Goal: Task Accomplishment & Management: Manage account settings

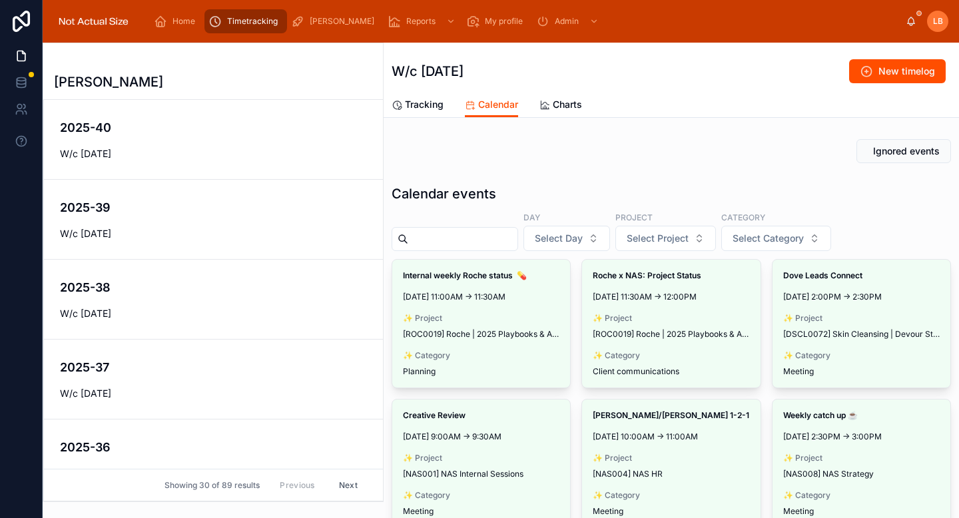
click at [432, 101] on span "Tracking" at bounding box center [424, 104] width 39 height 13
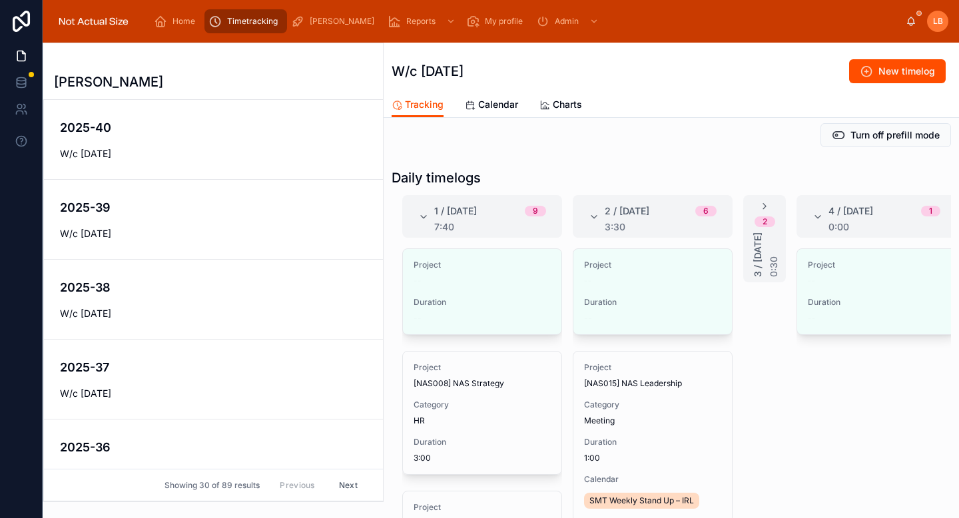
scroll to position [108, 0]
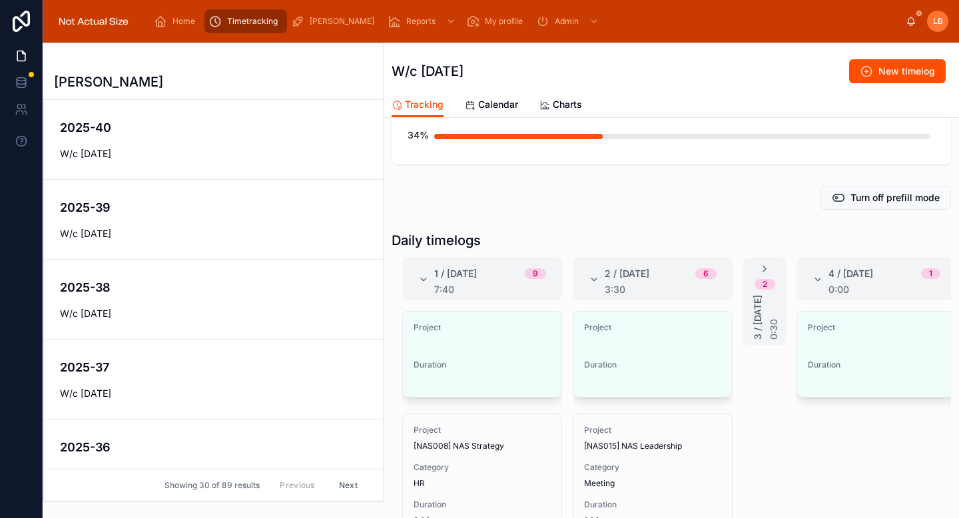
click at [424, 277] on icon at bounding box center [423, 280] width 11 height 11
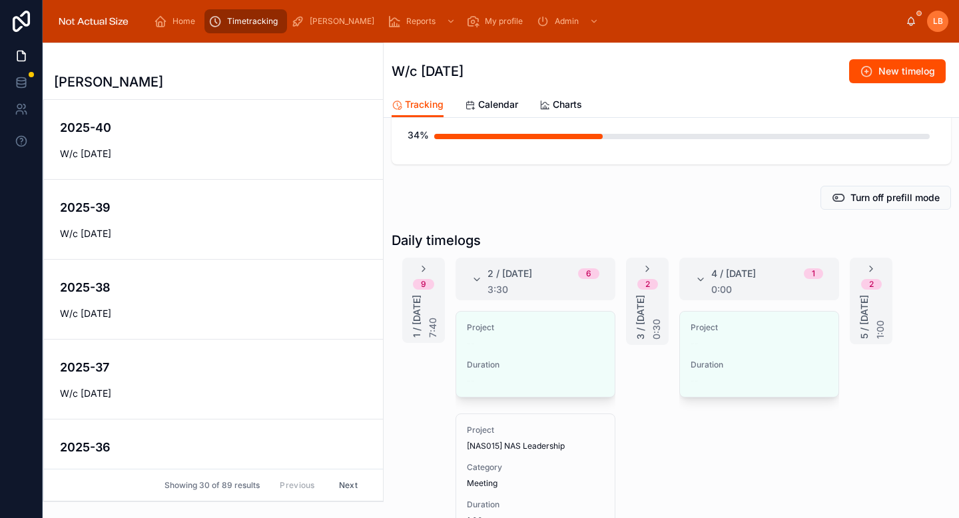
click at [0, 0] on button "Edit" at bounding box center [0, 0] width 0 height 0
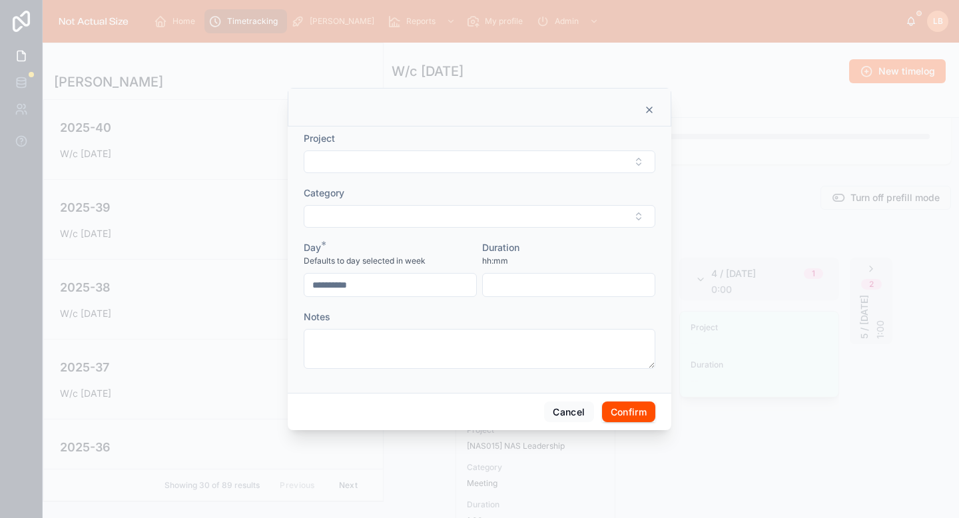
click at [478, 157] on button "Select Button" at bounding box center [480, 162] width 352 height 23
type input "***"
click at [464, 215] on span "[NAS003] NAS Time OOO" at bounding box center [450, 213] width 116 height 13
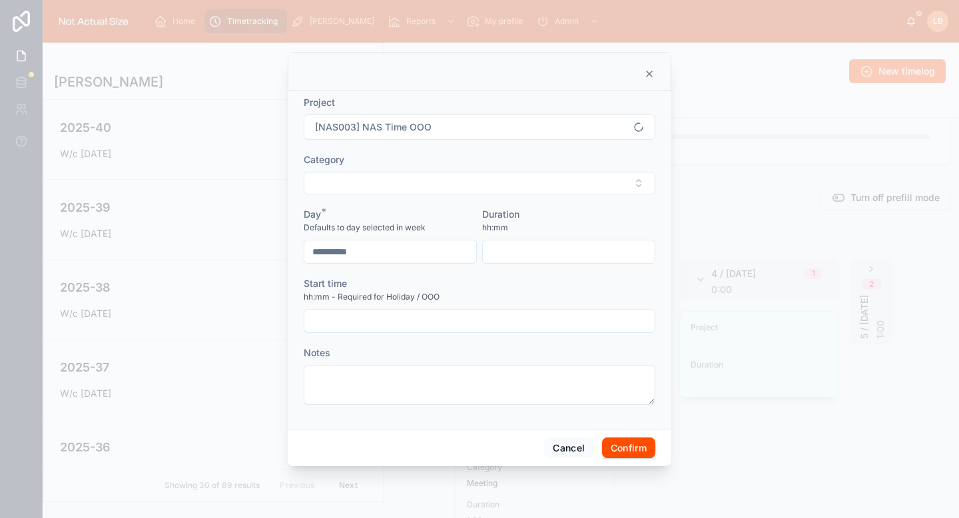
click at [463, 215] on div "Day *" at bounding box center [390, 214] width 173 height 13
click at [461, 199] on form "**********" at bounding box center [480, 257] width 352 height 322
click at [461, 184] on button "Select Button" at bounding box center [480, 183] width 352 height 23
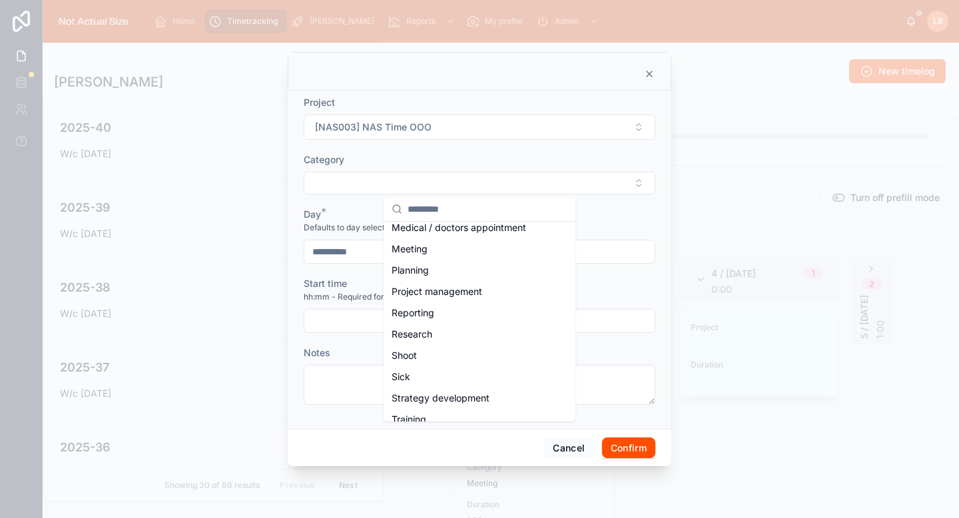
scroll to position [275, 0]
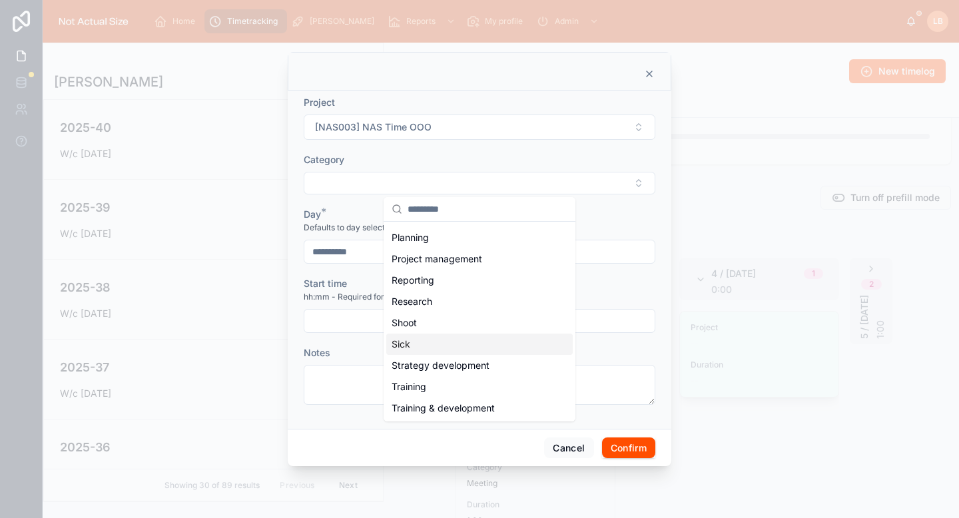
click at [413, 344] on div "Sick" at bounding box center [479, 344] width 187 height 21
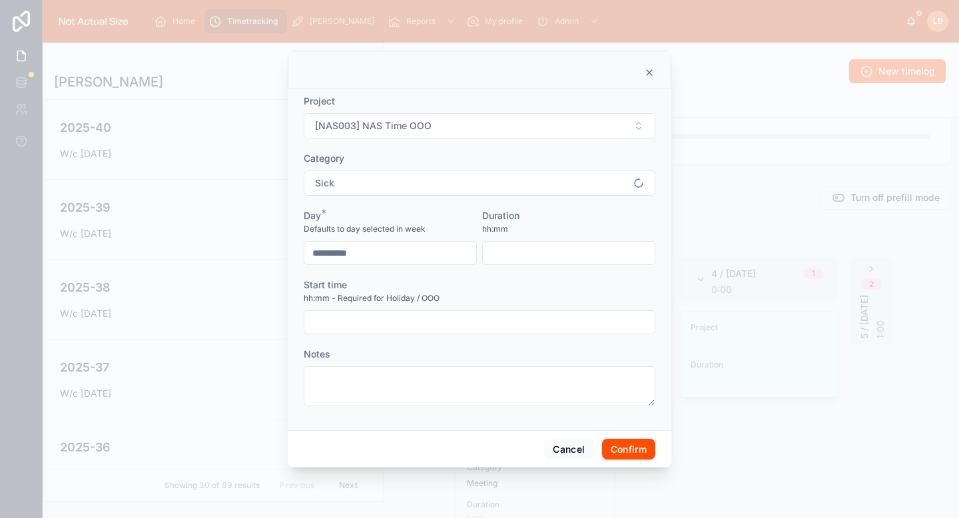
click at [414, 309] on div "Start time hh:mm - Required for Holiday / OOO" at bounding box center [480, 307] width 352 height 56
click at [414, 319] on input "text" at bounding box center [480, 322] width 350 height 19
type input "****"
click at [535, 283] on div "Start time" at bounding box center [480, 285] width 352 height 13
click at [532, 253] on input "text" at bounding box center [569, 253] width 172 height 19
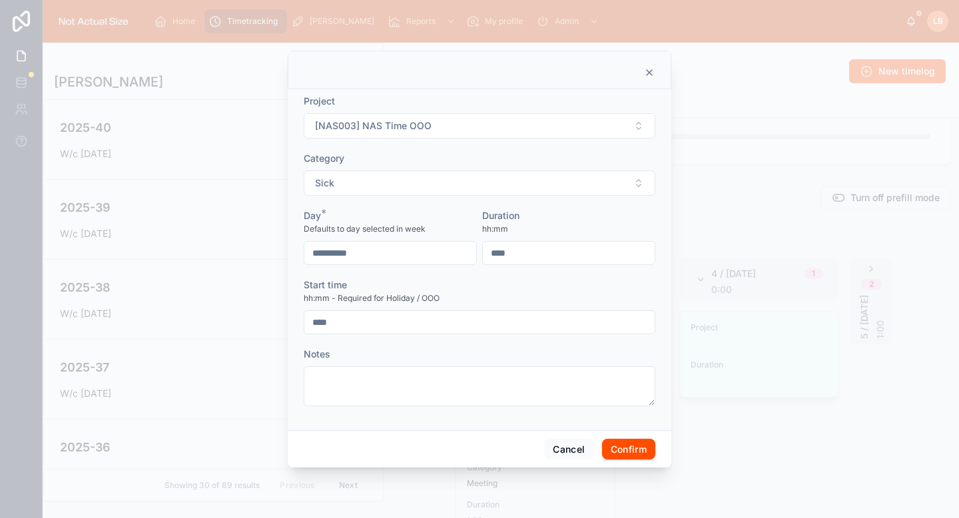
type input "****"
click at [565, 217] on div "Duration" at bounding box center [568, 215] width 173 height 13
click at [638, 456] on button "Confirm" at bounding box center [628, 449] width 53 height 21
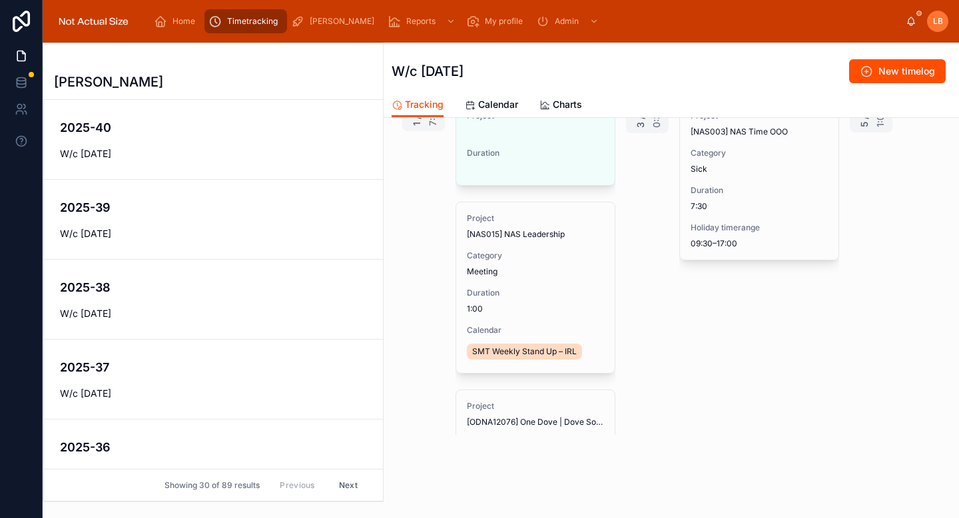
scroll to position [200, 0]
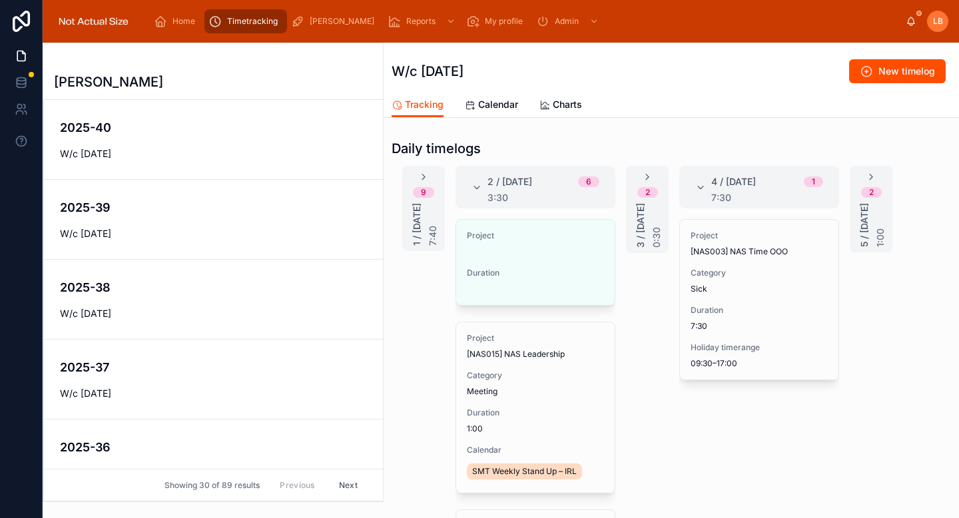
click at [644, 177] on icon at bounding box center [647, 177] width 11 height 11
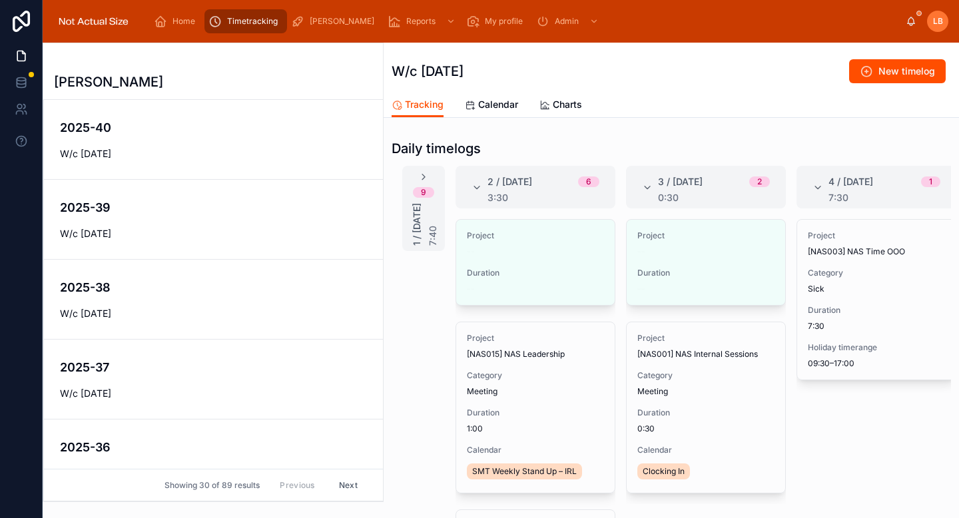
click at [483, 107] on span "Calendar" at bounding box center [498, 104] width 40 height 13
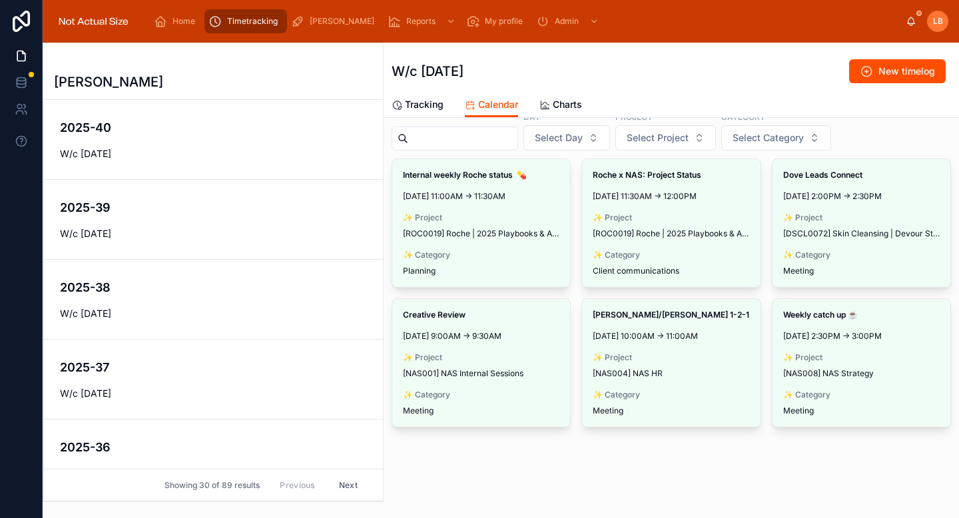
scroll to position [81, 0]
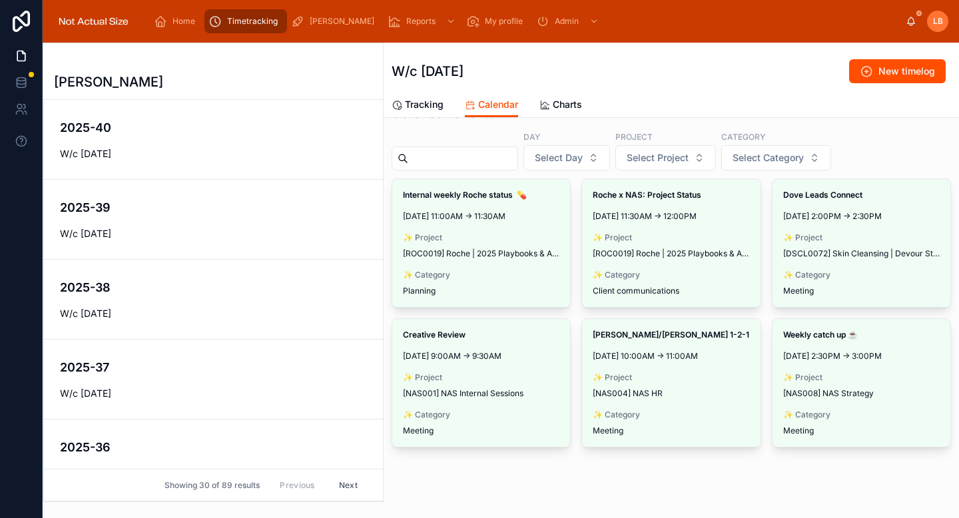
click at [0, 0] on span "Make timelog" at bounding box center [0, 0] width 0 height 0
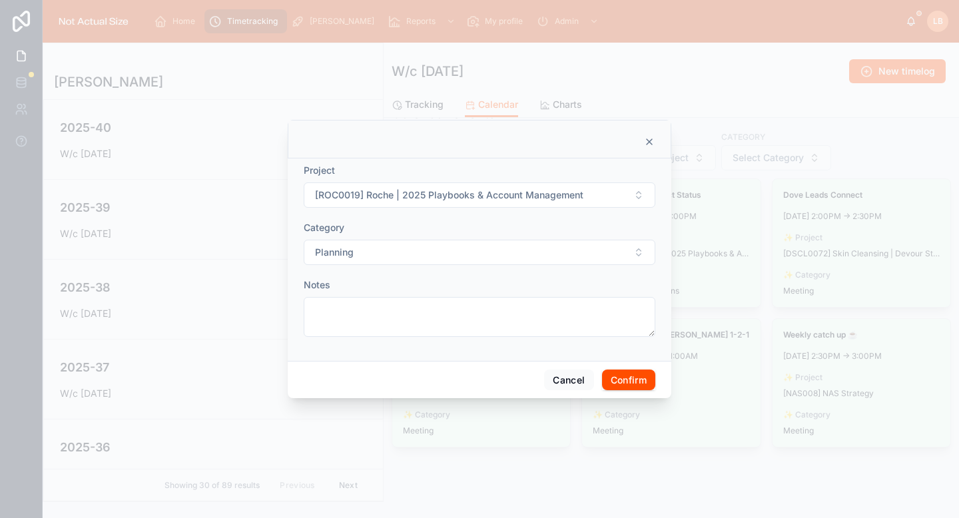
click at [632, 377] on button "Confirm" at bounding box center [628, 380] width 53 height 21
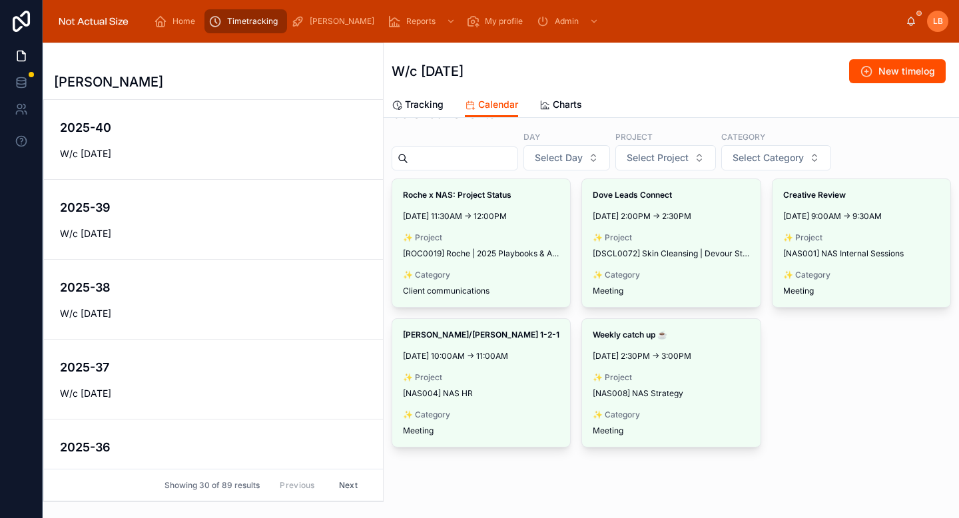
click at [0, 0] on span "Make timelog" at bounding box center [0, 0] width 0 height 0
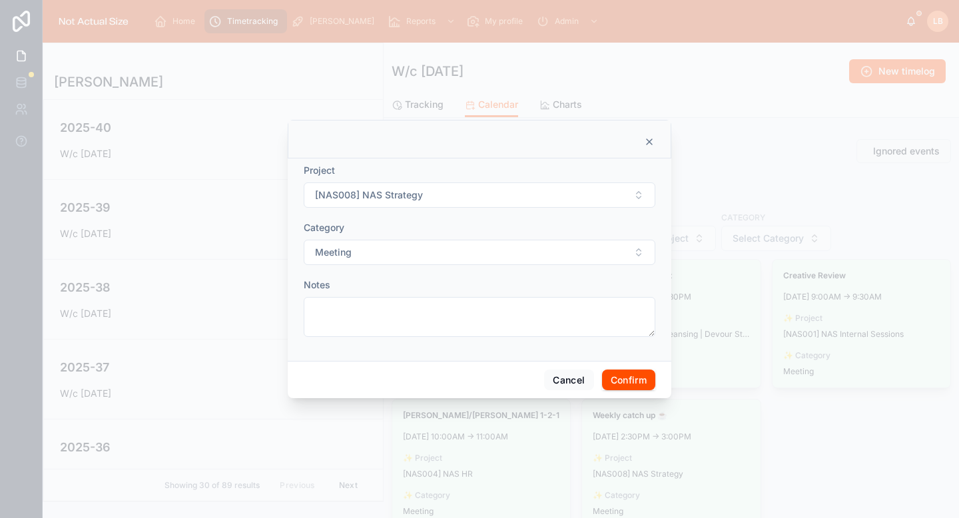
click at [626, 379] on button "Confirm" at bounding box center [628, 380] width 53 height 21
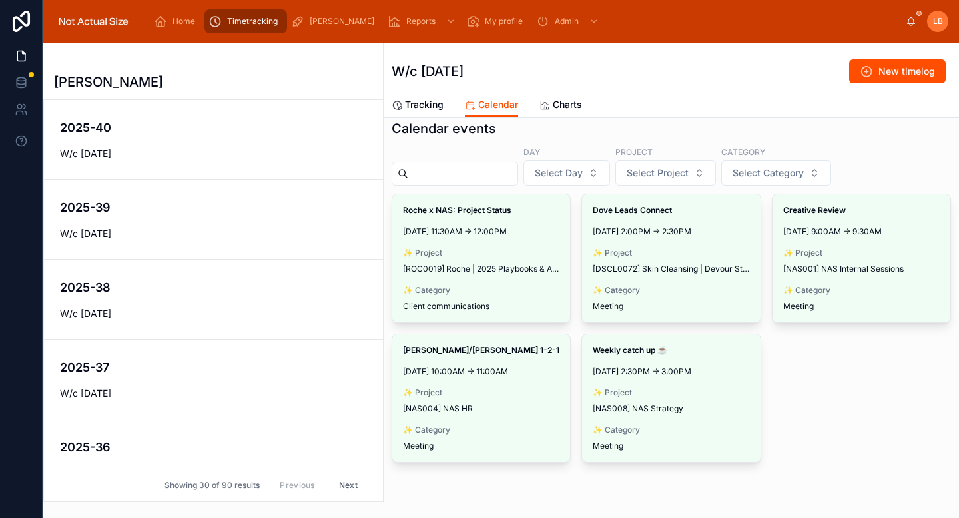
scroll to position [82, 0]
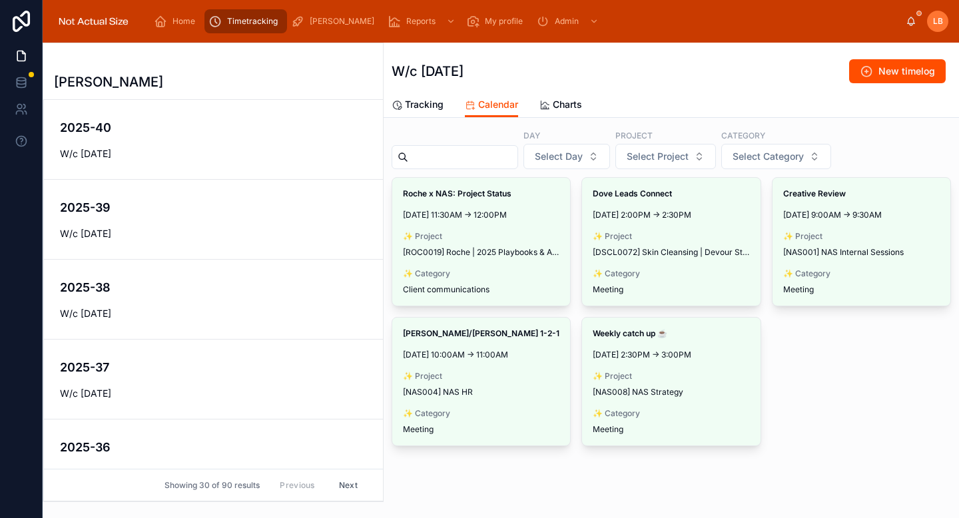
click at [0, 0] on span "Make timelog" at bounding box center [0, 0] width 0 height 0
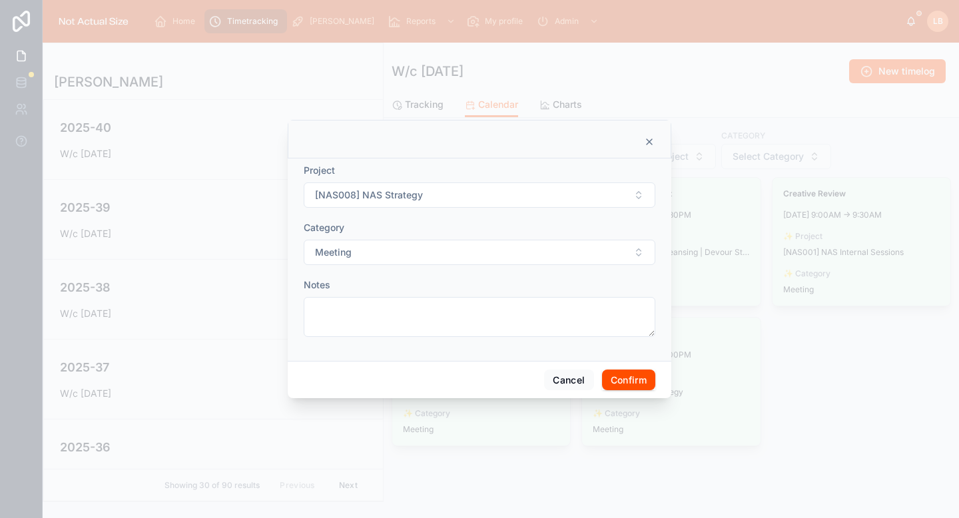
click at [643, 382] on button "Confirm" at bounding box center [628, 380] width 53 height 21
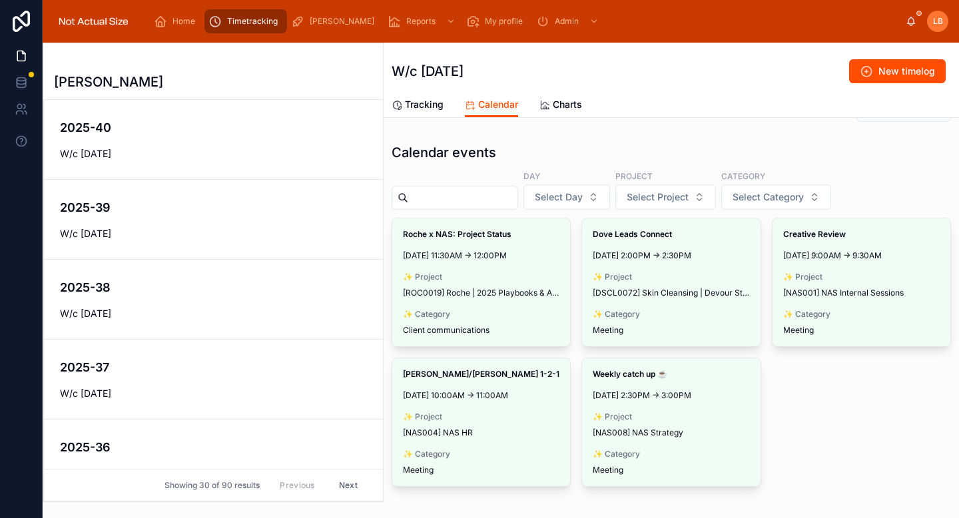
scroll to position [41, 0]
click at [430, 95] on link "Tracking" at bounding box center [418, 106] width 52 height 27
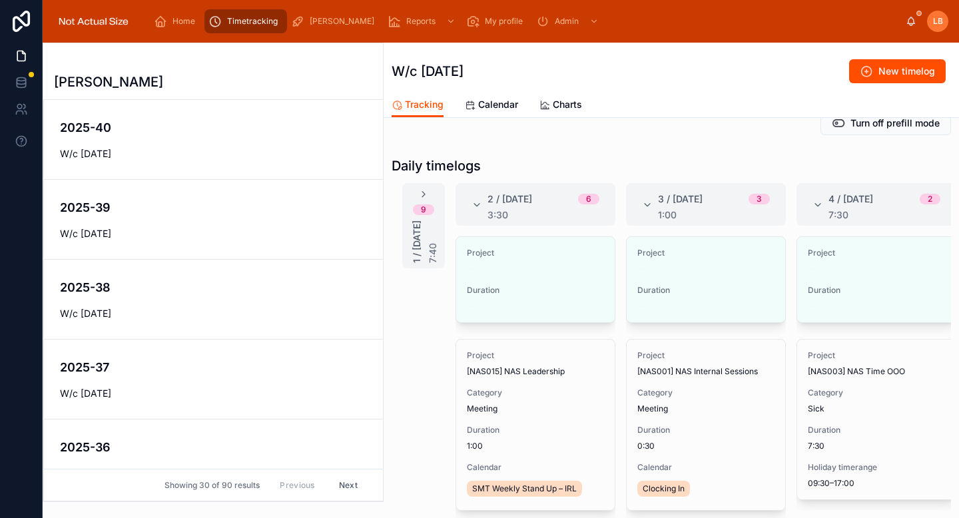
scroll to position [194, 0]
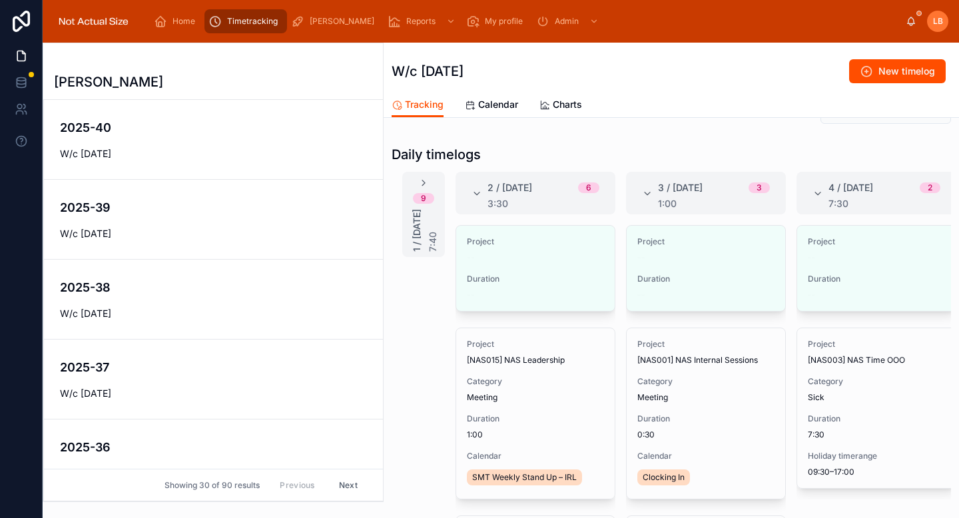
click at [0, 0] on span "Edit" at bounding box center [0, 0] width 0 height 0
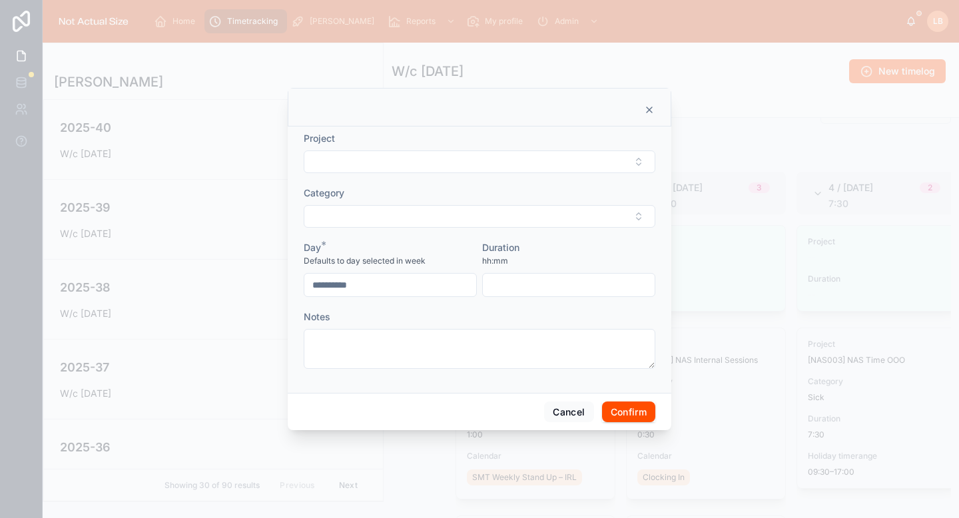
click at [526, 153] on button "Select Button" at bounding box center [480, 162] width 352 height 23
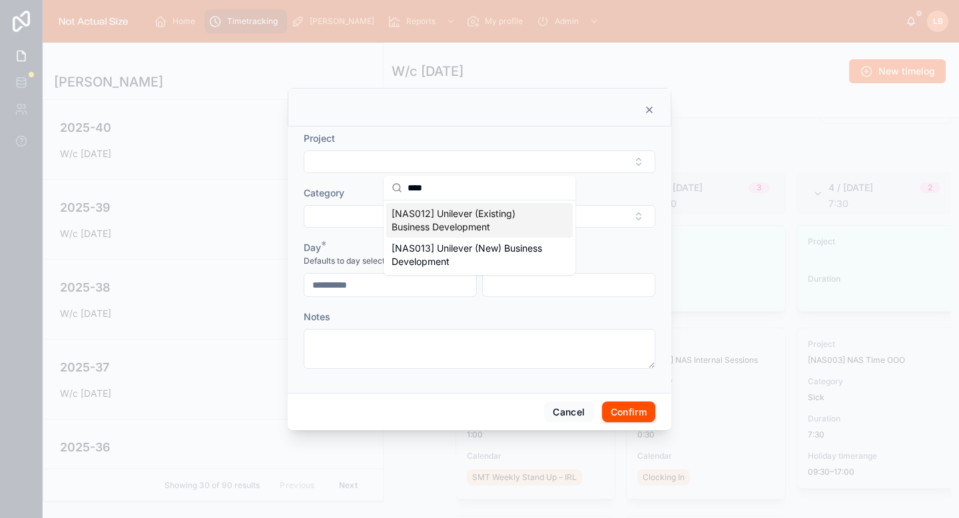
type input "****"
click at [515, 220] on span "[NAS012] Unilever (Existing) Business Development" at bounding box center [472, 220] width 160 height 27
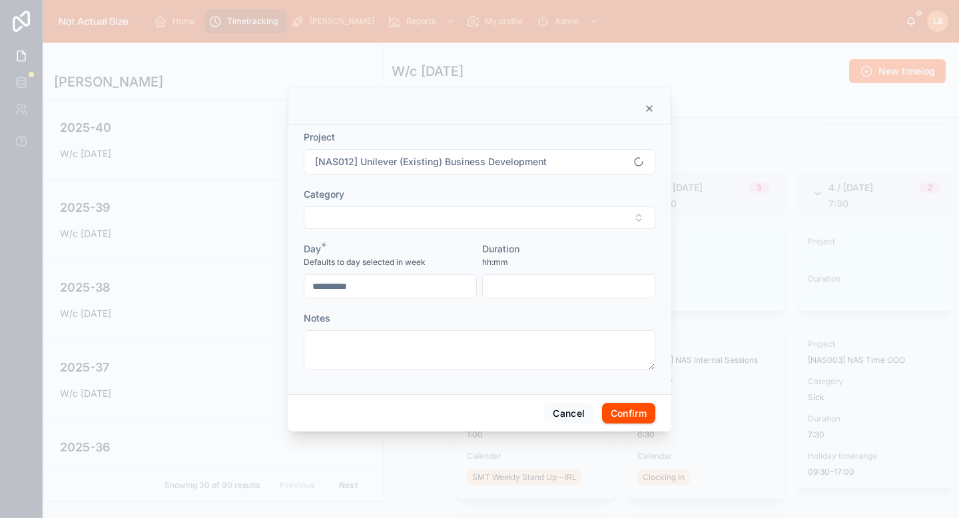
click at [470, 217] on button "Select Button" at bounding box center [480, 218] width 352 height 23
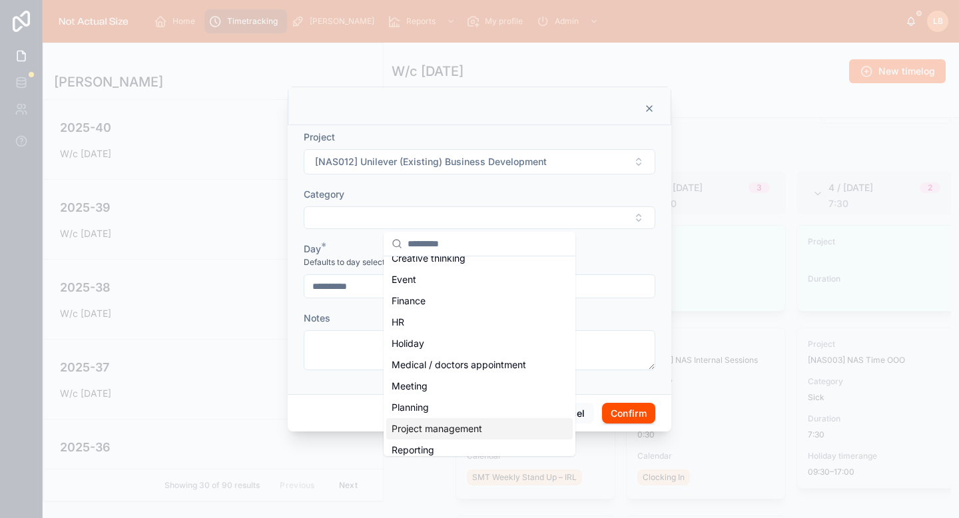
scroll to position [133, 0]
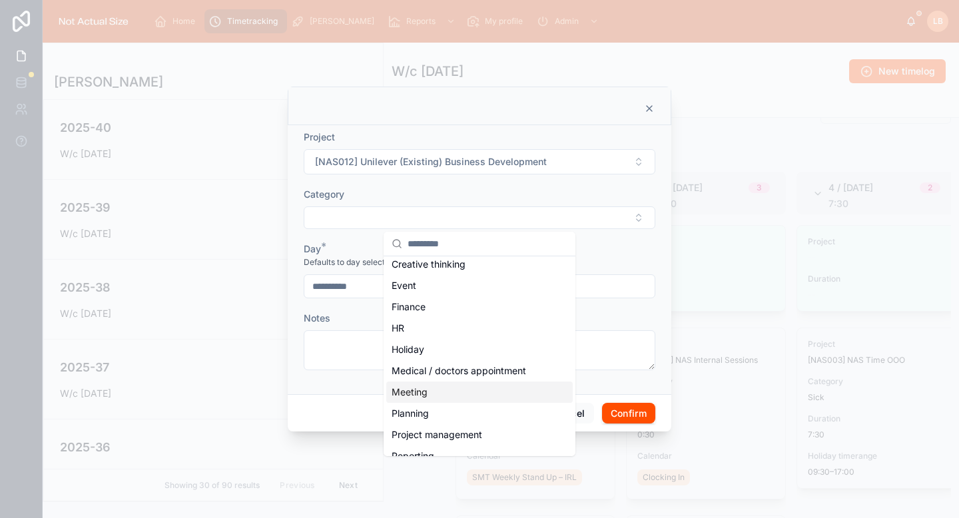
click at [444, 398] on div "Meeting" at bounding box center [479, 392] width 187 height 21
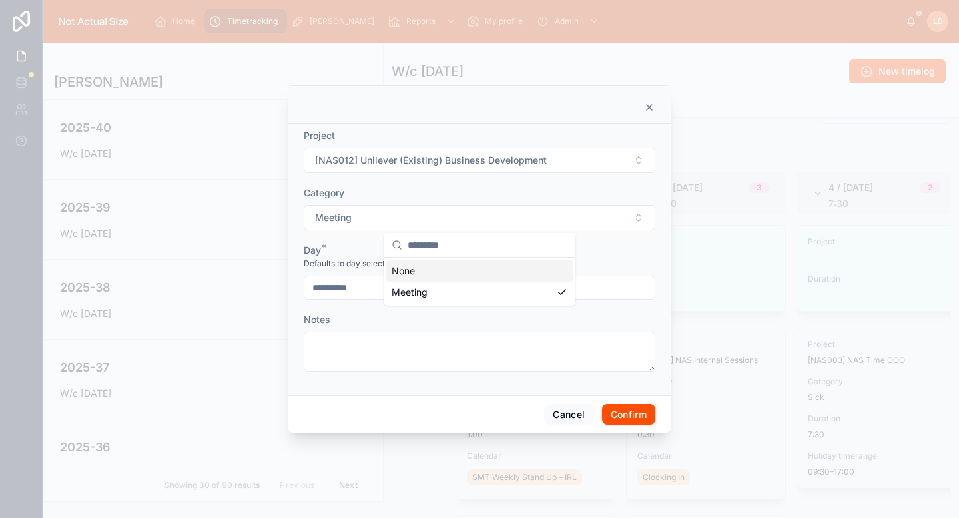
scroll to position [0, 0]
click at [524, 289] on input "text" at bounding box center [569, 288] width 172 height 19
type input "****"
click at [592, 232] on form "**********" at bounding box center [480, 257] width 352 height 256
click at [630, 422] on button "Confirm" at bounding box center [628, 414] width 53 height 21
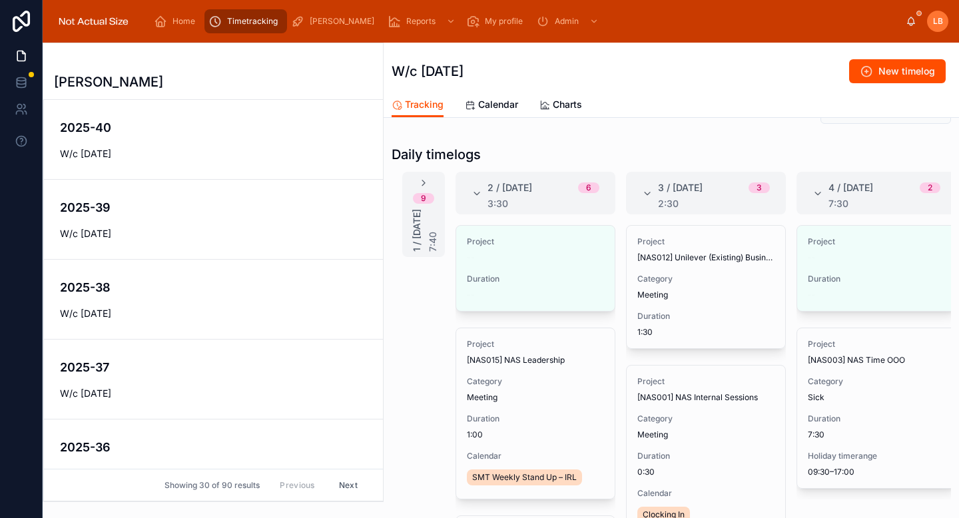
click at [0, 0] on span "Edit" at bounding box center [0, 0] width 0 height 0
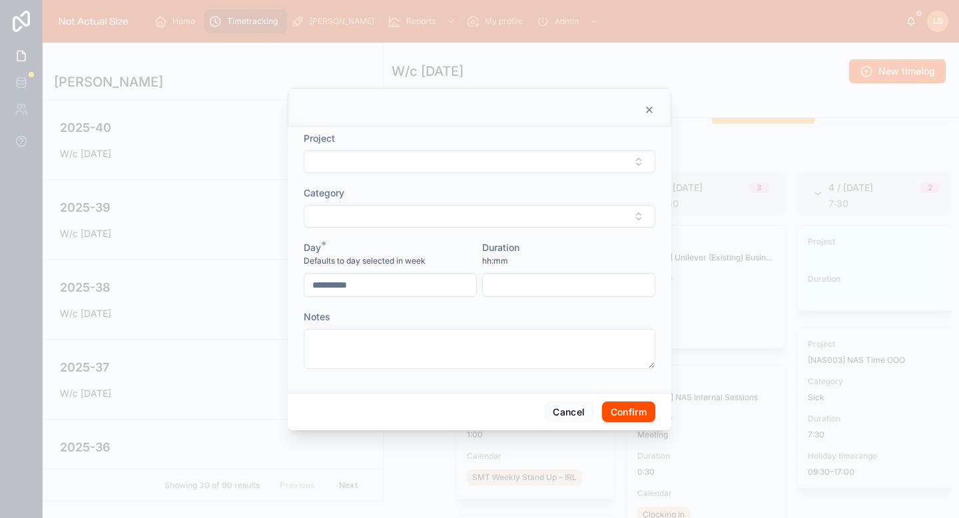
click at [656, 103] on div at bounding box center [480, 107] width 384 height 39
click at [652, 107] on icon at bounding box center [649, 110] width 11 height 11
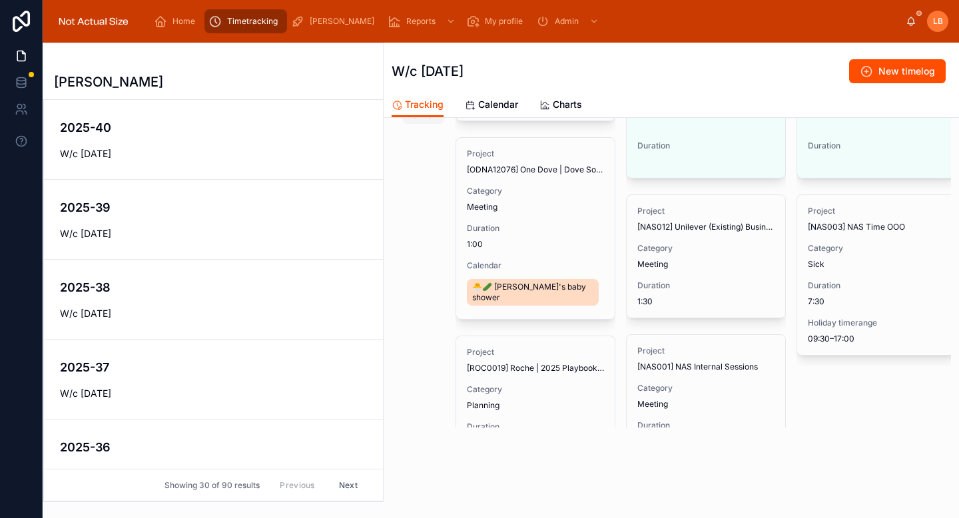
scroll to position [429, 0]
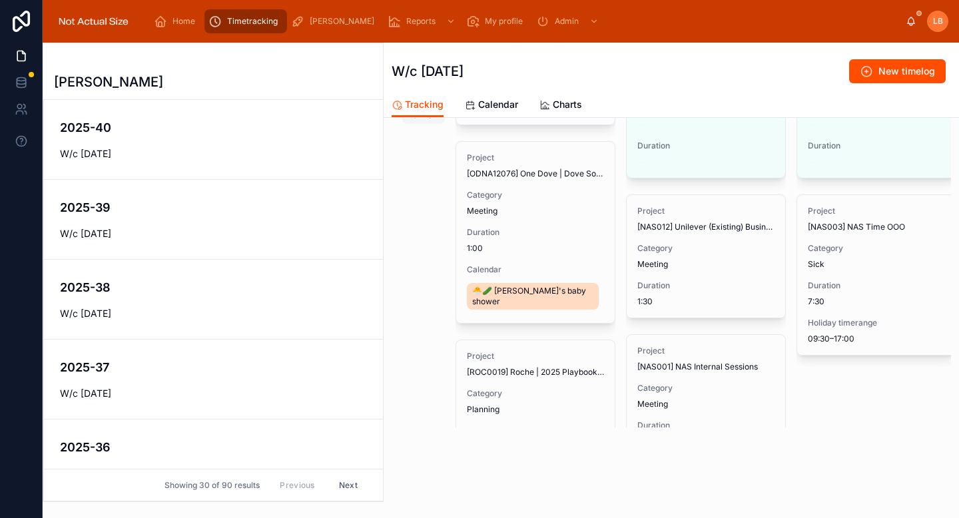
click at [0, 0] on span "Edit" at bounding box center [0, 0] width 0 height 0
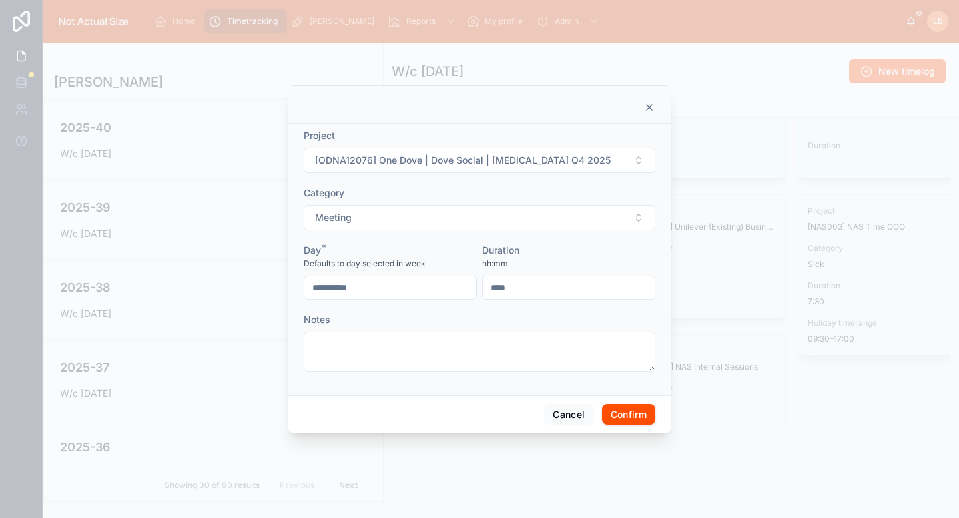
click at [442, 175] on form "**********" at bounding box center [480, 257] width 352 height 256
click at [441, 162] on span "[ODNA12076] One Dove | Dove Social | Retainer Q4 2025" at bounding box center [463, 160] width 296 height 13
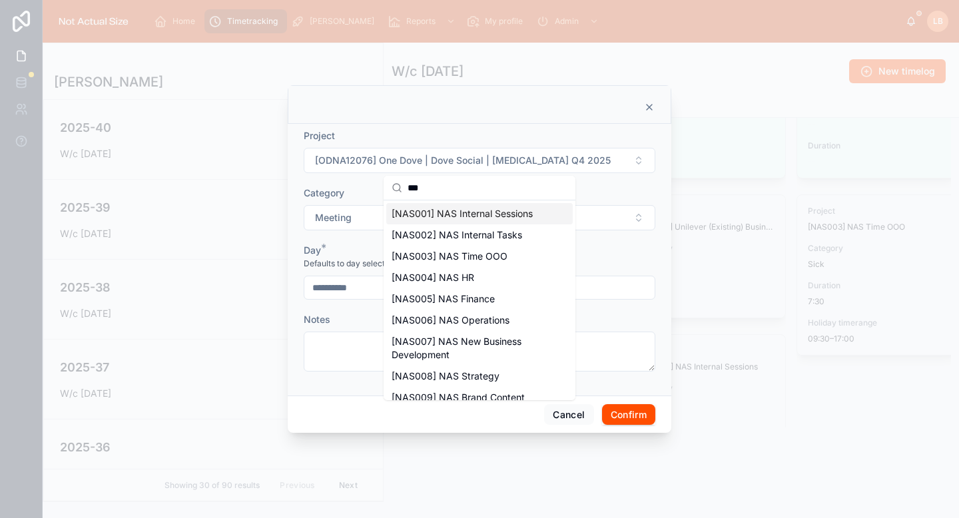
type input "***"
click at [452, 214] on span "[NAS001] NAS Internal Sessions" at bounding box center [462, 213] width 141 height 13
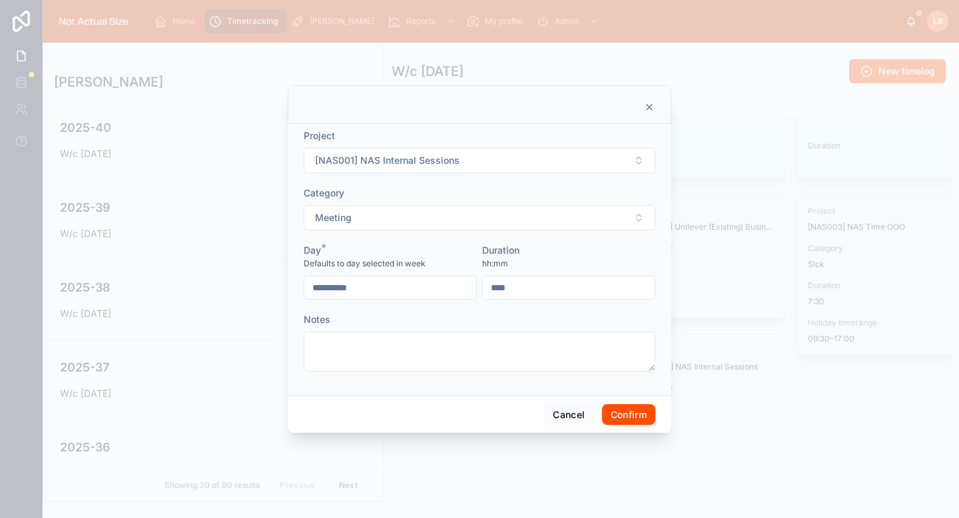
click at [624, 418] on button "Confirm" at bounding box center [628, 414] width 53 height 21
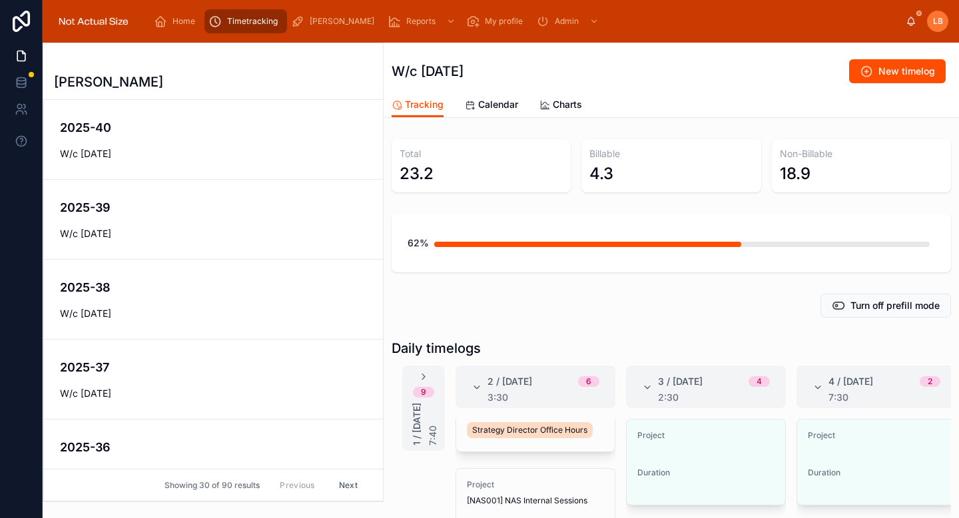
scroll to position [185, 0]
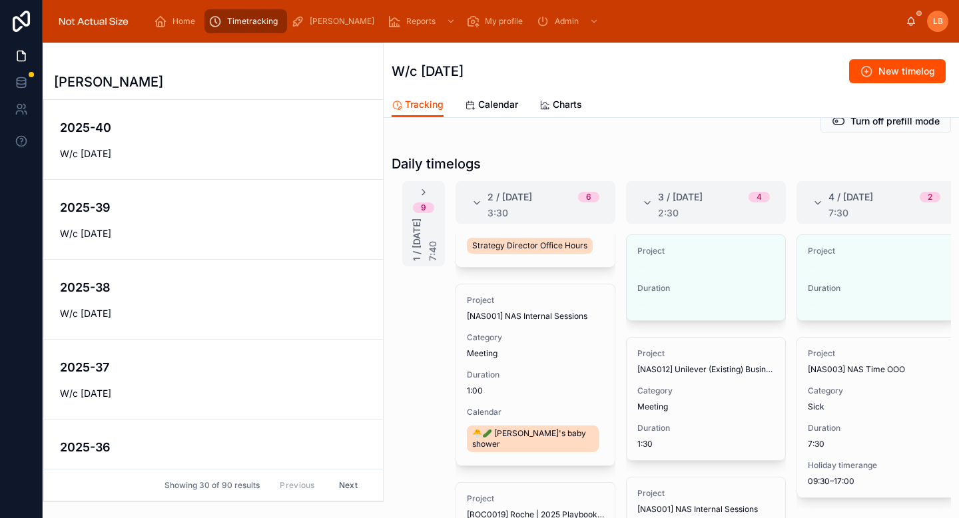
click at [0, 0] on button "Edit" at bounding box center [0, 0] width 0 height 0
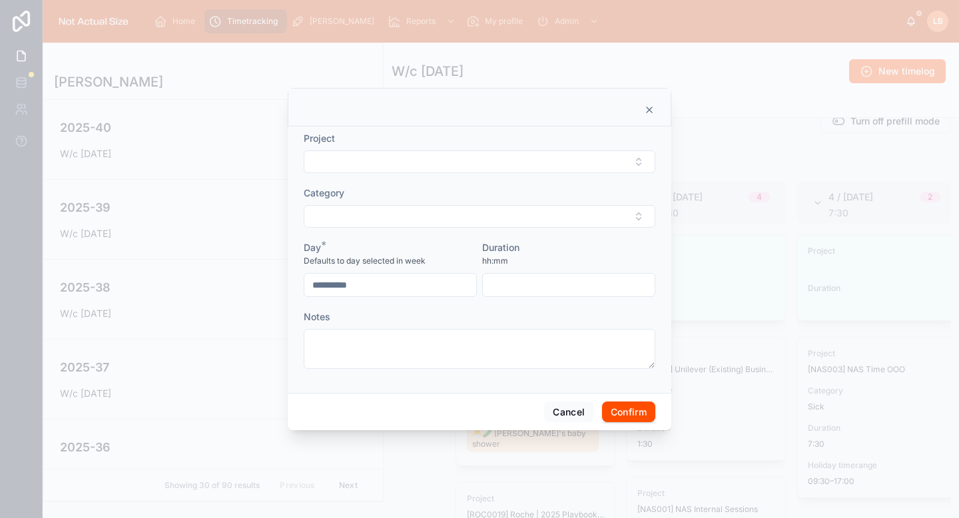
click at [457, 168] on button "Select Button" at bounding box center [480, 162] width 352 height 23
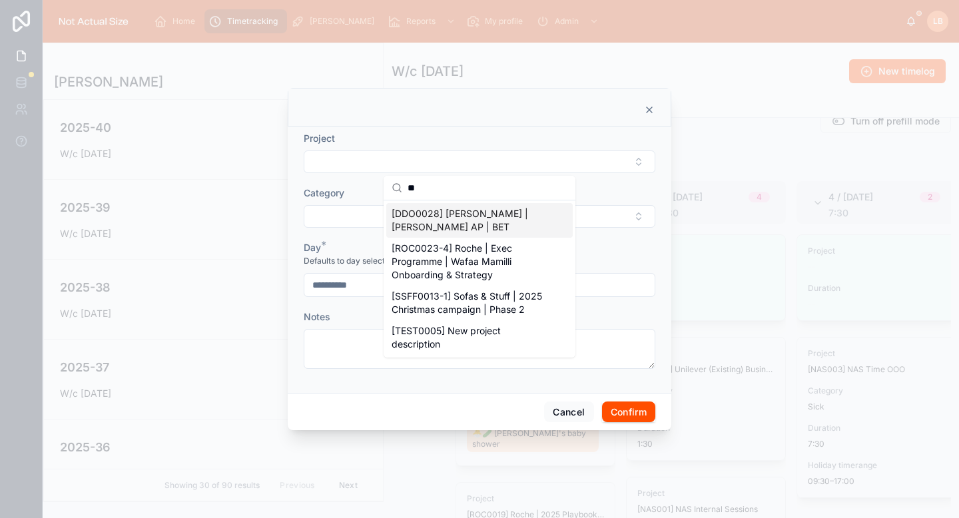
type input "*"
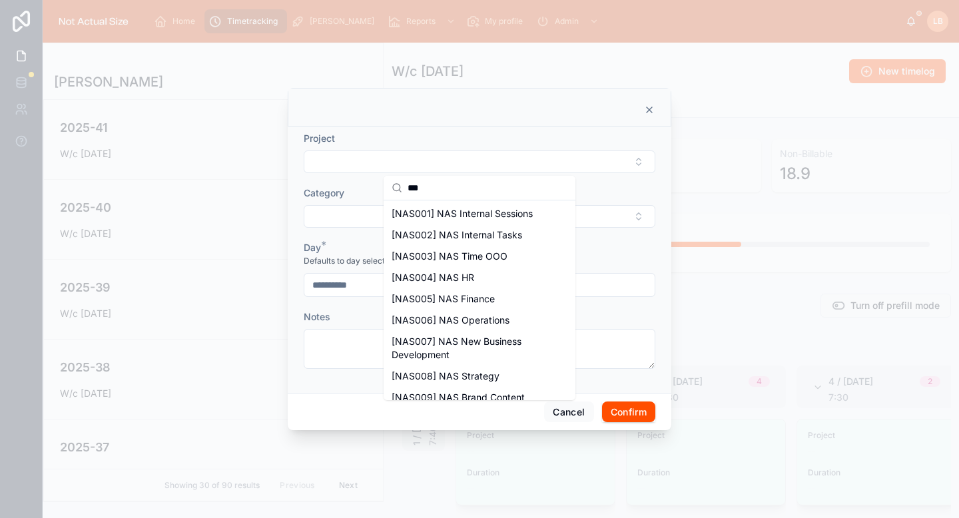
scroll to position [80, 0]
type input "***"
click at [459, 370] on span "[NAS008] NAS Strategy" at bounding box center [446, 376] width 108 height 13
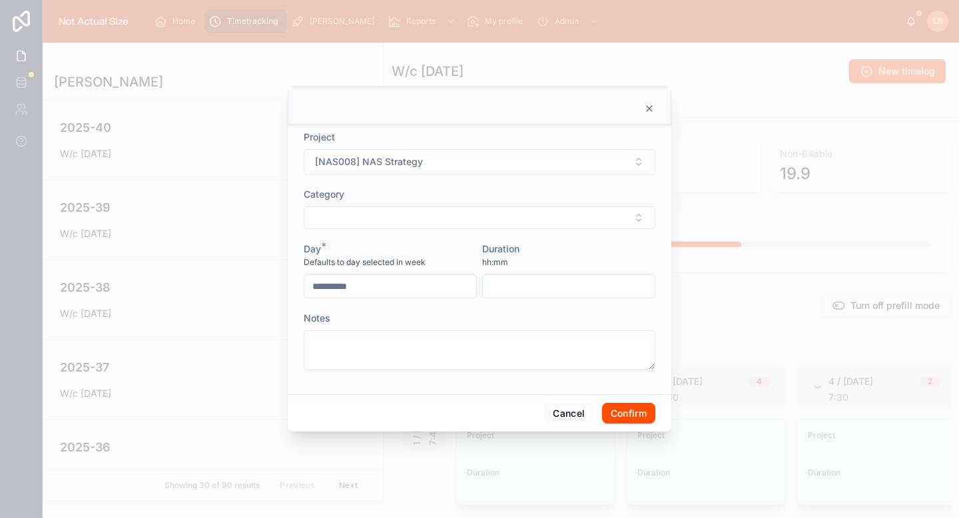
click at [452, 215] on button "Select Button" at bounding box center [480, 218] width 352 height 23
type input "**"
click at [430, 295] on div "Training" at bounding box center [479, 291] width 187 height 21
click at [520, 293] on input "text" at bounding box center [569, 288] width 172 height 19
type input "****"
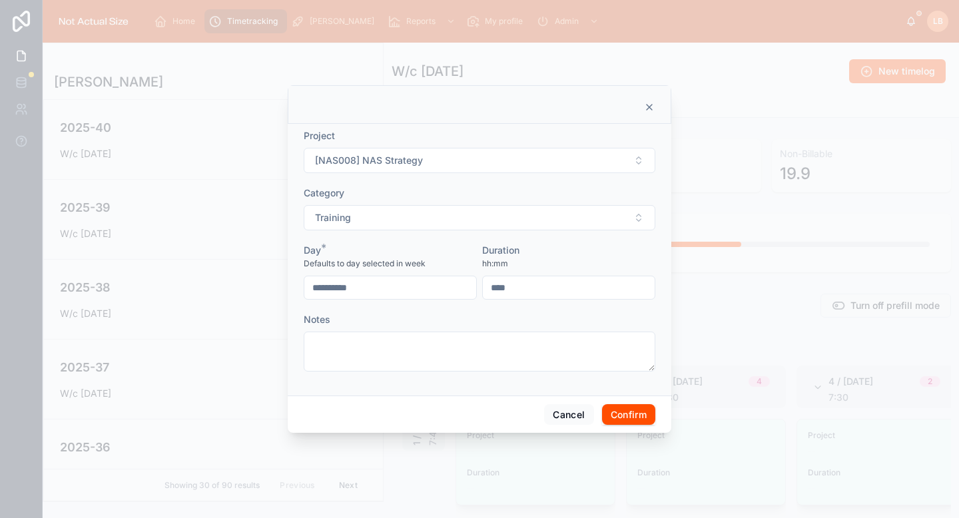
click at [596, 246] on div "Duration" at bounding box center [568, 250] width 173 height 13
click at [637, 425] on div "Cancel Confirm" at bounding box center [480, 415] width 384 height 38
click at [633, 419] on button "Confirm" at bounding box center [628, 414] width 53 height 21
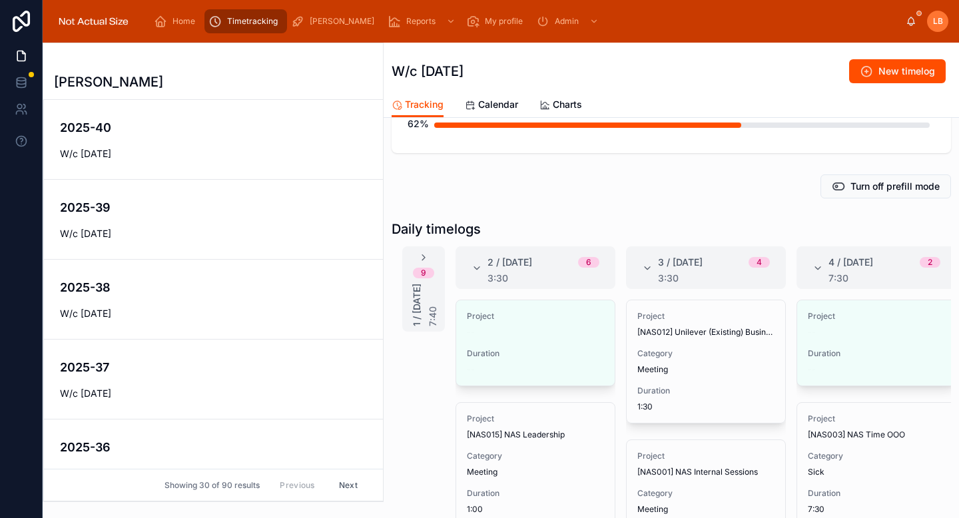
scroll to position [120, 0]
click at [0, 0] on button "Edit" at bounding box center [0, 0] width 0 height 0
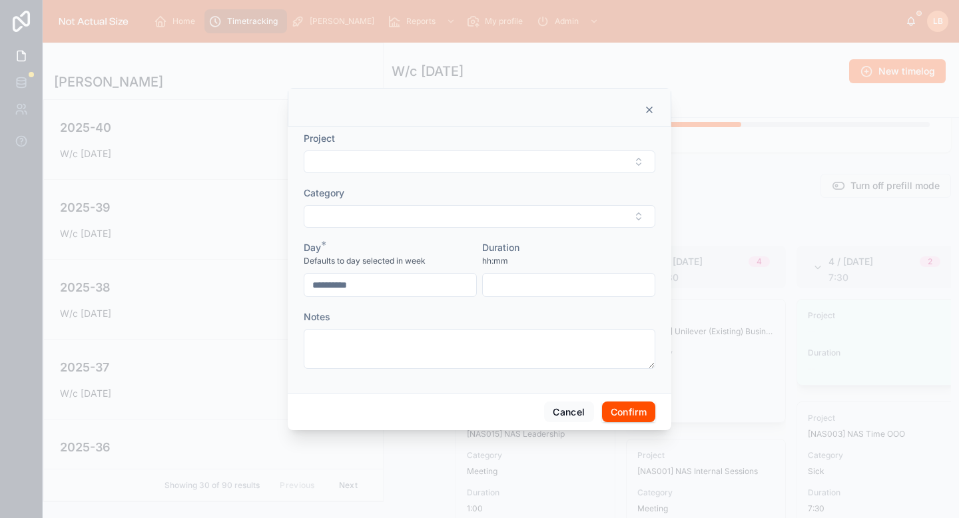
click at [429, 163] on button "Select Button" at bounding box center [480, 162] width 352 height 23
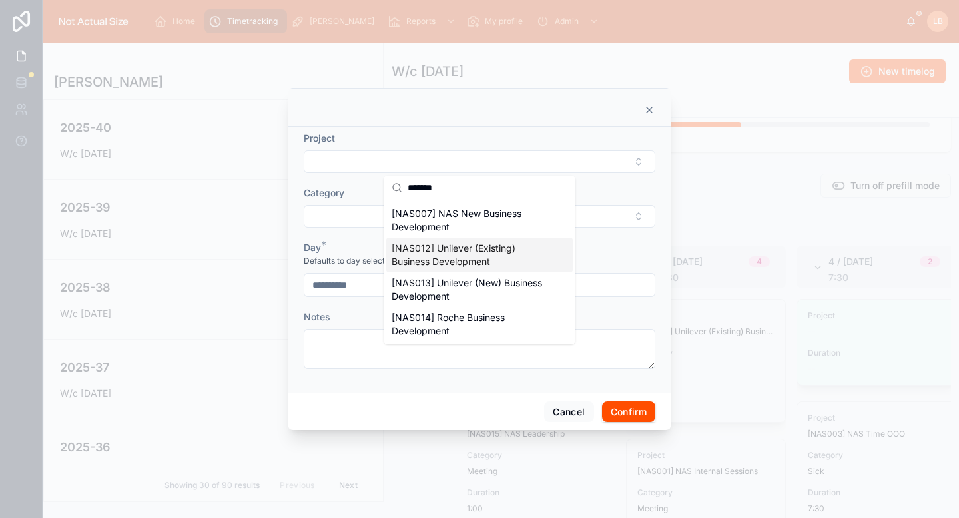
type input "*******"
click at [463, 248] on span "[NAS012] Unilever (Existing) Business Development" at bounding box center [472, 255] width 160 height 27
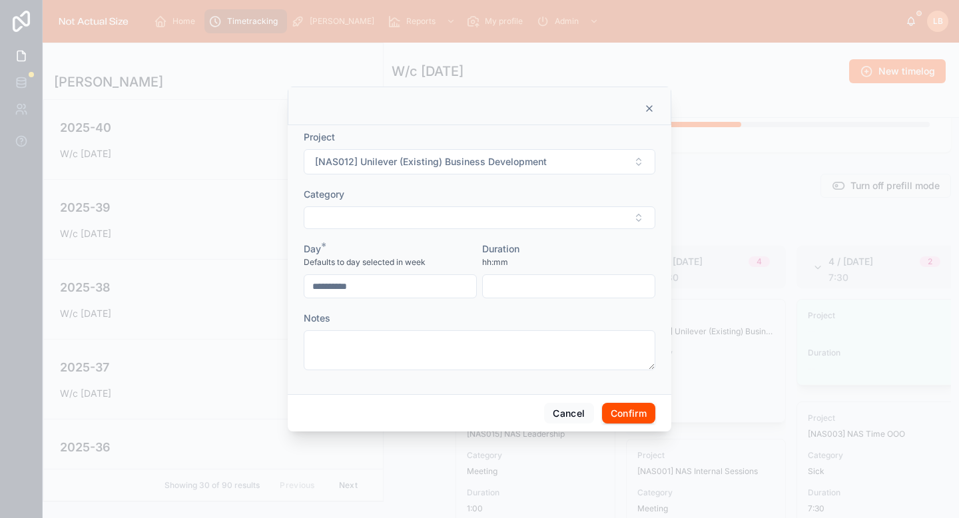
click at [460, 235] on form "**********" at bounding box center [480, 257] width 352 height 253
click at [454, 217] on button "Select Button" at bounding box center [480, 218] width 352 height 23
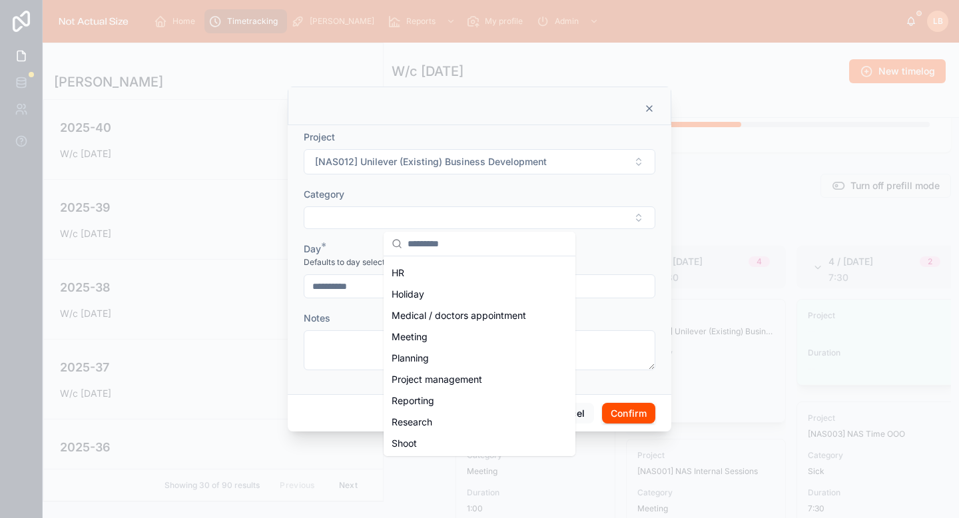
scroll to position [189, 0]
click at [442, 337] on div "Meeting" at bounding box center [479, 336] width 187 height 21
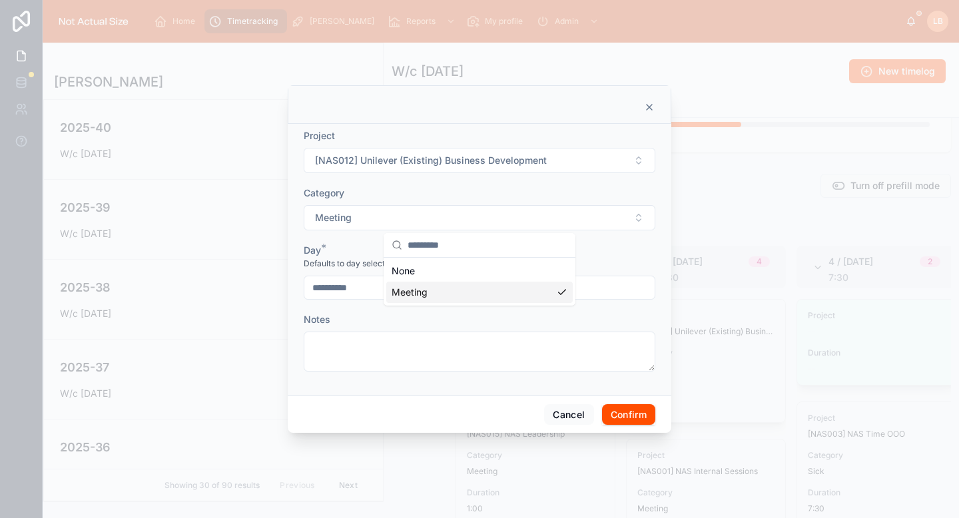
scroll to position [0, 0]
click at [547, 293] on input "text" at bounding box center [569, 288] width 172 height 19
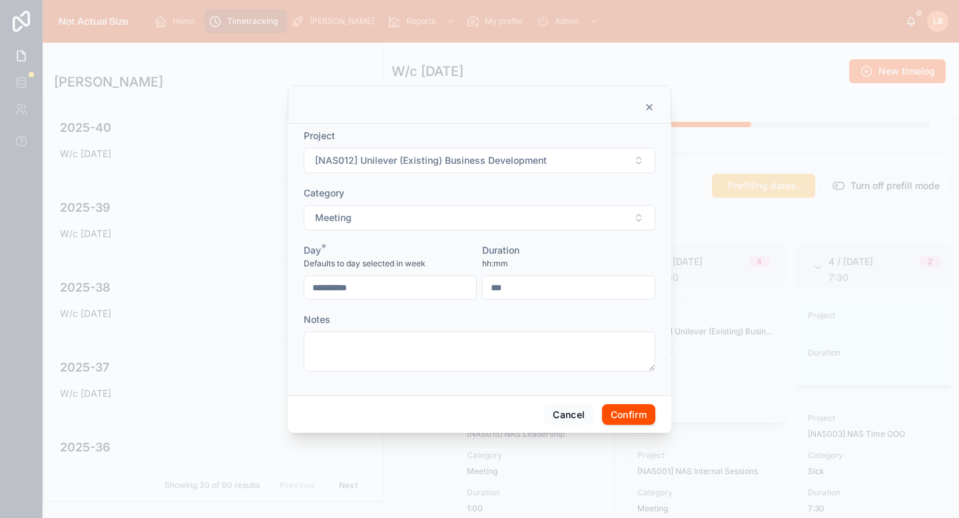
type input "****"
click at [557, 267] on div "hh:mm" at bounding box center [568, 263] width 173 height 13
click at [633, 414] on button "Confirm" at bounding box center [628, 414] width 53 height 21
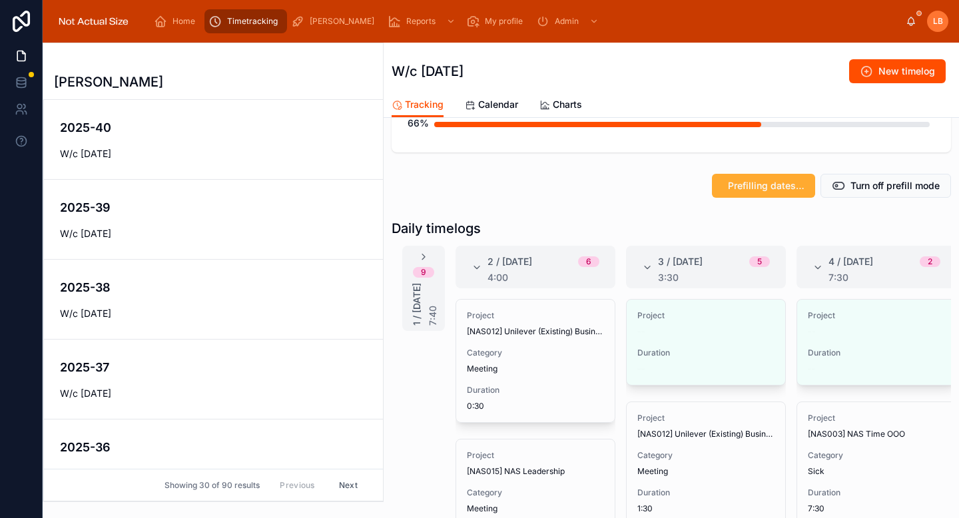
click at [876, 85] on div "Back to Timetracking Timetracking W/c 29th September 2025 New timelog" at bounding box center [672, 67] width 560 height 49
click at [875, 63] on button "New timelog" at bounding box center [898, 71] width 97 height 24
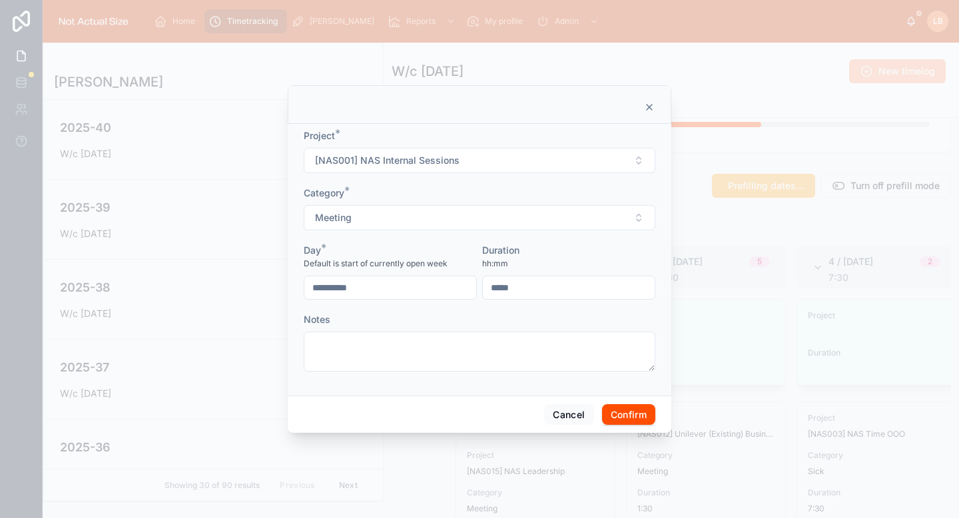
click at [467, 153] on button "[NAS001] NAS Internal Sessions" at bounding box center [480, 160] width 352 height 25
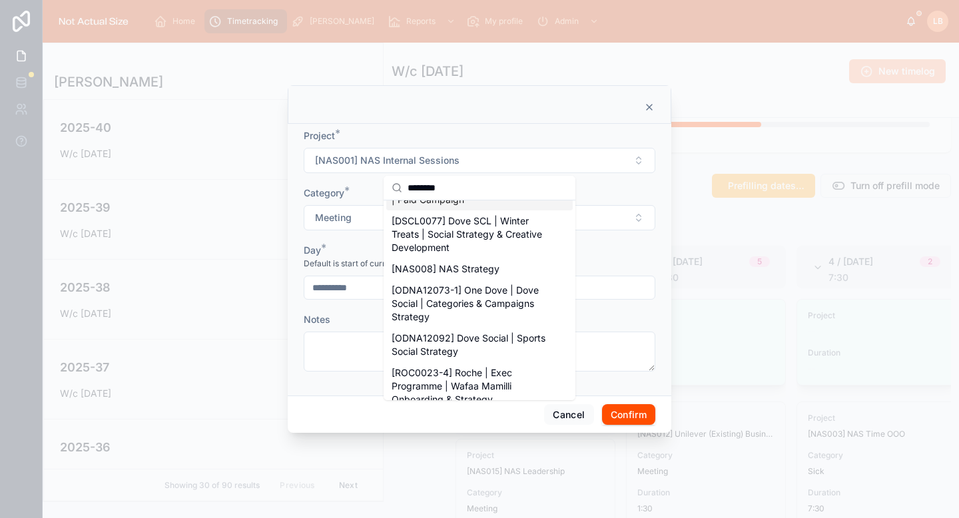
scroll to position [73, 0]
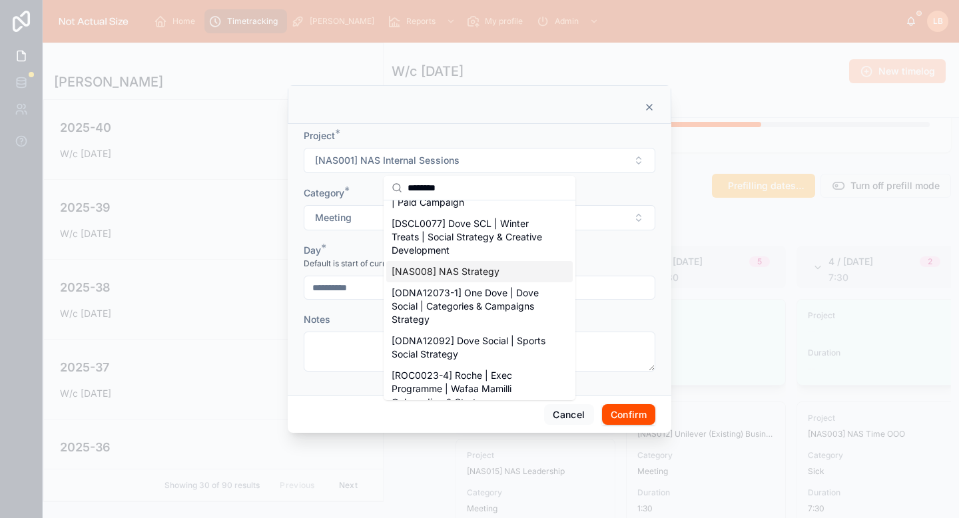
type input "********"
click at [460, 273] on span "[NAS008] NAS Strategy" at bounding box center [446, 271] width 108 height 13
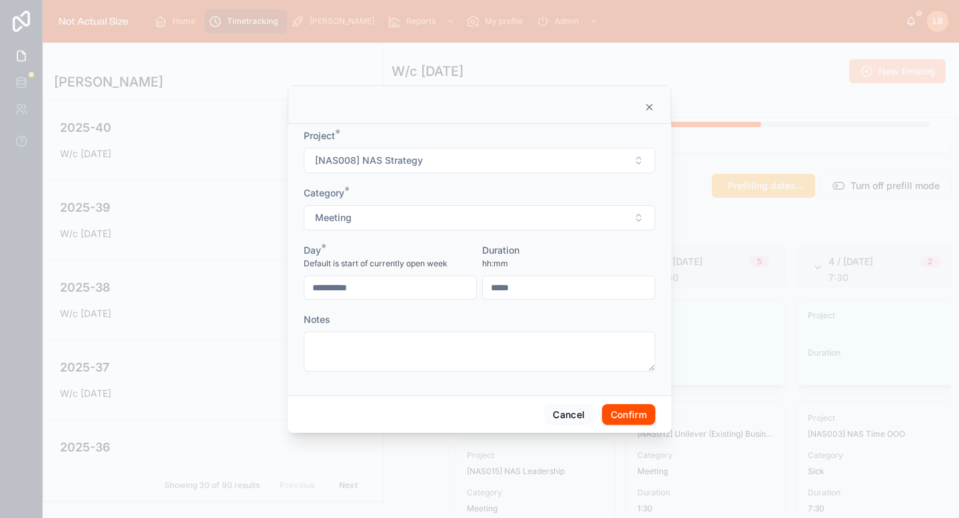
click at [458, 217] on button "Meeting" at bounding box center [480, 217] width 352 height 25
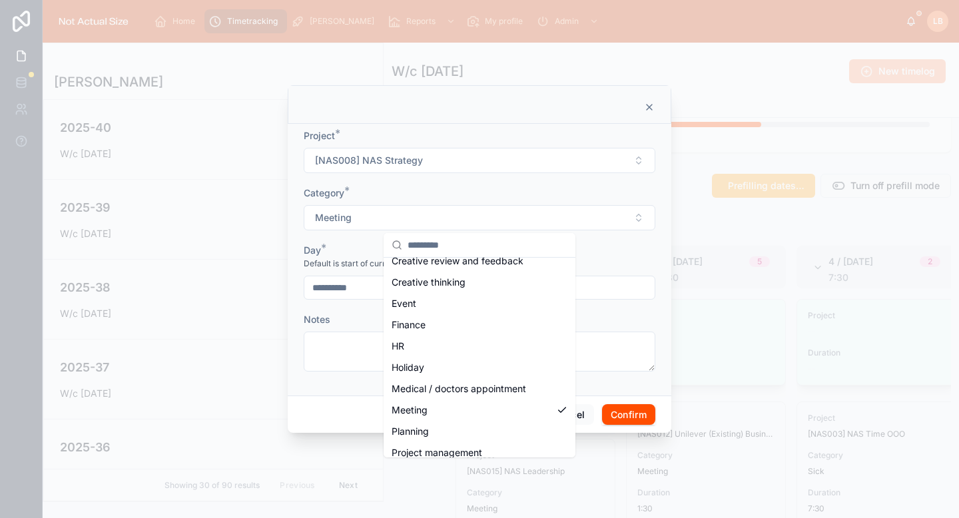
scroll to position [139, 0]
click at [450, 351] on div "HR" at bounding box center [479, 345] width 187 height 21
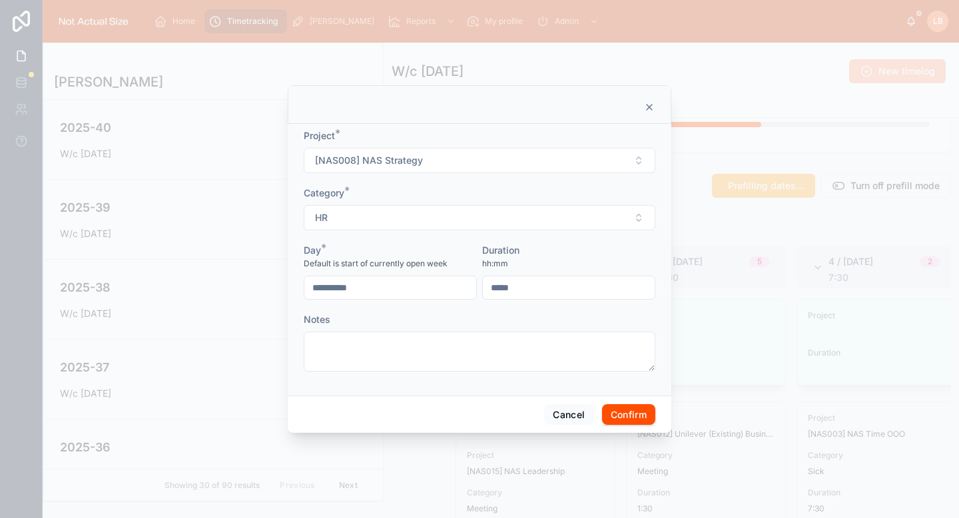
click at [535, 287] on input "text" at bounding box center [569, 288] width 172 height 19
type input "****"
click at [558, 244] on div "Duration" at bounding box center [568, 250] width 173 height 13
click at [440, 293] on input "**********" at bounding box center [391, 288] width 172 height 19
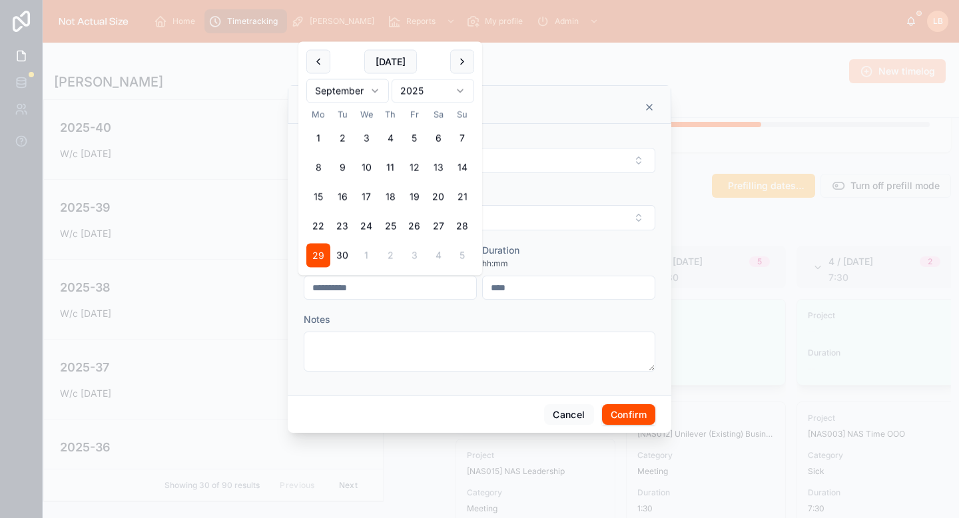
click at [342, 255] on button "30" at bounding box center [342, 256] width 24 height 24
type input "**********"
click at [594, 261] on div "hh:mm" at bounding box center [568, 263] width 173 height 13
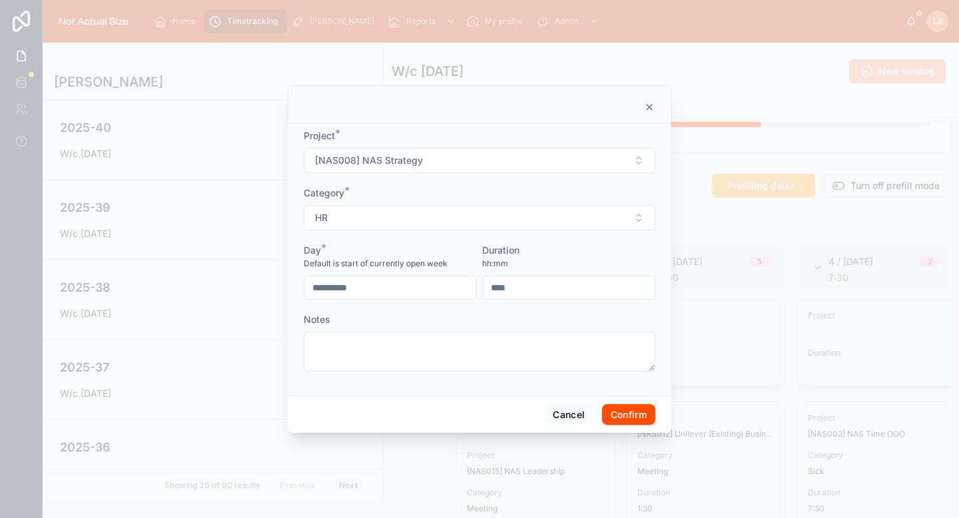
click at [622, 414] on button "Confirm" at bounding box center [628, 414] width 53 height 21
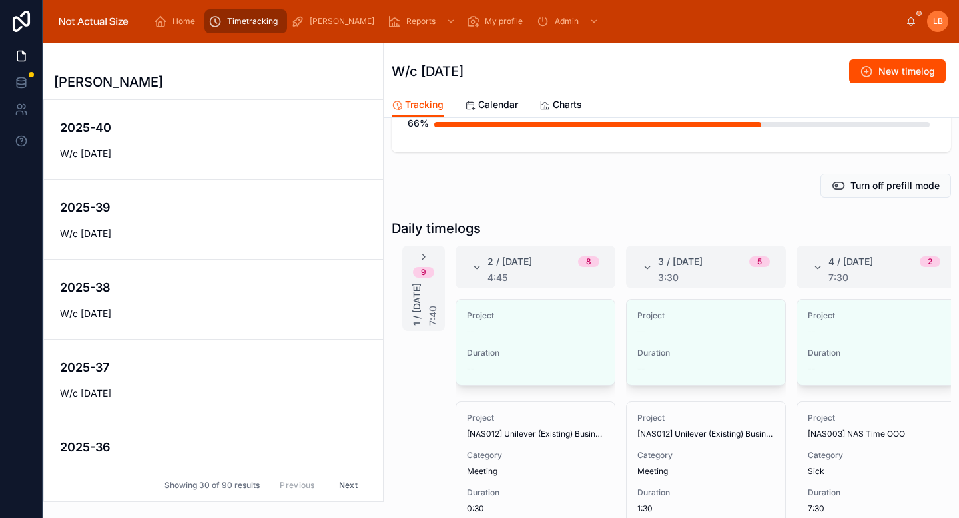
click at [0, 0] on button "Edit" at bounding box center [0, 0] width 0 height 0
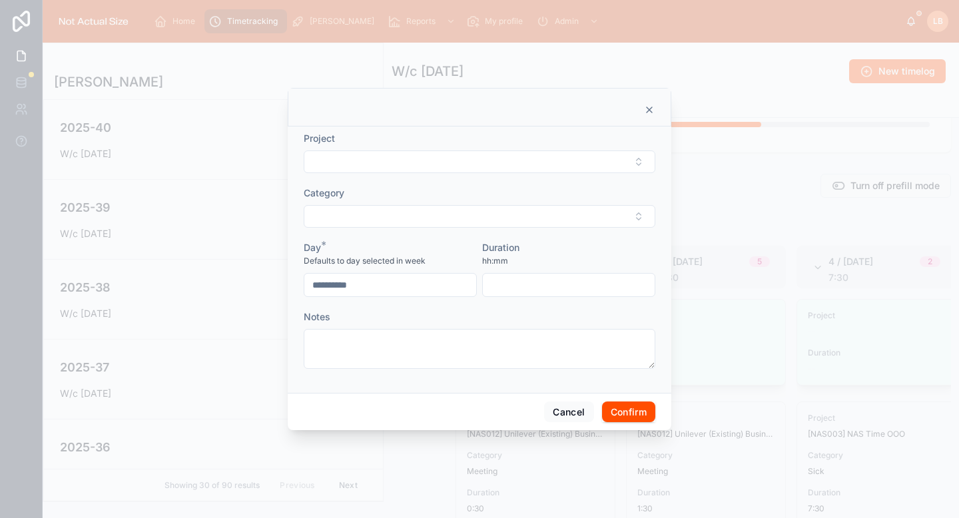
click at [461, 161] on button "Select Button" at bounding box center [480, 162] width 352 height 23
type input "******"
click at [445, 218] on button "Select Button" at bounding box center [480, 216] width 352 height 23
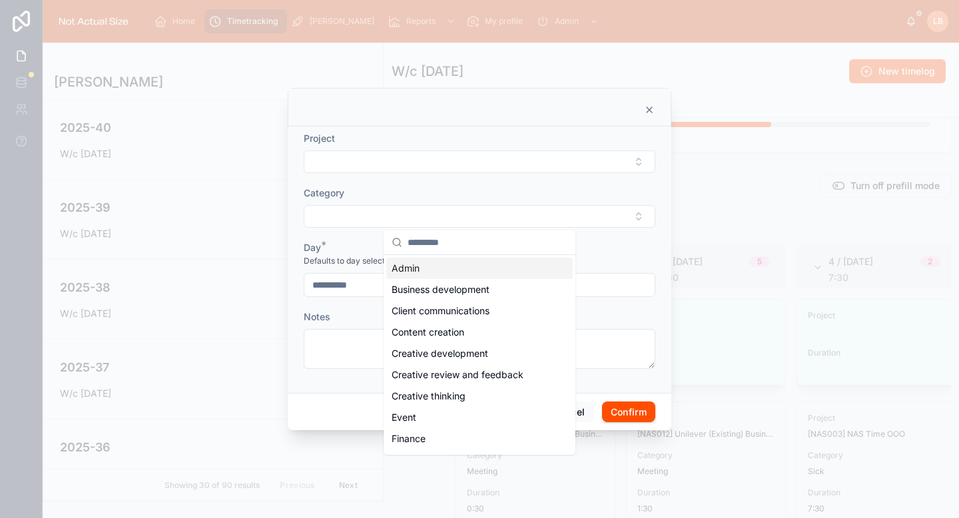
click at [444, 166] on button "Select Button" at bounding box center [480, 162] width 352 height 23
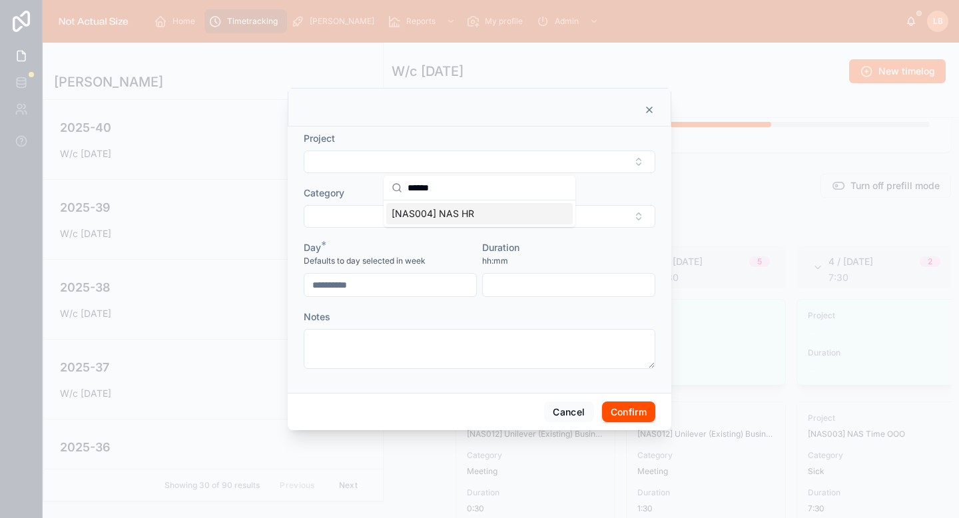
type input "******"
click at [446, 213] on span "[NAS004] NAS HR" at bounding box center [433, 213] width 83 height 13
click at [446, 213] on button "Select Button" at bounding box center [480, 218] width 352 height 23
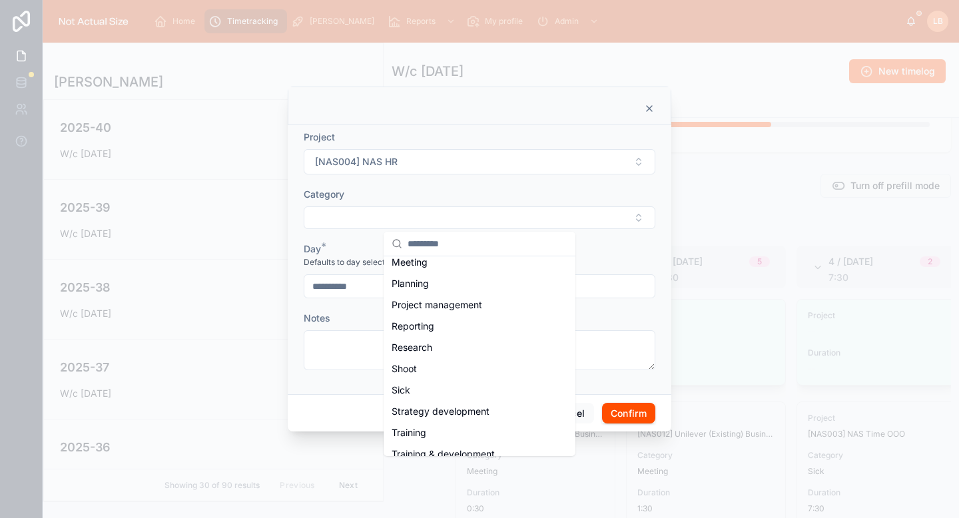
scroll to position [275, 0]
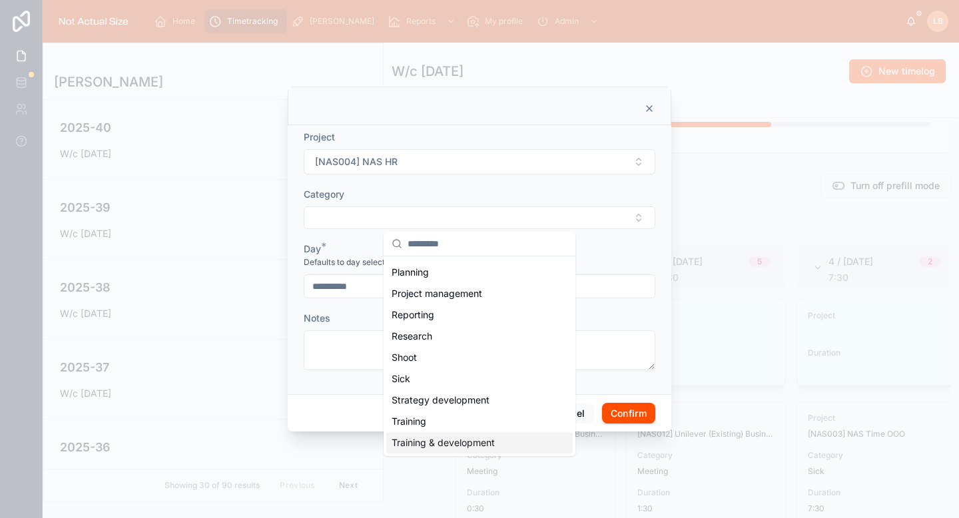
click at [433, 446] on span "Training & development" at bounding box center [443, 442] width 103 height 13
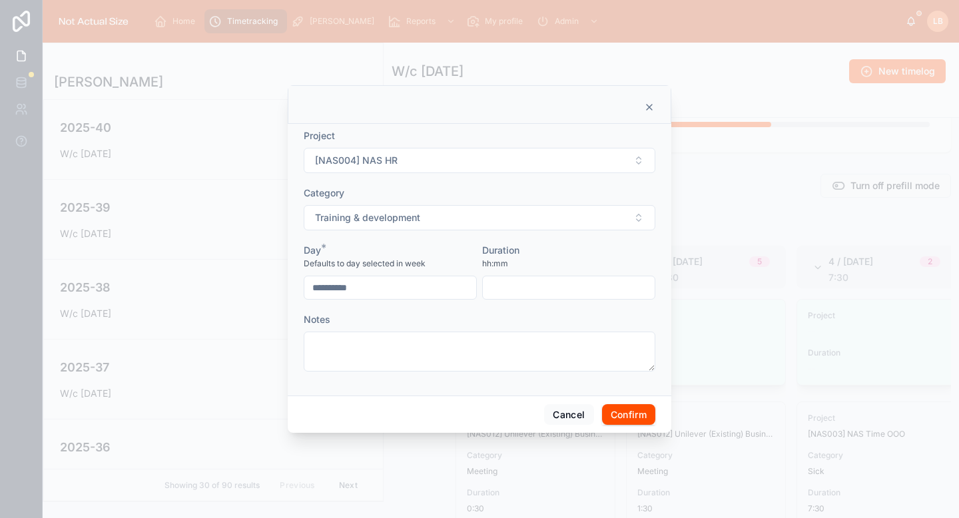
click at [554, 285] on input "text" at bounding box center [569, 288] width 172 height 19
type input "****"
click at [563, 252] on div "Duration" at bounding box center [568, 250] width 173 height 13
click at [378, 282] on input "**********" at bounding box center [391, 288] width 172 height 19
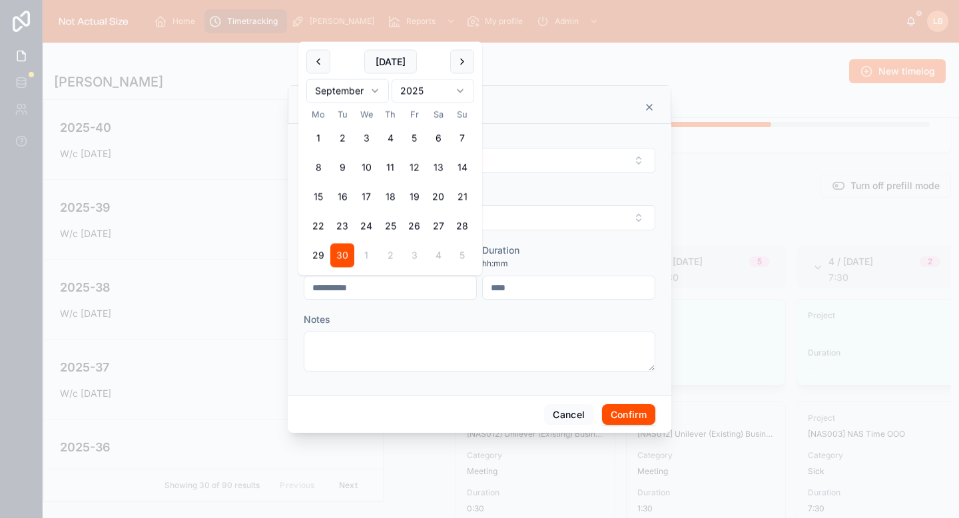
click at [471, 346] on textarea at bounding box center [480, 352] width 352 height 40
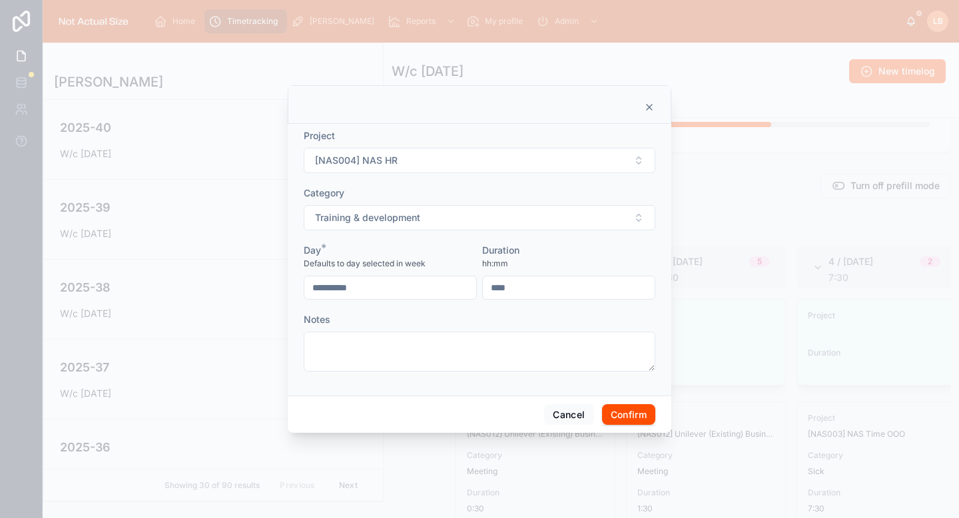
click at [630, 416] on button "Confirm" at bounding box center [628, 414] width 53 height 21
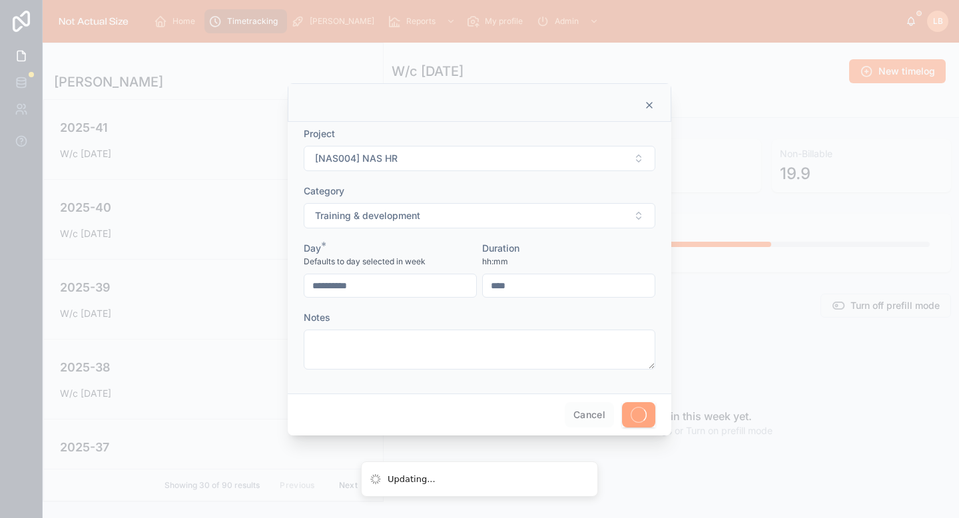
scroll to position [80, 0]
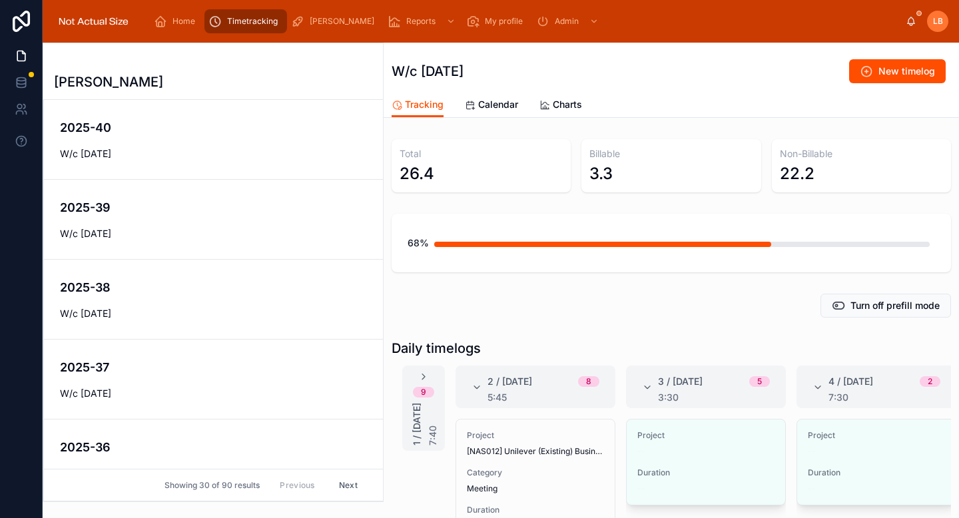
click at [860, 77] on icon at bounding box center [866, 71] width 13 height 13
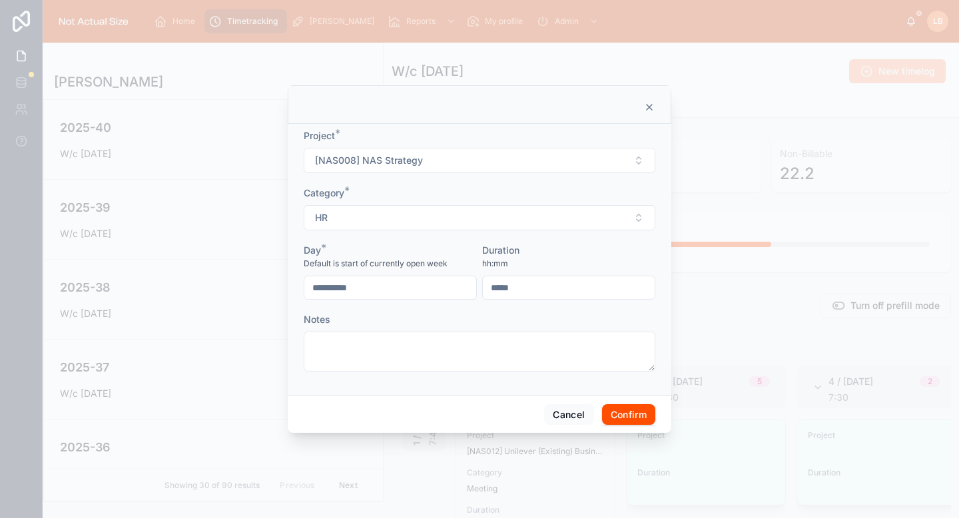
click at [464, 159] on button "[NAS008] NAS Strategy" at bounding box center [480, 160] width 352 height 25
type input "********"
click at [458, 272] on div "**********" at bounding box center [390, 272] width 173 height 56
click at [451, 168] on button "[NAS008] NAS Strategy" at bounding box center [480, 160] width 352 height 25
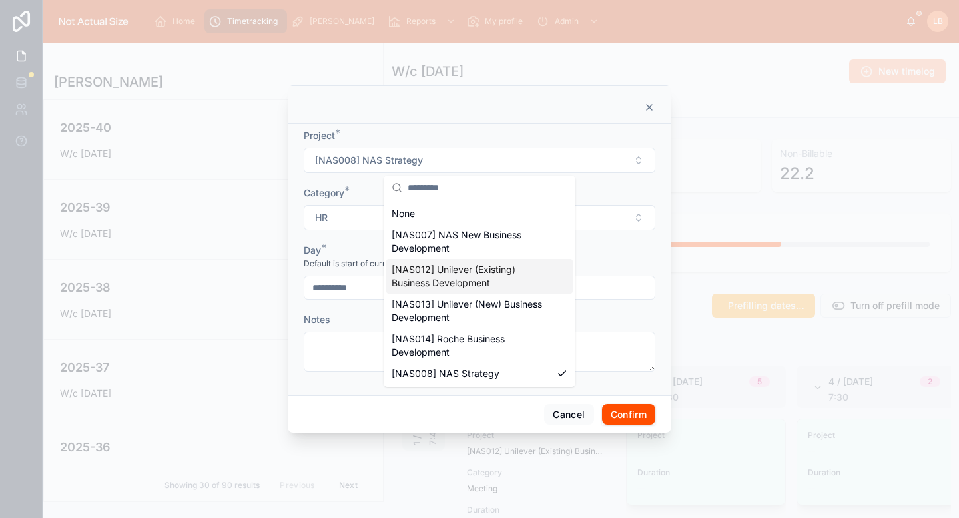
click at [474, 289] on span "[NAS012] Unilever (Existing) Business Development" at bounding box center [472, 276] width 160 height 27
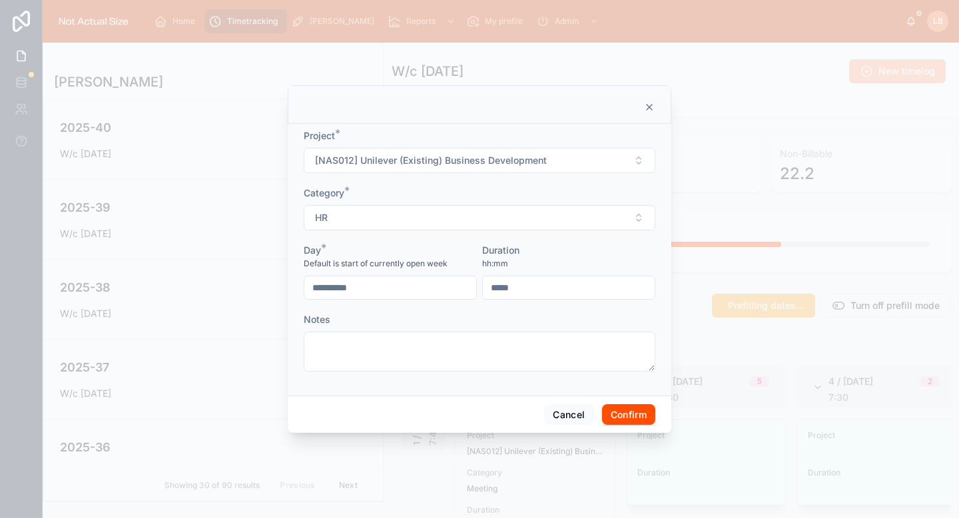
click at [471, 235] on form "**********" at bounding box center [480, 257] width 352 height 256
click at [472, 220] on button "HR" at bounding box center [480, 217] width 352 height 25
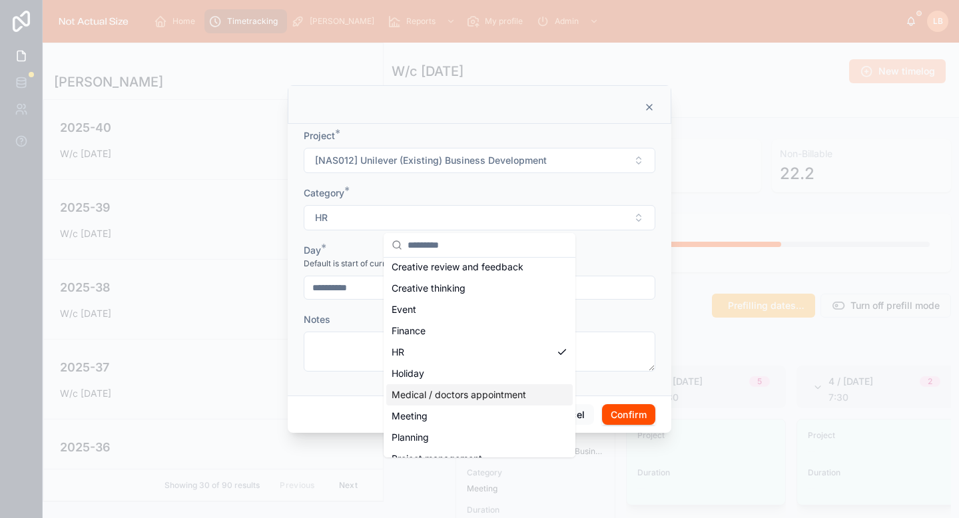
scroll to position [141, 0]
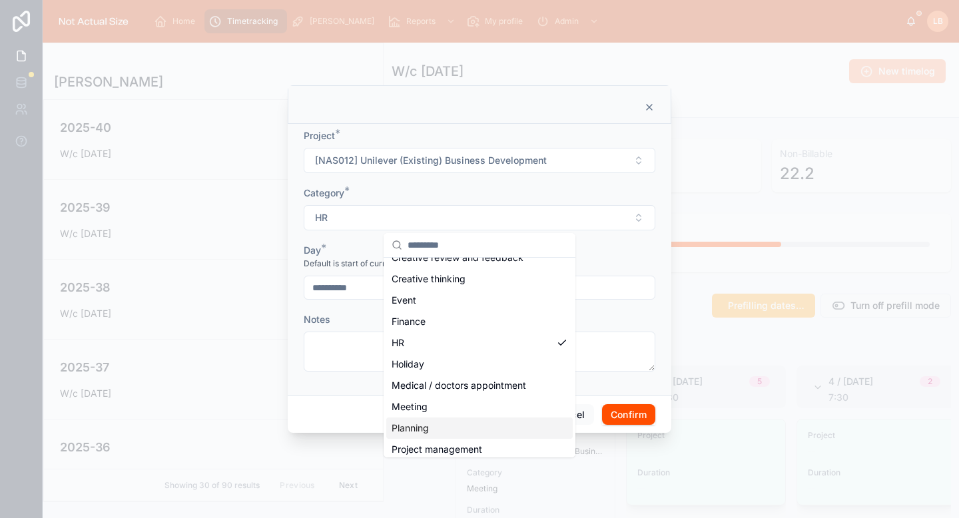
click at [440, 414] on div "Meeting" at bounding box center [479, 406] width 187 height 21
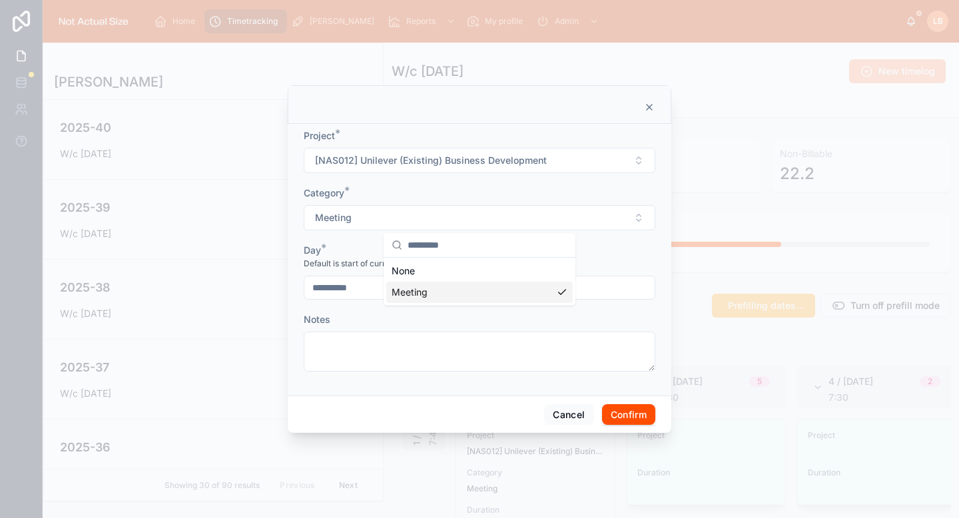
scroll to position [0, 0]
click at [556, 285] on input "text" at bounding box center [569, 288] width 172 height 19
type input "****"
click at [554, 255] on div "Duration" at bounding box center [568, 250] width 173 height 13
click at [393, 283] on input "**********" at bounding box center [391, 288] width 172 height 19
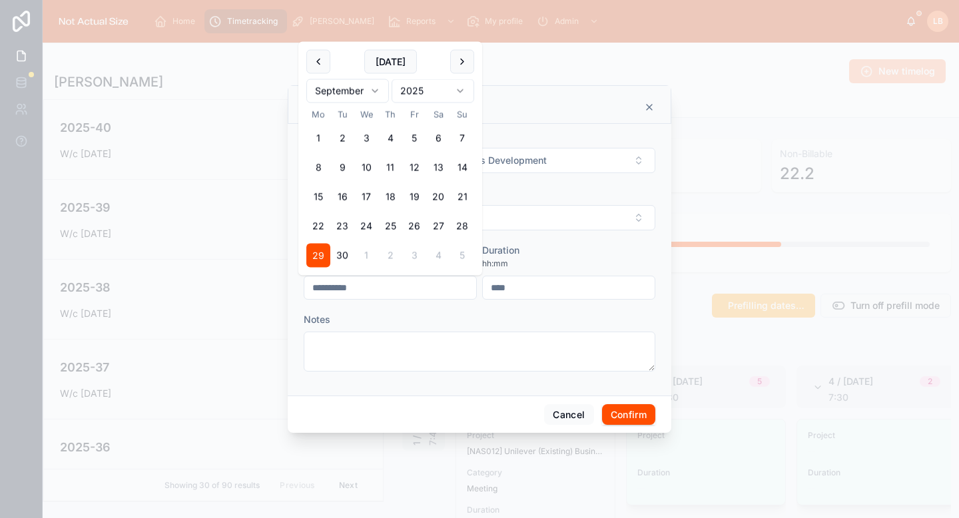
click at [340, 247] on button "30" at bounding box center [342, 256] width 24 height 24
type input "**********"
click at [593, 251] on div "Duration" at bounding box center [568, 250] width 173 height 13
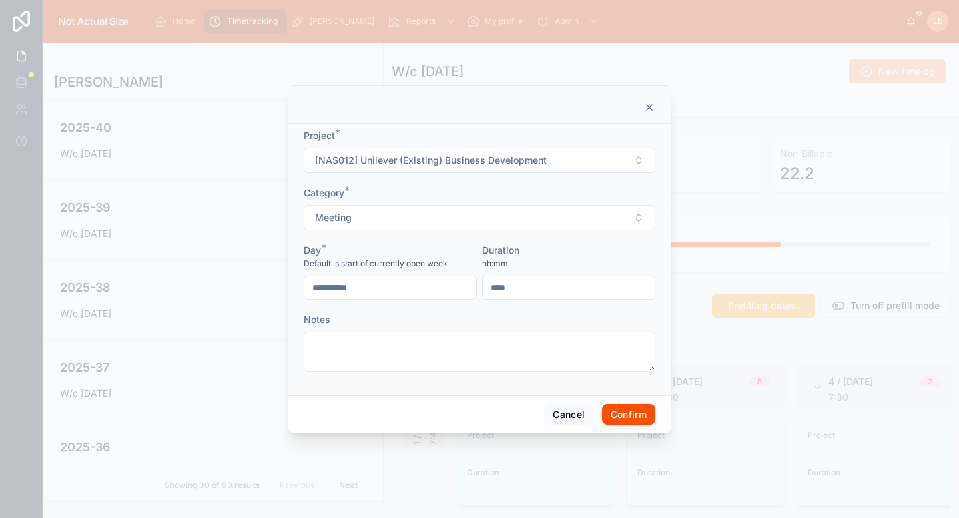
click at [636, 415] on button "Confirm" at bounding box center [628, 414] width 53 height 21
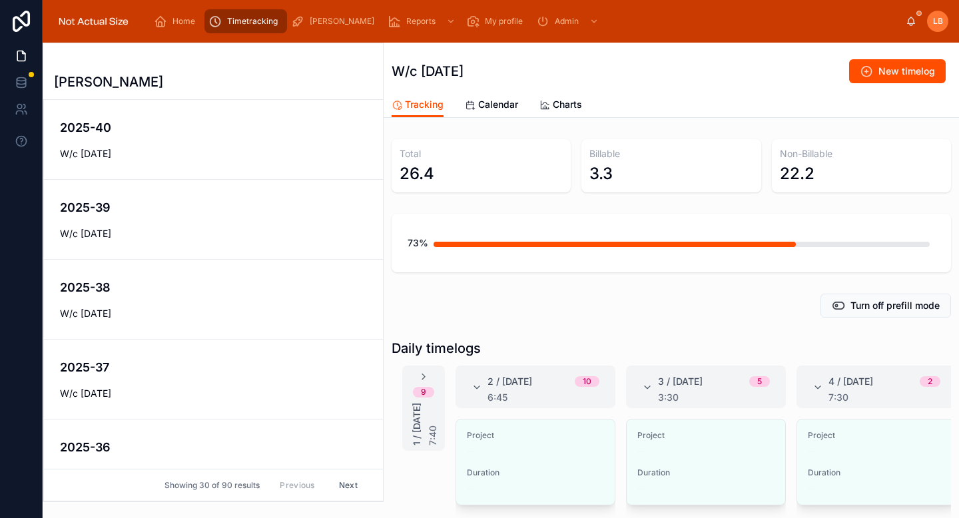
scroll to position [110, 0]
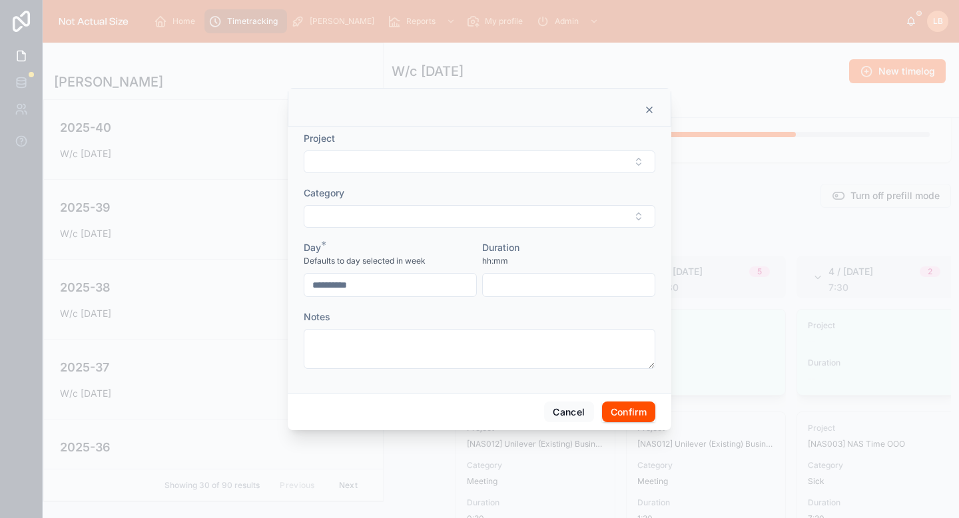
click at [484, 146] on div "Project" at bounding box center [480, 152] width 352 height 41
click at [484, 169] on button "Select Button" at bounding box center [480, 162] width 352 height 23
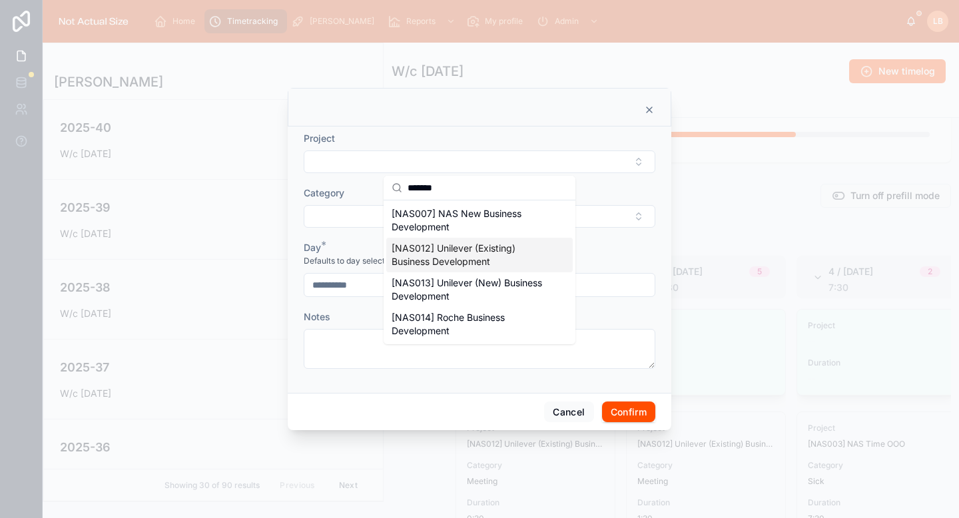
type input "*******"
click at [476, 258] on span "[NAS012] Unilever (Existing) Business Development" at bounding box center [472, 255] width 160 height 27
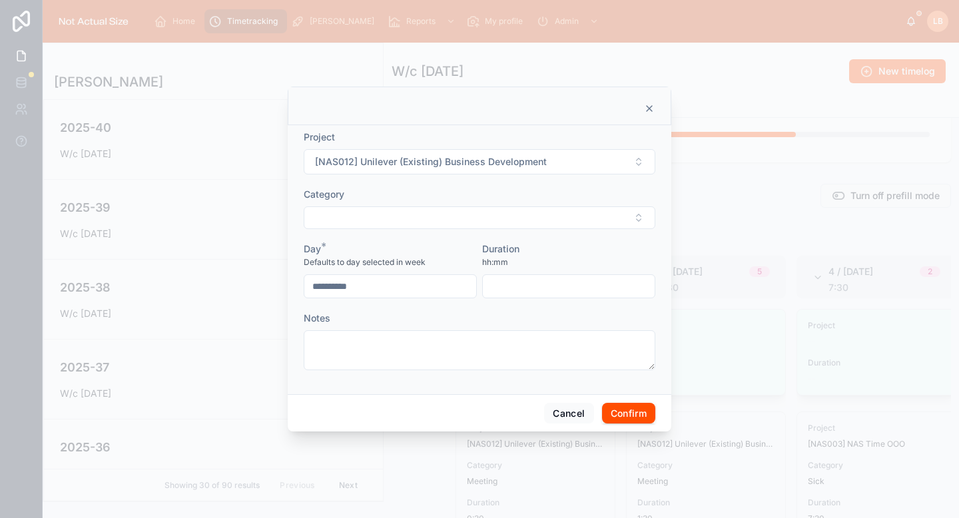
click at [468, 213] on button "Select Button" at bounding box center [480, 218] width 352 height 23
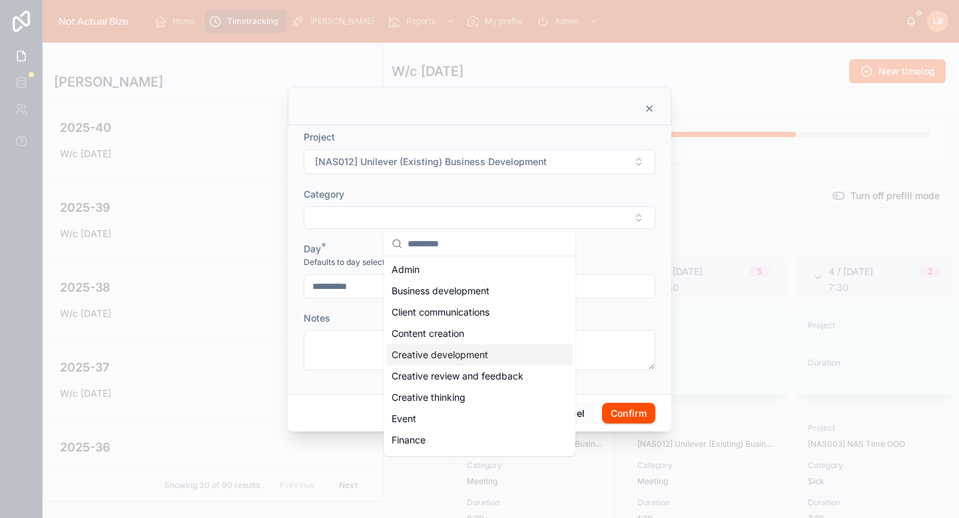
scroll to position [275, 0]
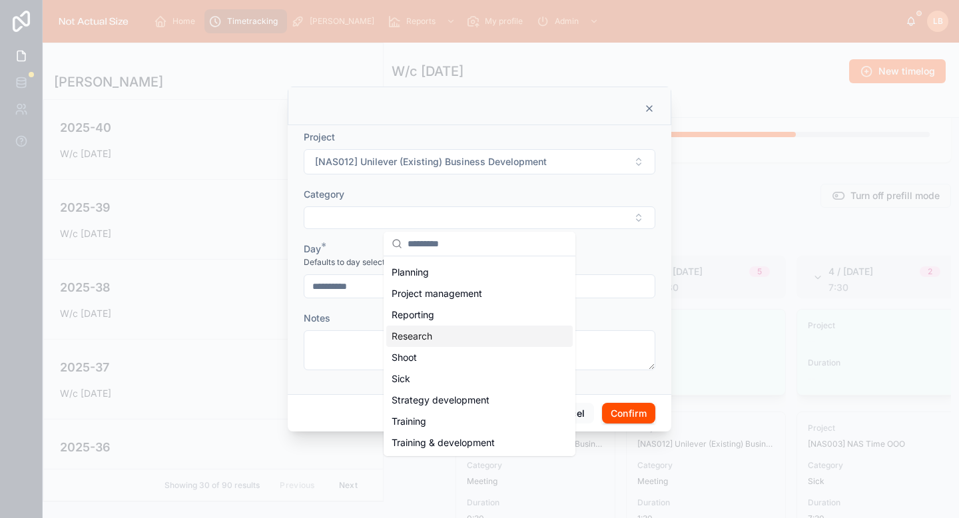
click at [440, 328] on div "Research" at bounding box center [479, 336] width 187 height 21
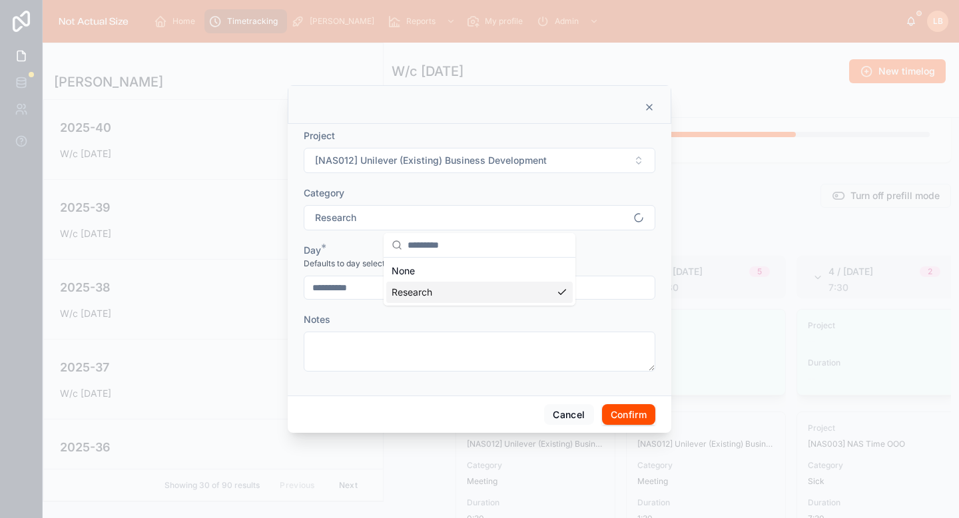
scroll to position [0, 0]
click at [530, 288] on input "text" at bounding box center [569, 288] width 172 height 19
type input "****"
click at [580, 239] on form "**********" at bounding box center [480, 257] width 352 height 256
click at [618, 408] on button "Confirm" at bounding box center [628, 414] width 53 height 21
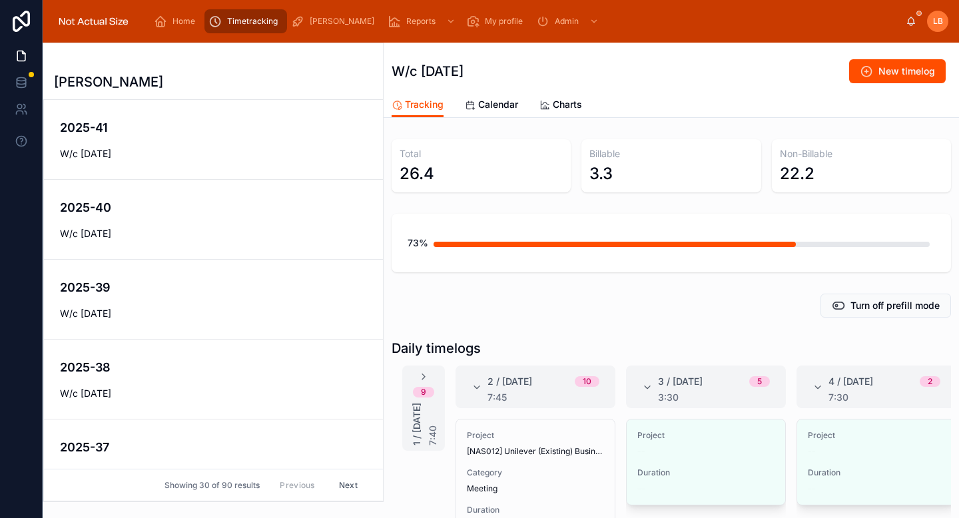
scroll to position [80, 0]
click at [470, 385] on div "2 / Tuesday 10 7:45" at bounding box center [536, 387] width 160 height 43
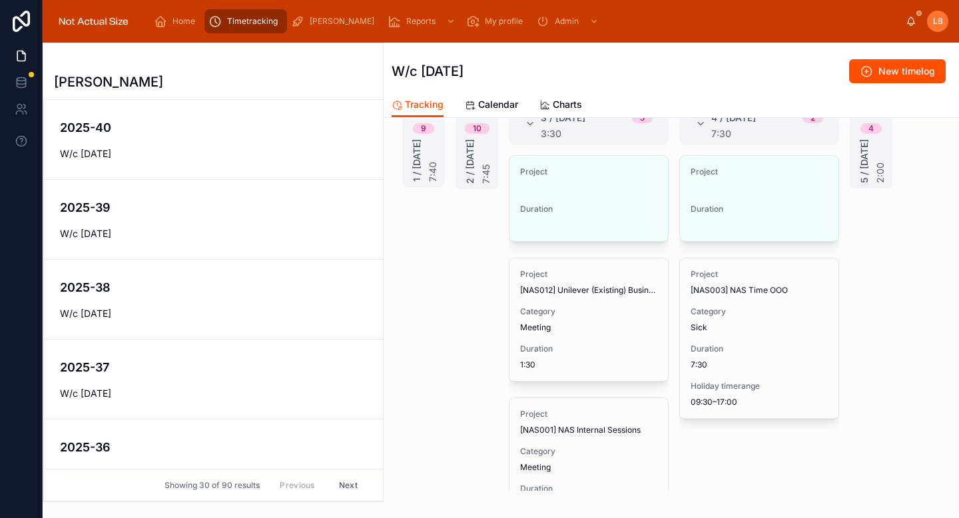
scroll to position [259, 0]
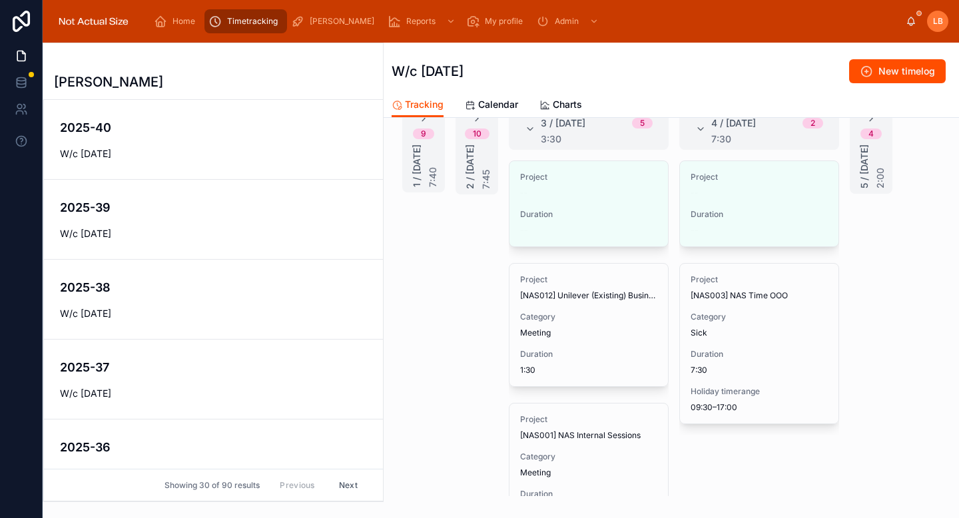
click at [0, 0] on span "Edit" at bounding box center [0, 0] width 0 height 0
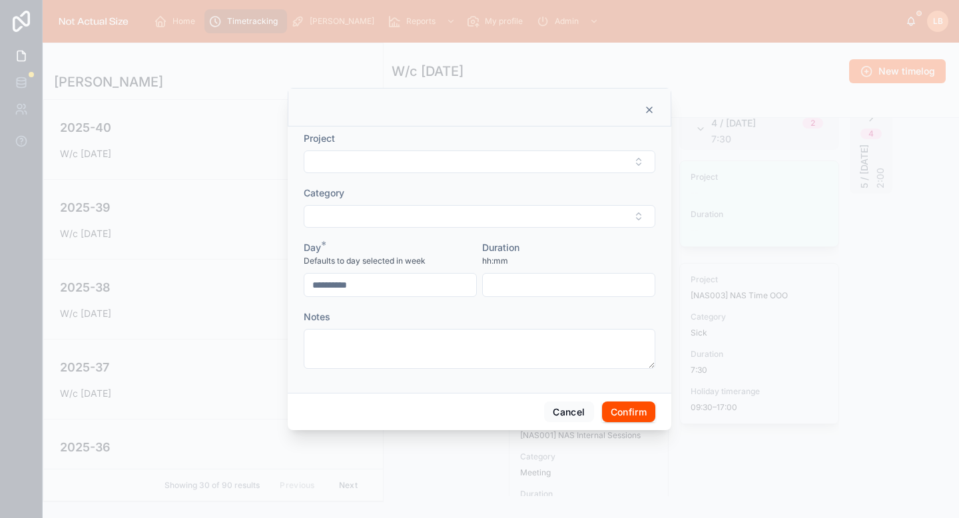
click at [447, 164] on button "Select Button" at bounding box center [480, 162] width 352 height 23
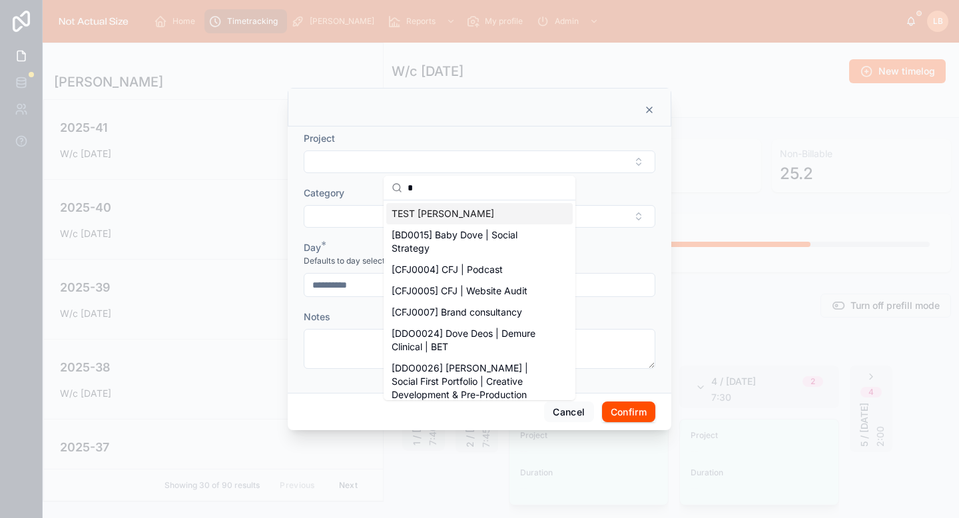
scroll to position [80, 0]
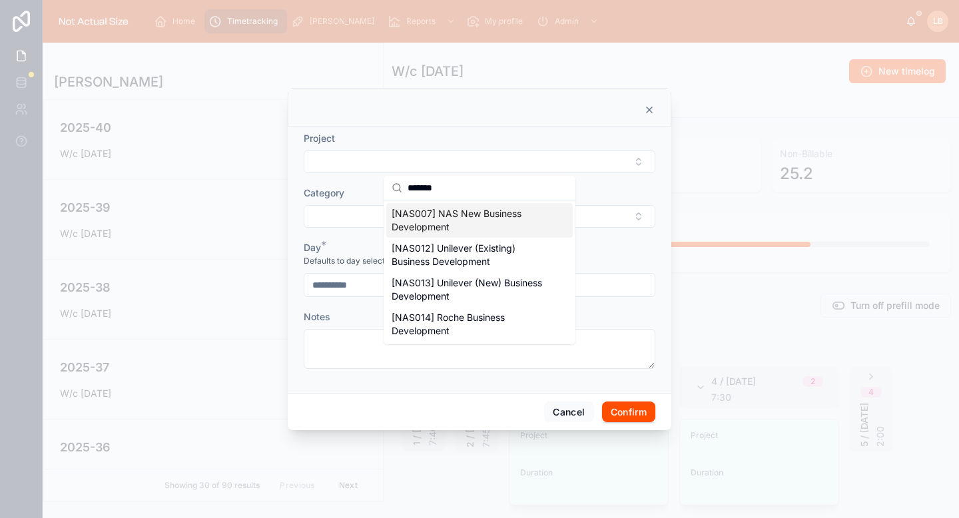
type input "*******"
click at [464, 227] on span "[NAS007] NAS New Business Development" at bounding box center [472, 220] width 160 height 27
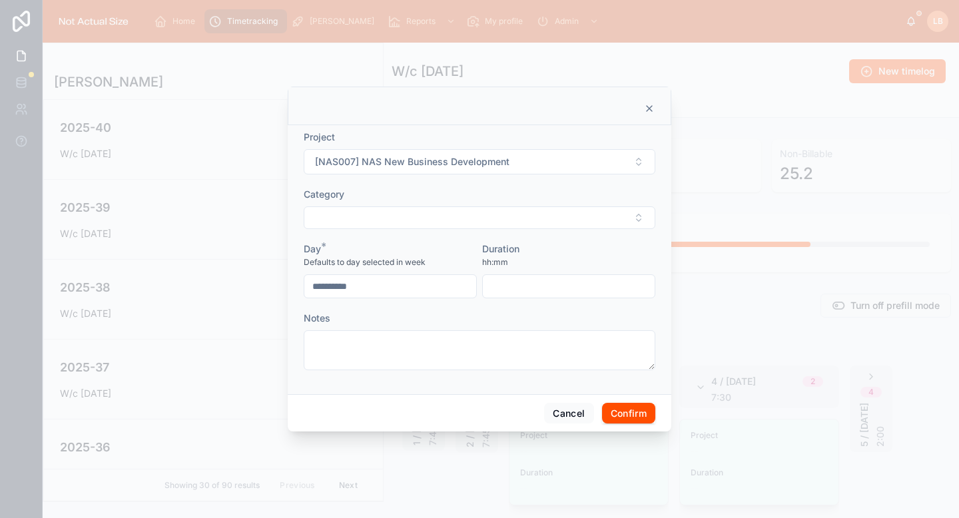
click at [462, 224] on button "Select Button" at bounding box center [480, 218] width 352 height 23
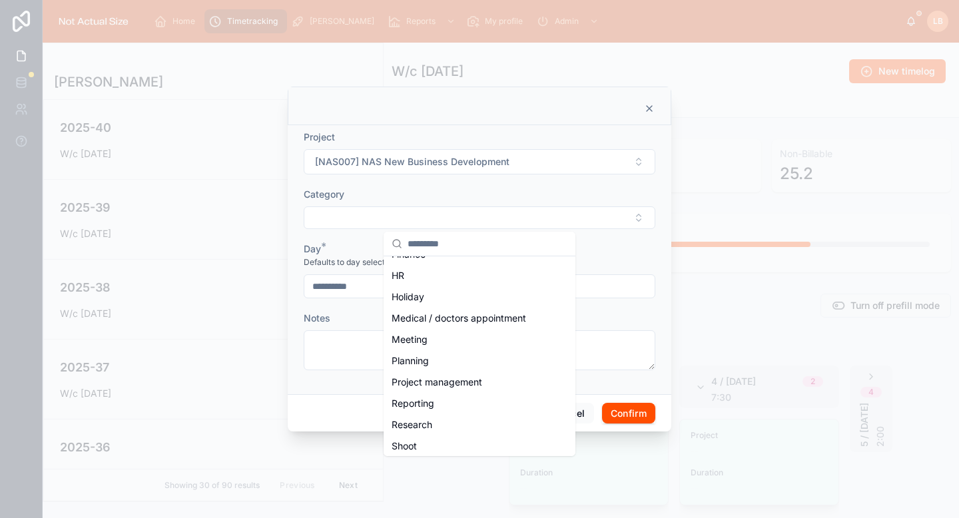
scroll to position [191, 0]
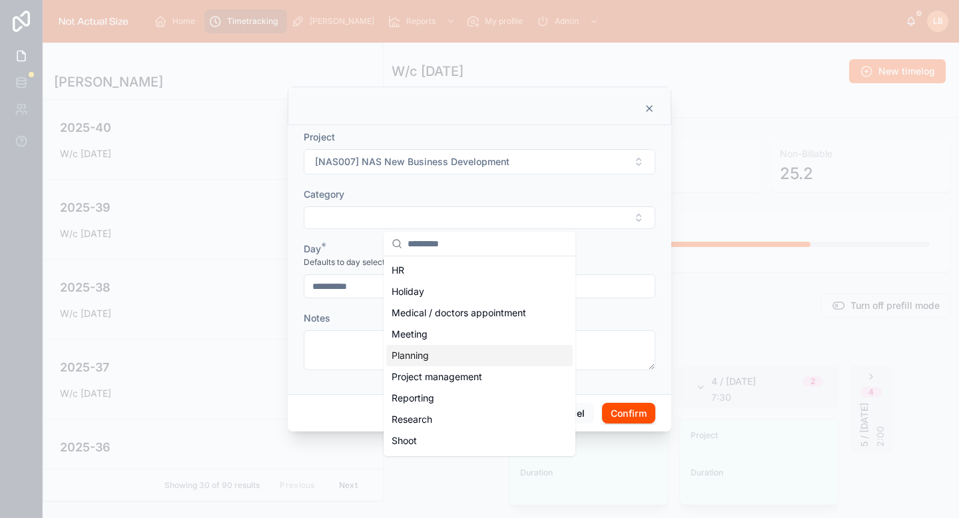
click at [446, 360] on div "Planning" at bounding box center [479, 355] width 187 height 21
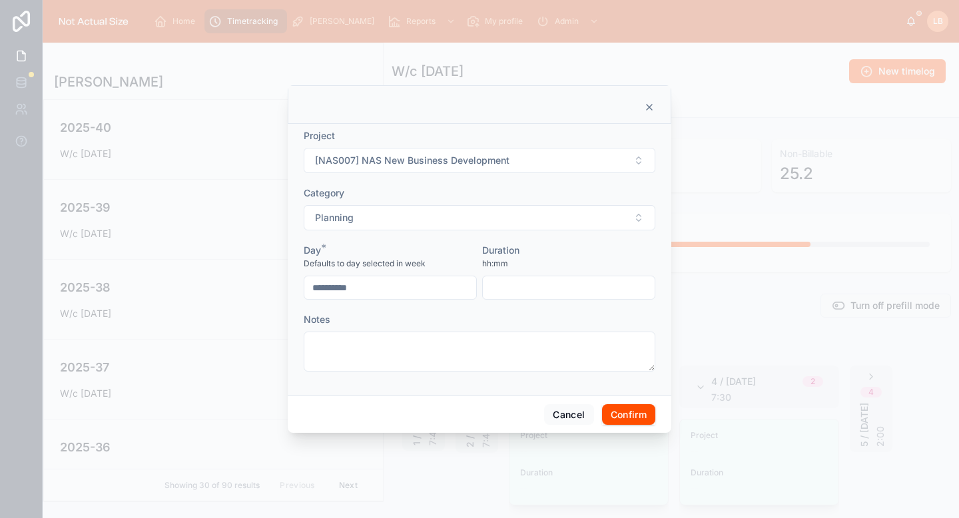
click at [528, 289] on input "text" at bounding box center [569, 288] width 172 height 19
type input "****"
click at [562, 254] on div "Duration" at bounding box center [568, 250] width 173 height 13
click at [630, 415] on button "Confirm" at bounding box center [628, 414] width 53 height 21
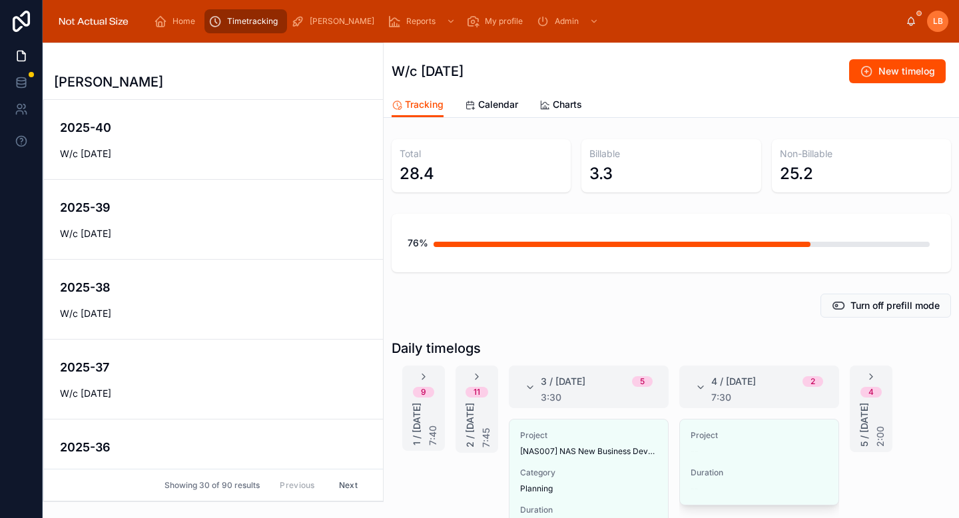
scroll to position [109, 0]
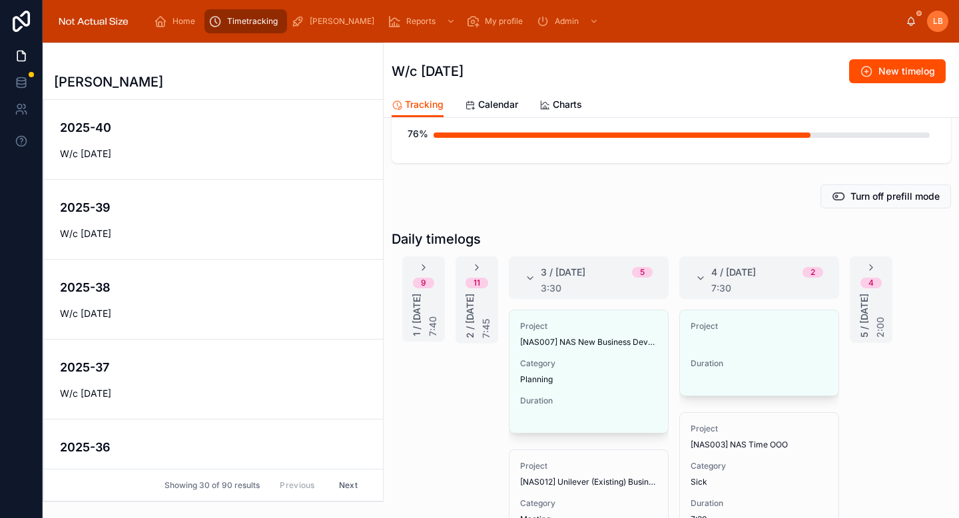
click at [866, 67] on button "New timelog" at bounding box center [898, 71] width 97 height 24
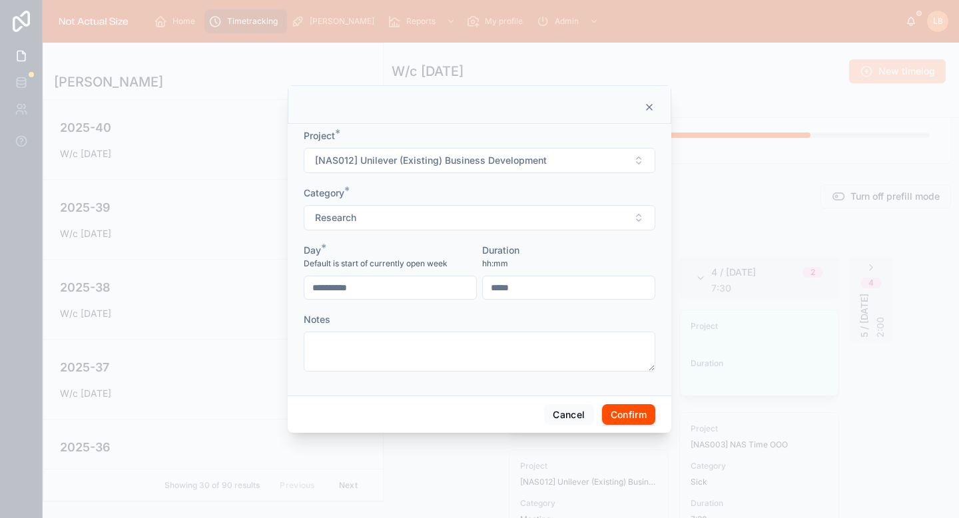
click at [430, 159] on span "[NAS012] Unilever (Existing) Business Development" at bounding box center [431, 160] width 232 height 13
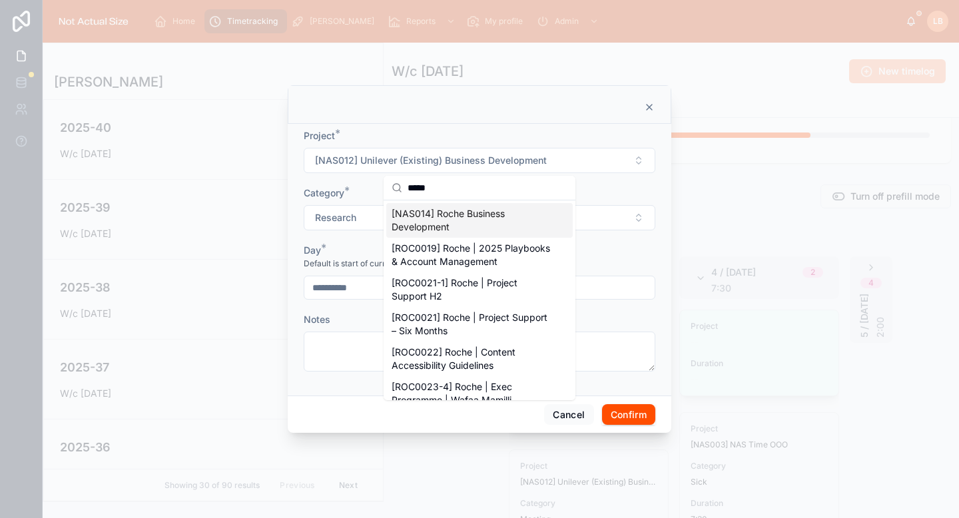
type input "*****"
click at [444, 221] on span "[NAS014] Roche Business Development" at bounding box center [472, 220] width 160 height 27
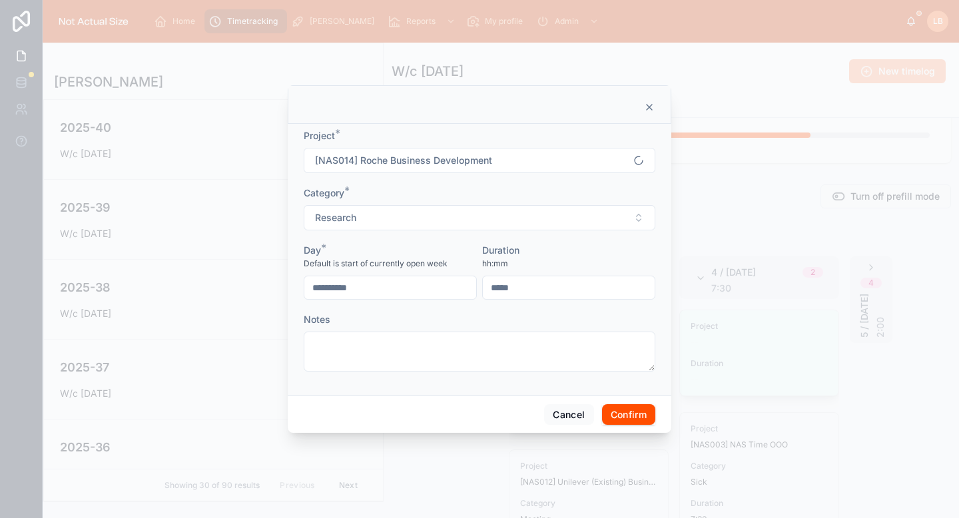
click at [444, 220] on button "Research" at bounding box center [480, 217] width 352 height 25
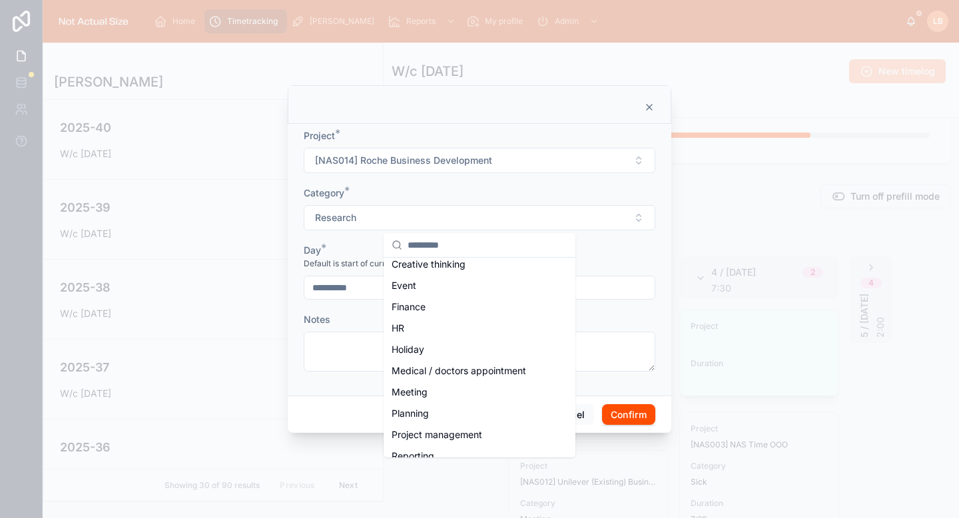
scroll to position [159, 0]
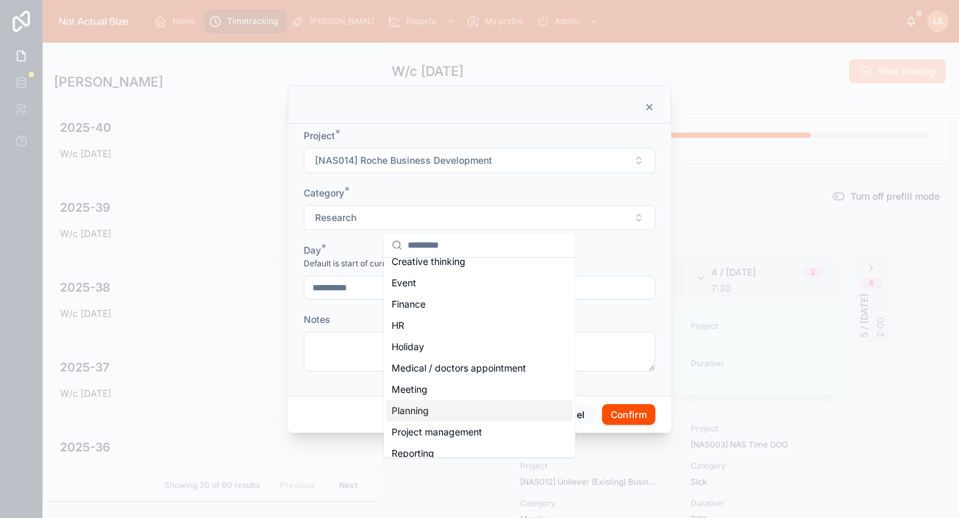
click at [430, 412] on div "Planning" at bounding box center [479, 410] width 187 height 21
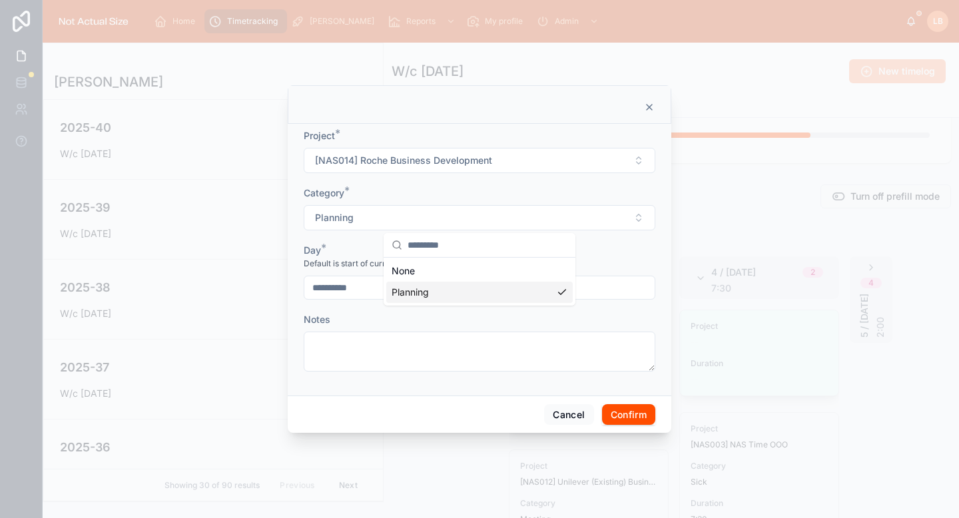
scroll to position [0, 0]
click at [545, 289] on input "text" at bounding box center [569, 288] width 172 height 19
type input "****"
click at [567, 257] on div "hh:mm" at bounding box center [568, 263] width 173 height 13
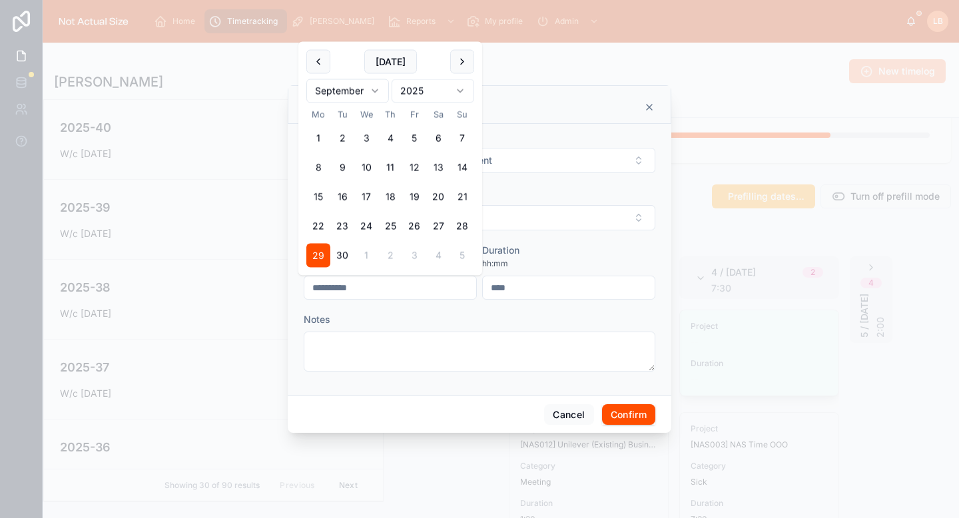
click at [430, 281] on input "**********" at bounding box center [391, 288] width 172 height 19
click at [369, 255] on button "1" at bounding box center [366, 256] width 24 height 24
type input "**********"
click at [646, 410] on button "Confirm" at bounding box center [628, 414] width 53 height 21
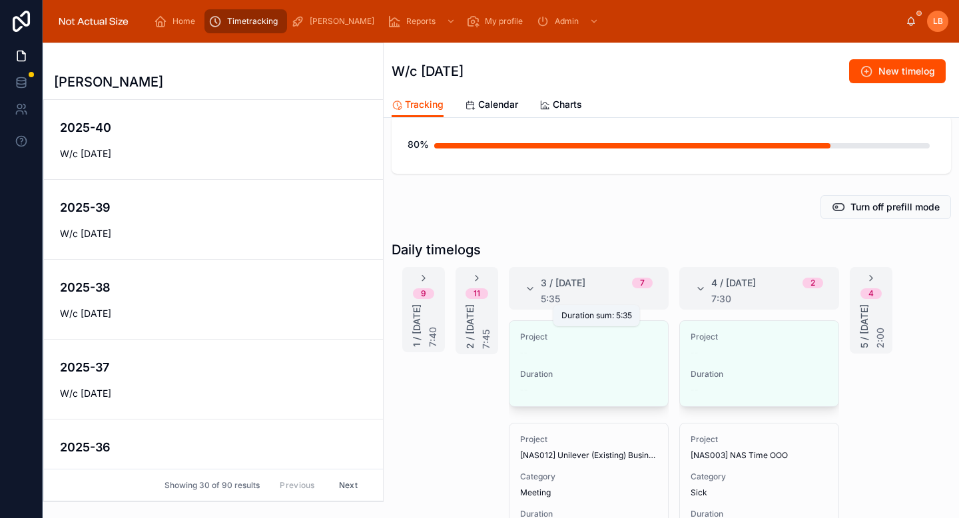
scroll to position [101, 0]
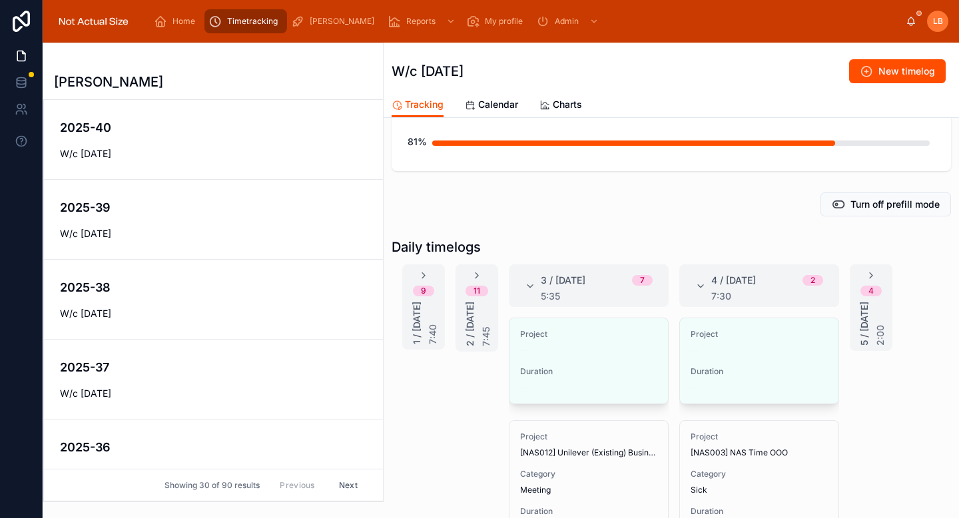
click at [0, 0] on button "Edit" at bounding box center [0, 0] width 0 height 0
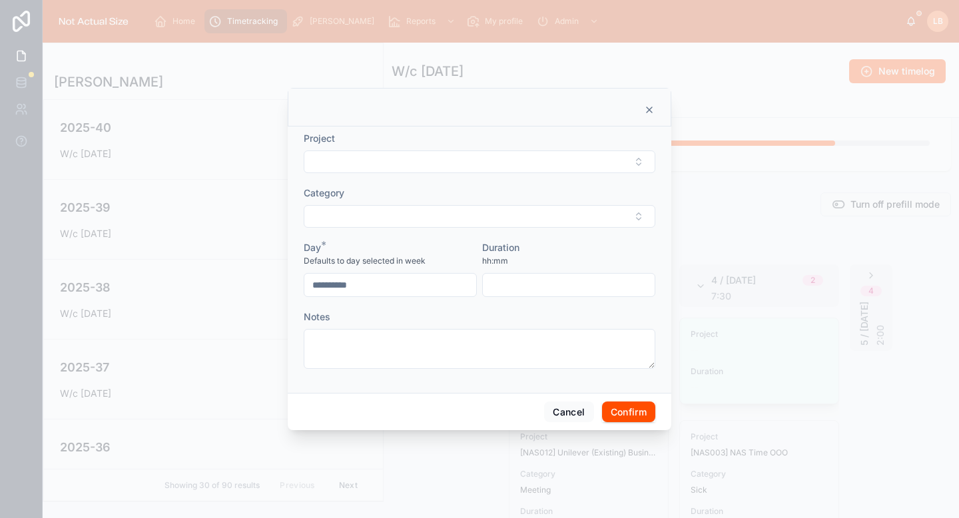
click at [447, 151] on button "Select Button" at bounding box center [480, 162] width 352 height 23
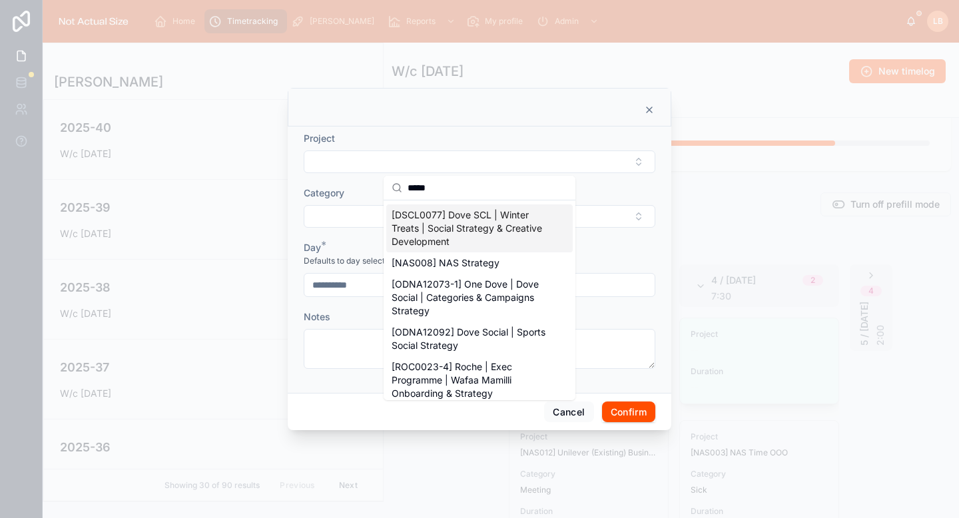
scroll to position [83, 0]
type input "*****"
click at [436, 260] on span "[NAS008] NAS Strategy" at bounding box center [446, 261] width 108 height 13
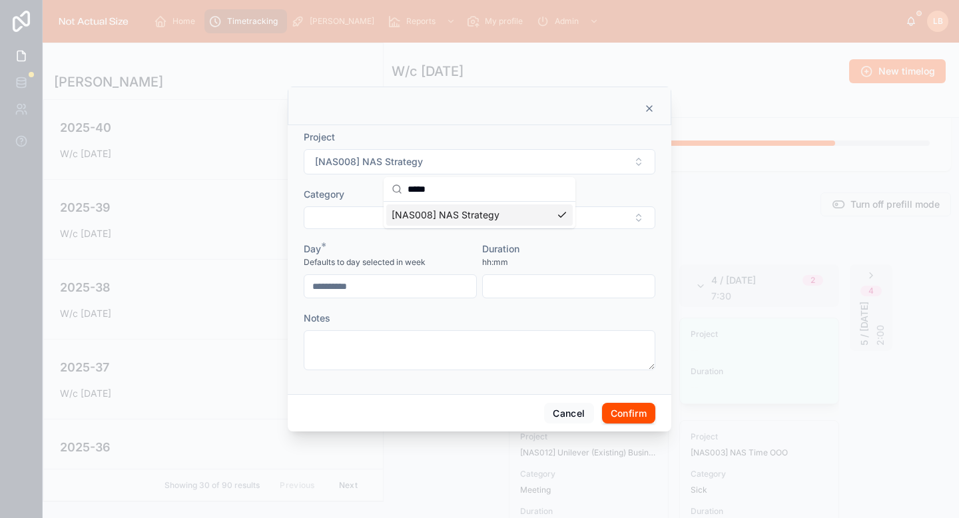
scroll to position [0, 0]
click at [426, 224] on button "Select Button" at bounding box center [480, 218] width 352 height 23
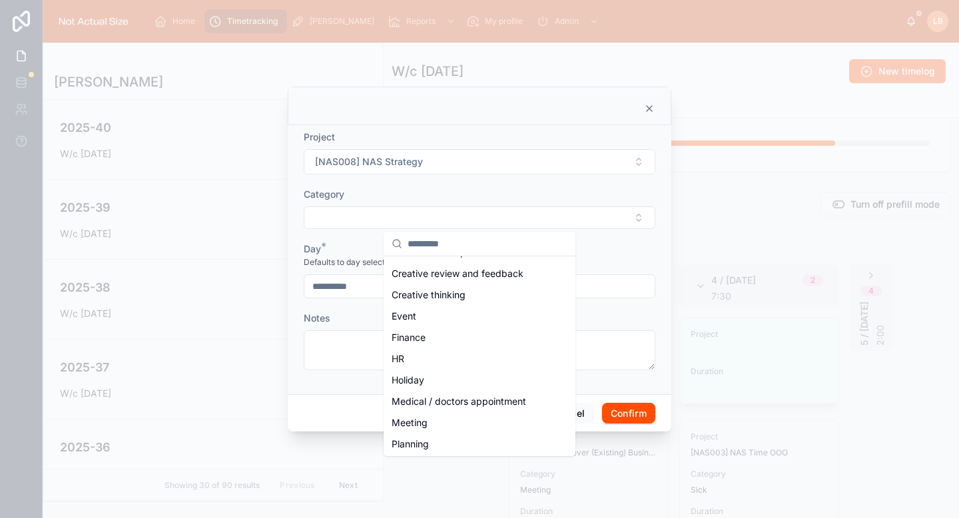
scroll to position [108, 0]
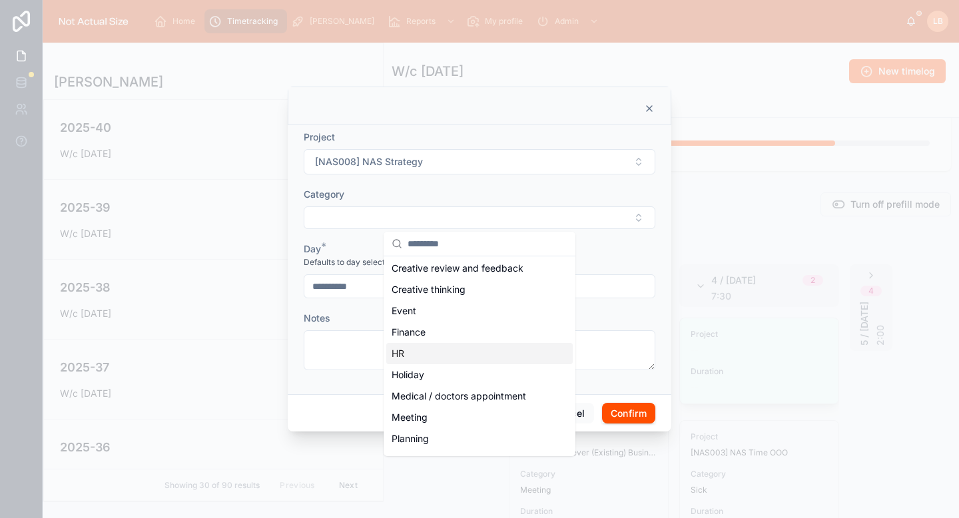
click at [424, 353] on div "HR" at bounding box center [479, 353] width 187 height 21
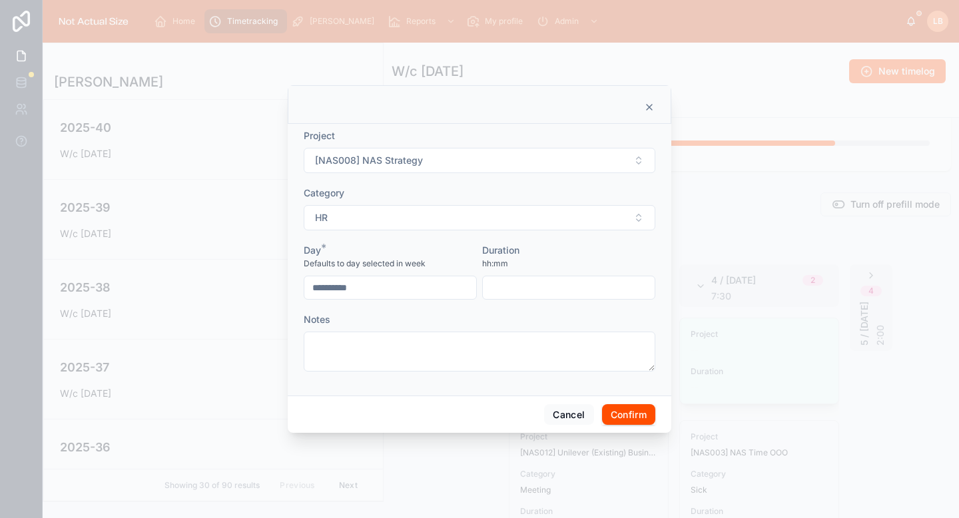
click at [522, 296] on input "text" at bounding box center [569, 288] width 172 height 19
type input "****"
click at [558, 255] on div "Duration" at bounding box center [568, 250] width 173 height 13
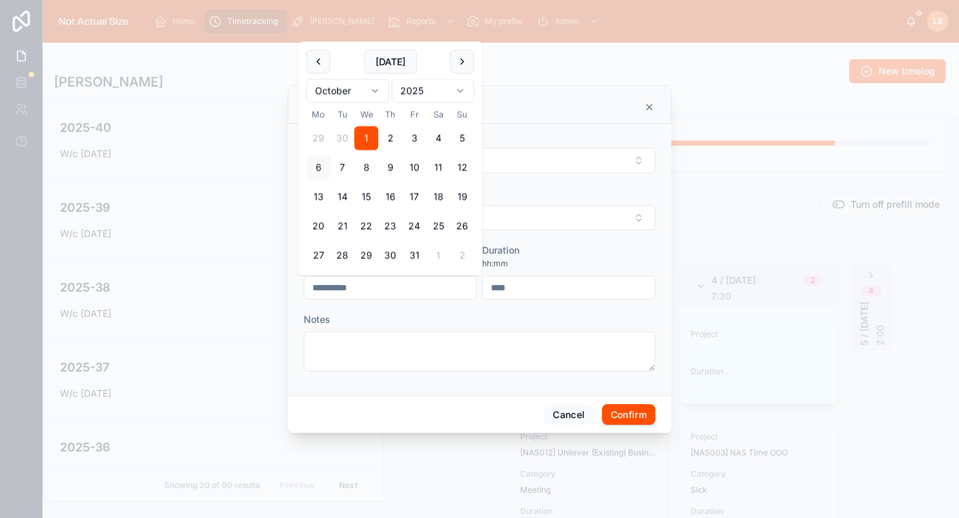
click at [424, 281] on input "**********" at bounding box center [391, 288] width 172 height 19
click at [576, 247] on div "Duration" at bounding box center [568, 250] width 173 height 13
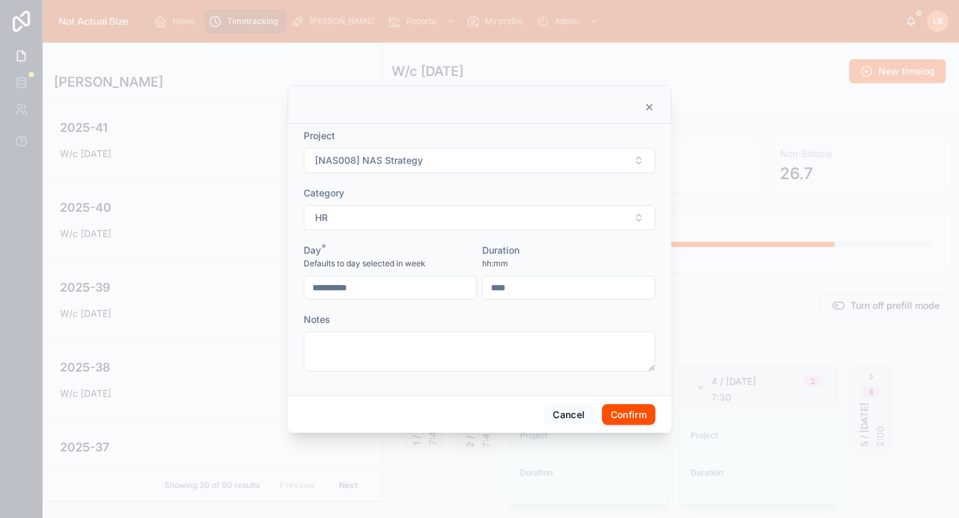
click at [618, 410] on button "Confirm" at bounding box center [628, 414] width 53 height 21
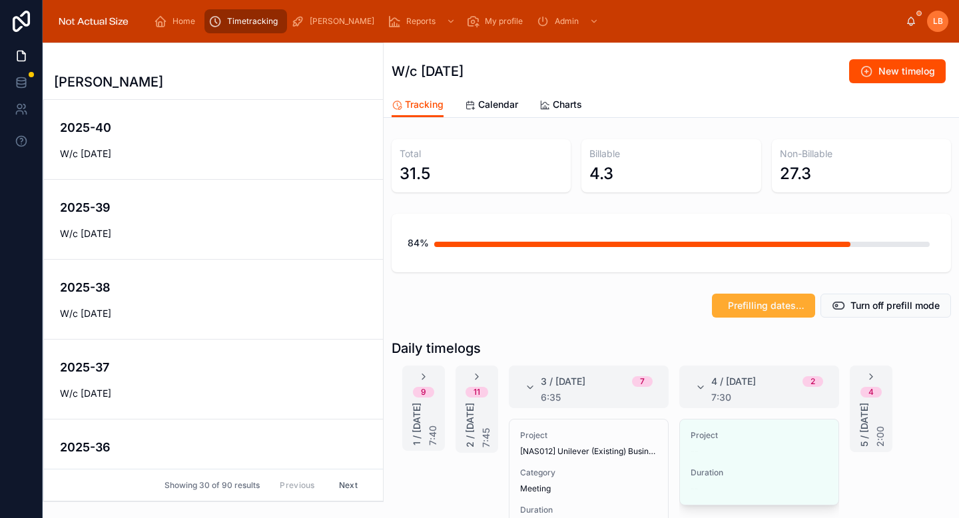
scroll to position [161, 0]
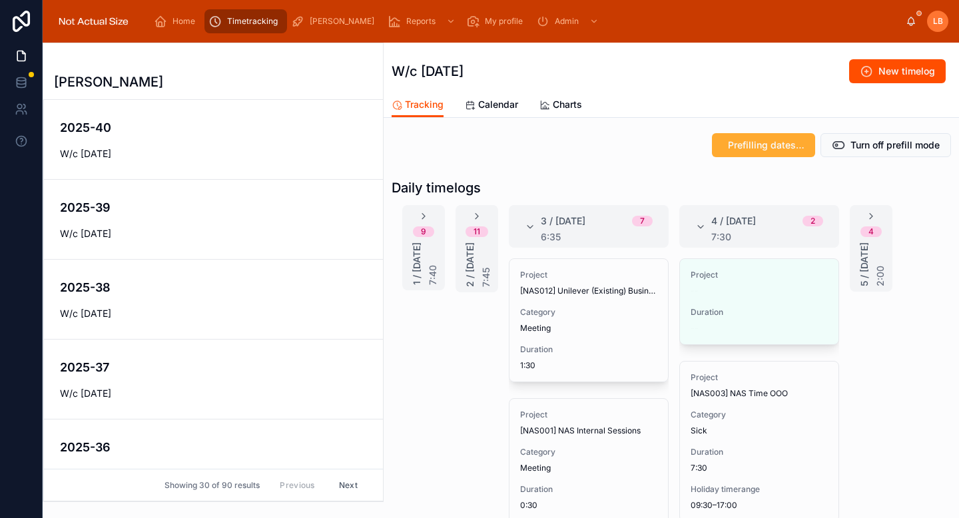
click at [696, 229] on icon at bounding box center [701, 227] width 11 height 11
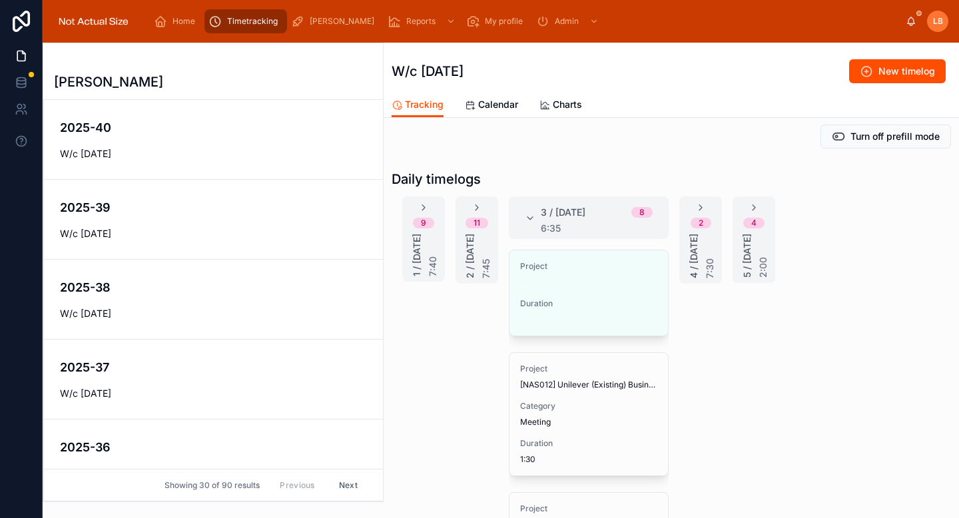
scroll to position [164, 0]
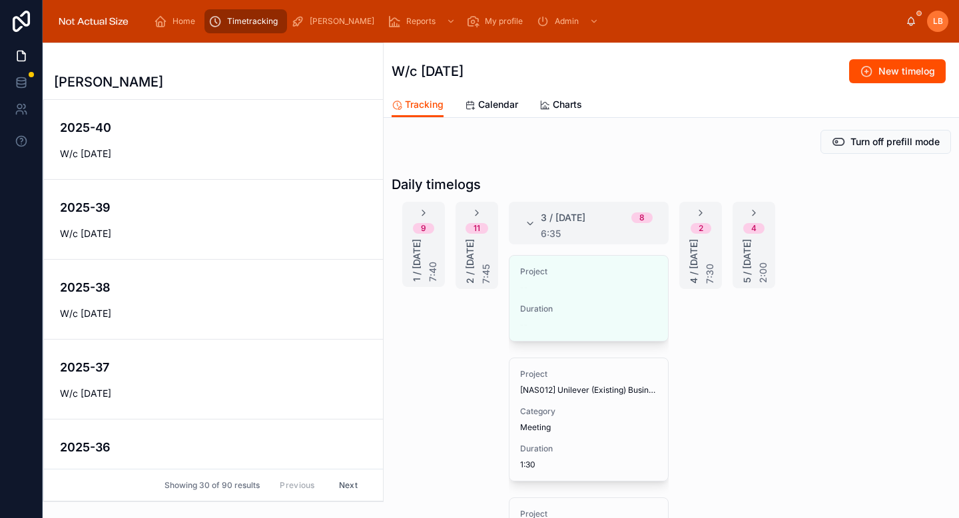
click at [0, 0] on span "Edit" at bounding box center [0, 0] width 0 height 0
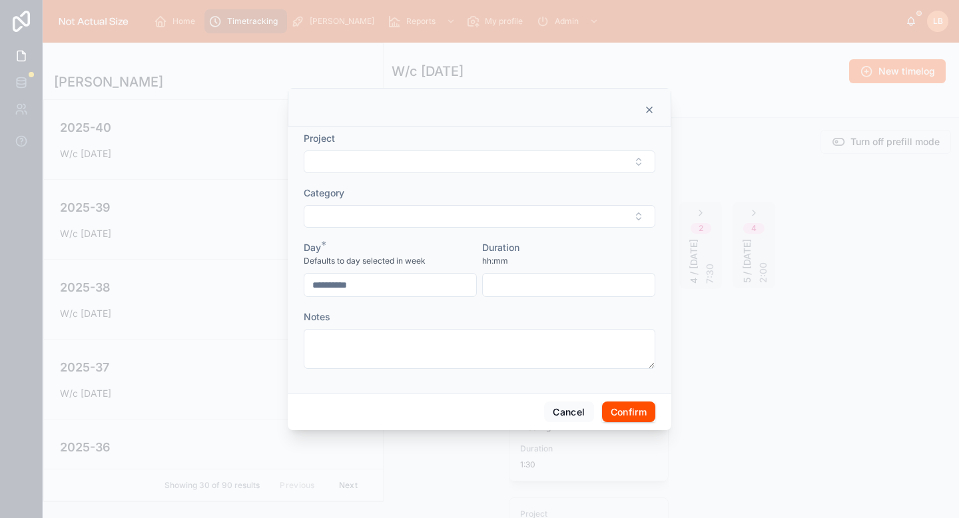
click at [428, 151] on button "Select Button" at bounding box center [480, 162] width 352 height 23
type input "*"
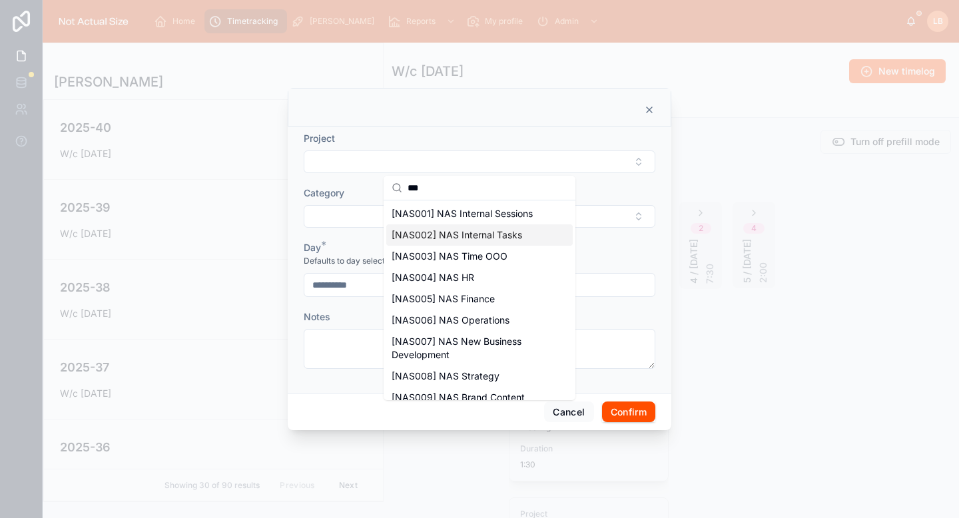
type input "***"
click at [459, 231] on span "[NAS002] NAS Internal Tasks" at bounding box center [457, 235] width 131 height 13
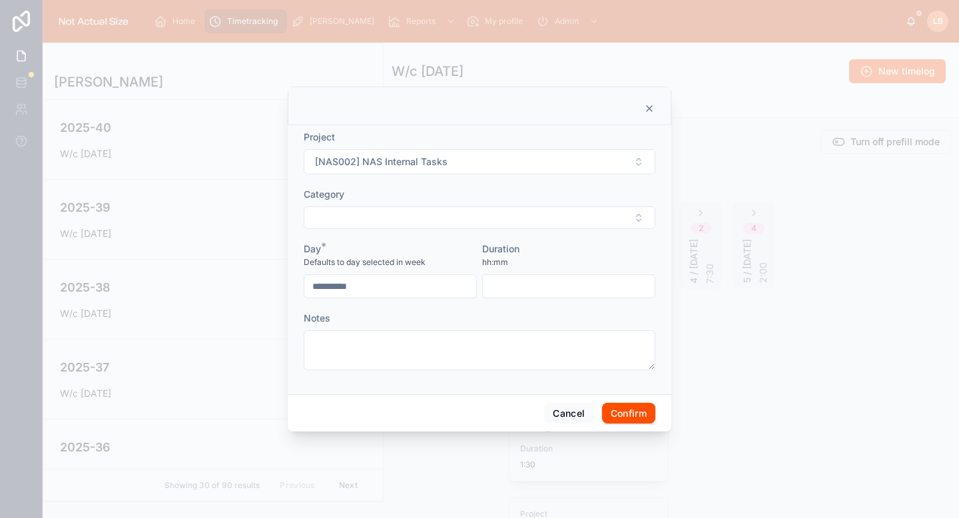
click at [459, 216] on button "Select Button" at bounding box center [480, 218] width 352 height 23
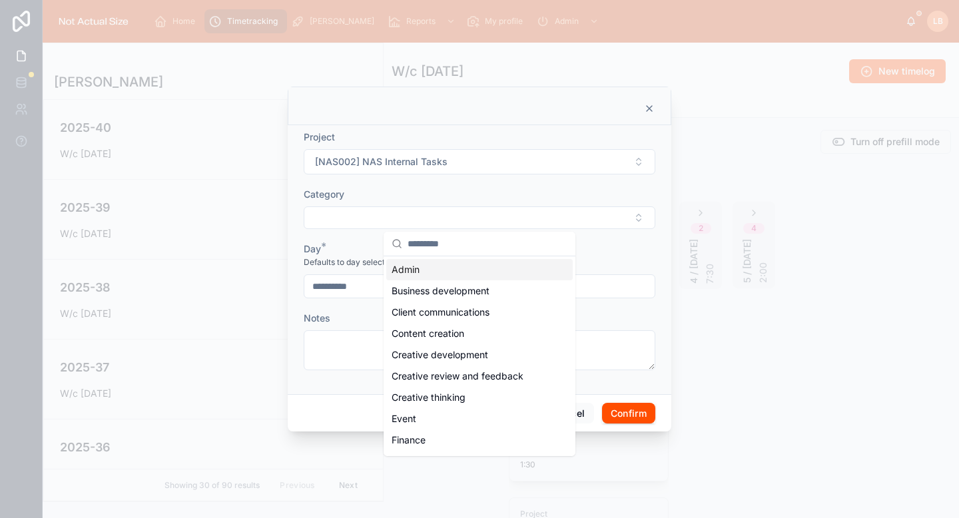
click at [439, 265] on div "Admin" at bounding box center [479, 269] width 187 height 21
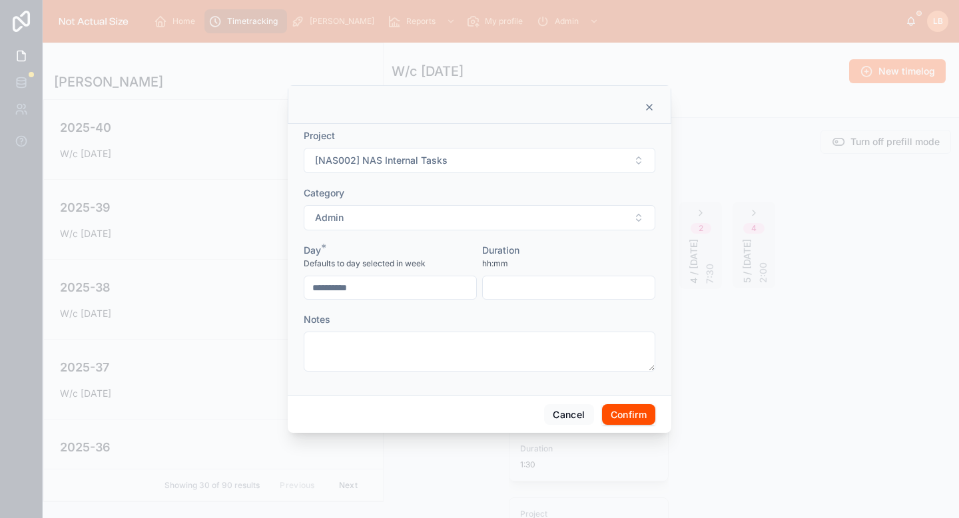
click at [538, 281] on input "text" at bounding box center [569, 288] width 172 height 19
type input "****"
click at [575, 258] on div "hh:mm" at bounding box center [568, 263] width 173 height 13
click at [637, 420] on button "Confirm" at bounding box center [628, 414] width 53 height 21
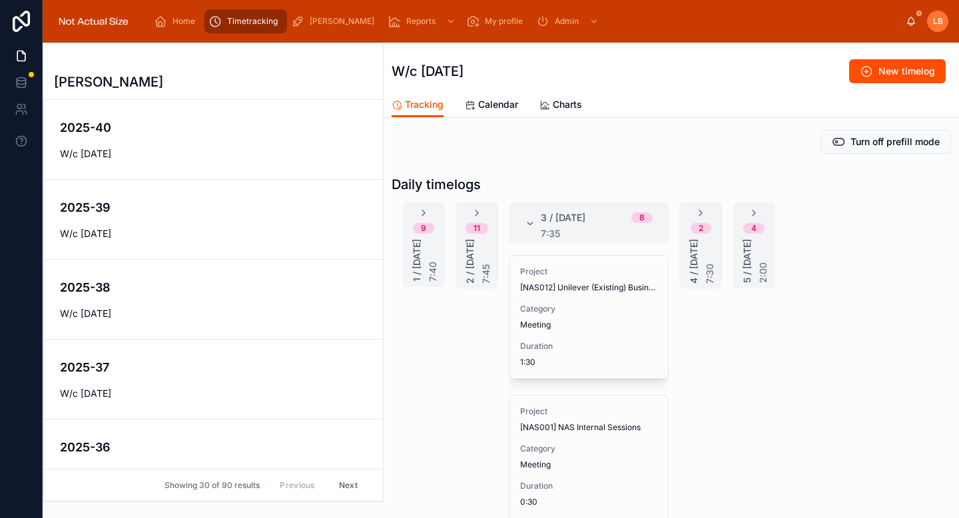
click at [529, 223] on icon at bounding box center [530, 224] width 11 height 11
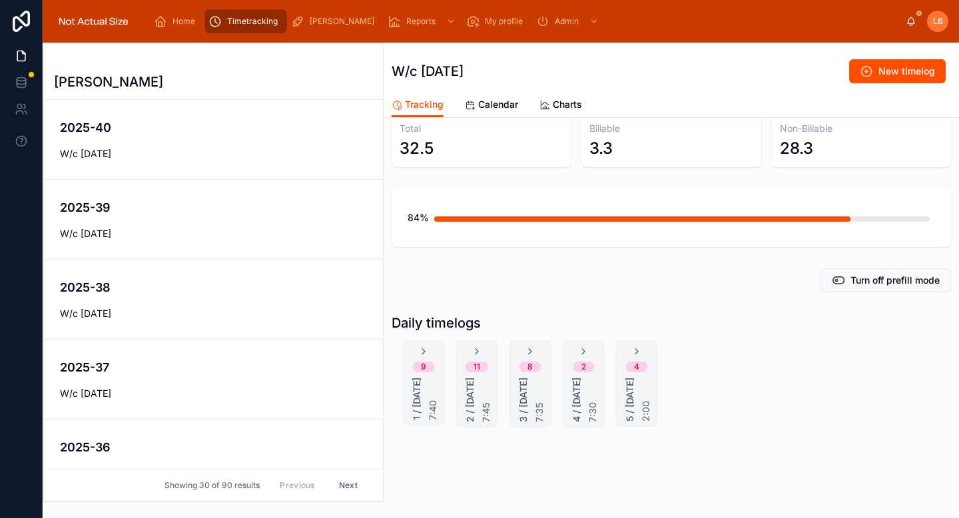
click at [641, 346] on icon at bounding box center [637, 351] width 11 height 11
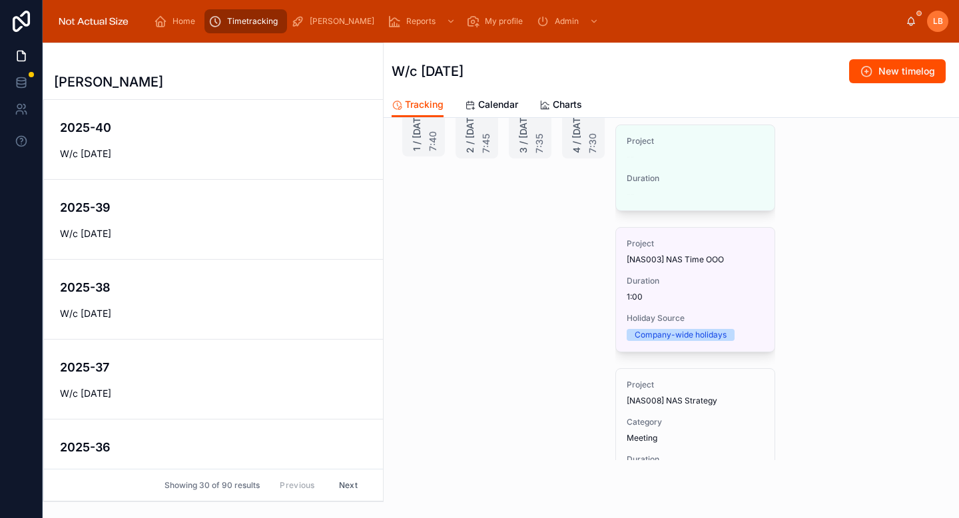
scroll to position [295, 0]
click at [0, 0] on button "Edit" at bounding box center [0, 0] width 0 height 0
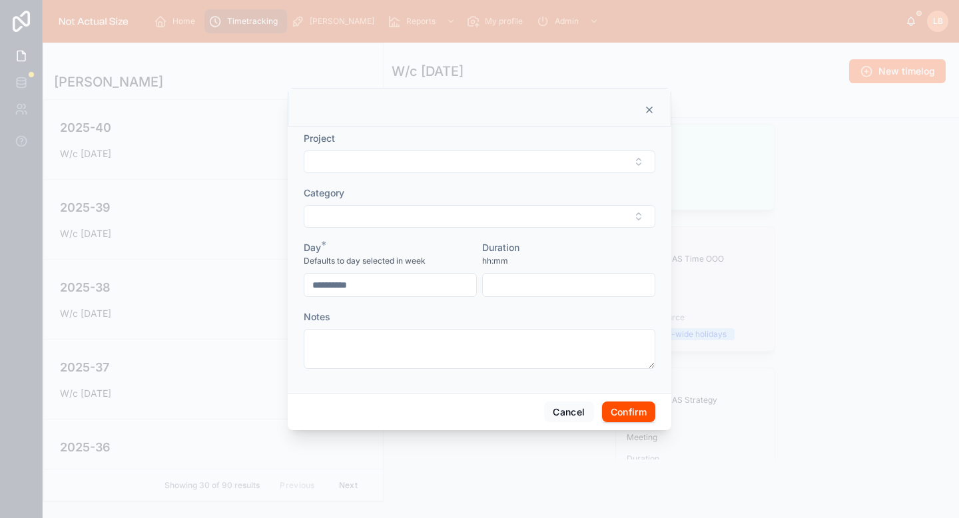
click at [469, 170] on button "Select Button" at bounding box center [480, 162] width 352 height 23
type input "********"
click at [462, 213] on span "[NAS009] NAS Brand Content" at bounding box center [458, 213] width 133 height 13
click at [462, 213] on button "Select Button" at bounding box center [480, 218] width 352 height 23
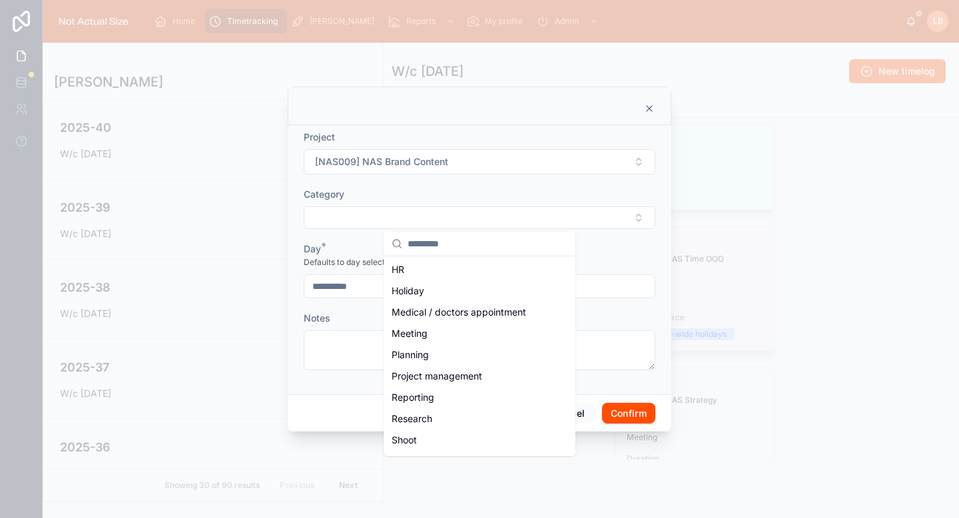
scroll to position [275, 0]
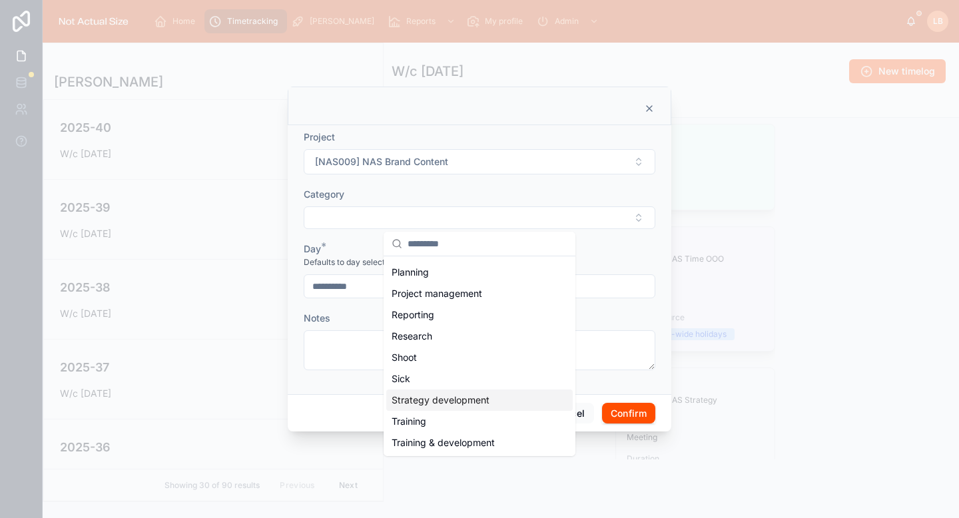
drag, startPoint x: 448, startPoint y: 403, endPoint x: 446, endPoint y: 378, distance: 25.5
click at [452, 364] on div "Admin Business development Client communications Content creation Creative deve…" at bounding box center [479, 219] width 187 height 469
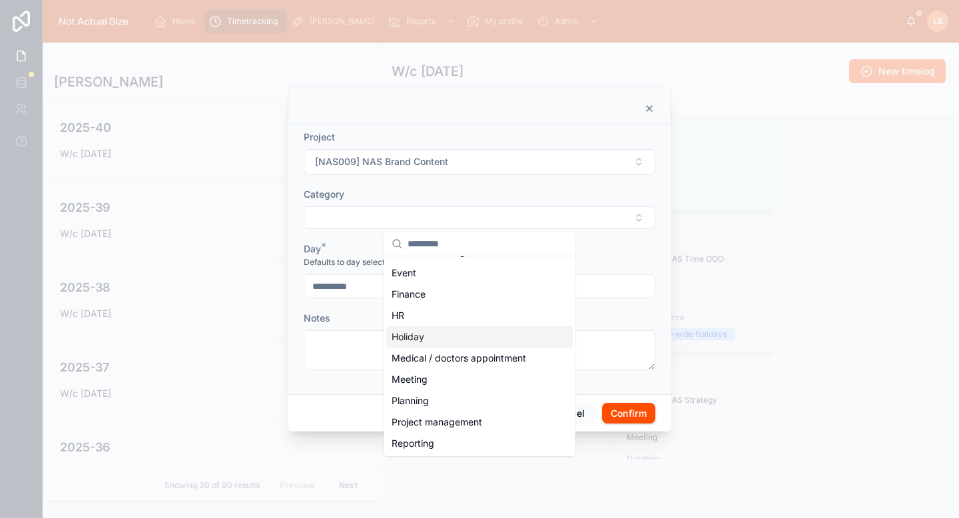
scroll to position [0, 0]
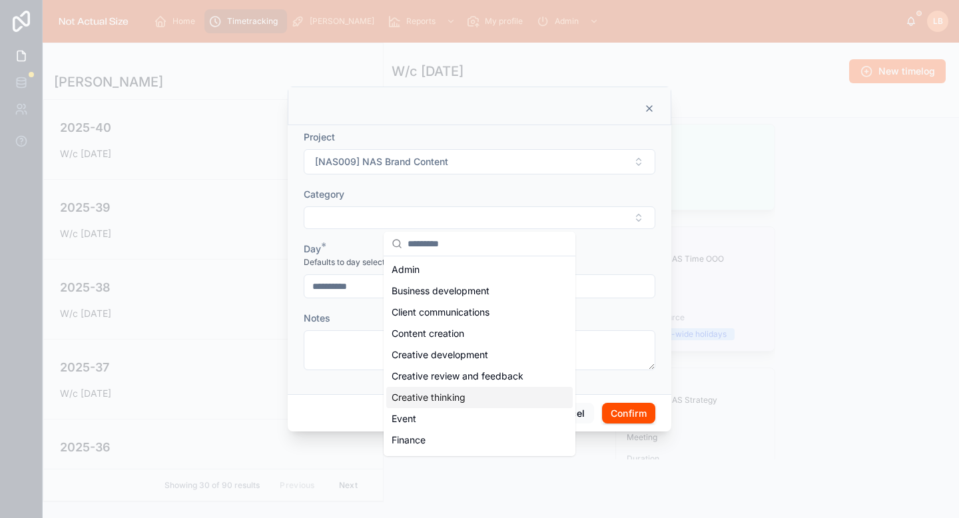
click at [448, 396] on span "Creative thinking" at bounding box center [429, 397] width 74 height 13
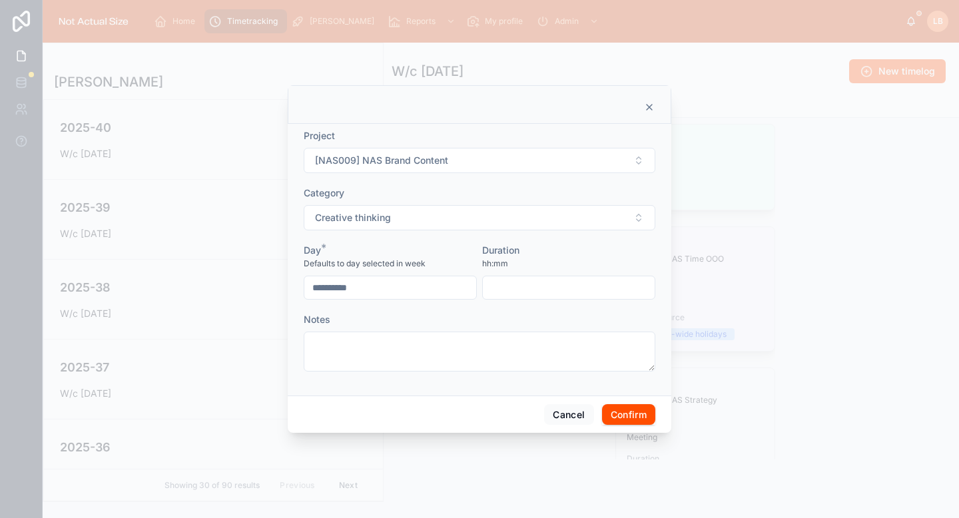
click at [497, 207] on button "Creative thinking" at bounding box center [480, 217] width 352 height 25
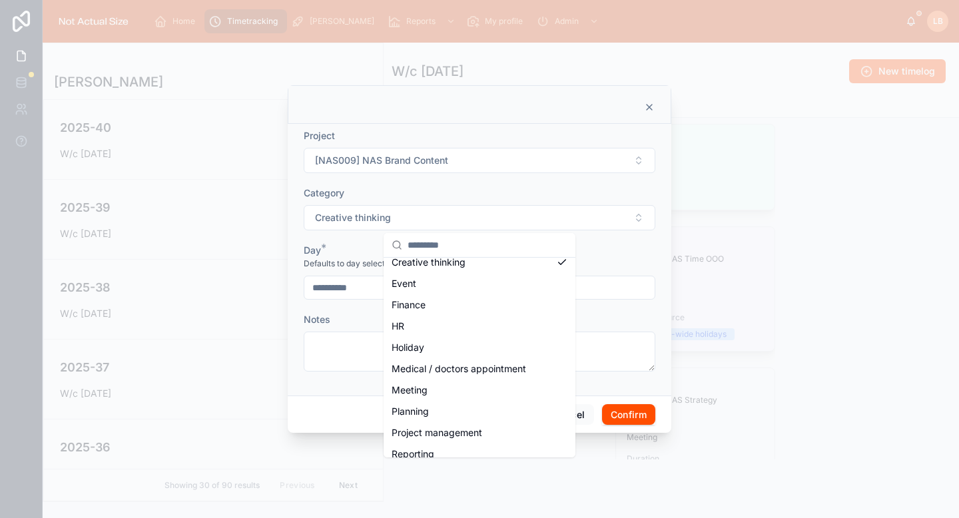
scroll to position [296, 0]
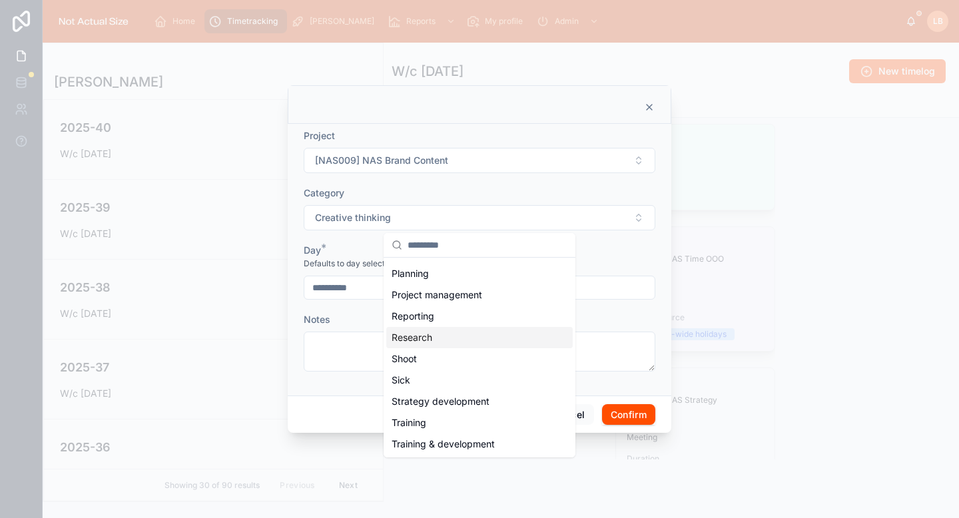
click at [466, 340] on div "Research" at bounding box center [479, 337] width 187 height 21
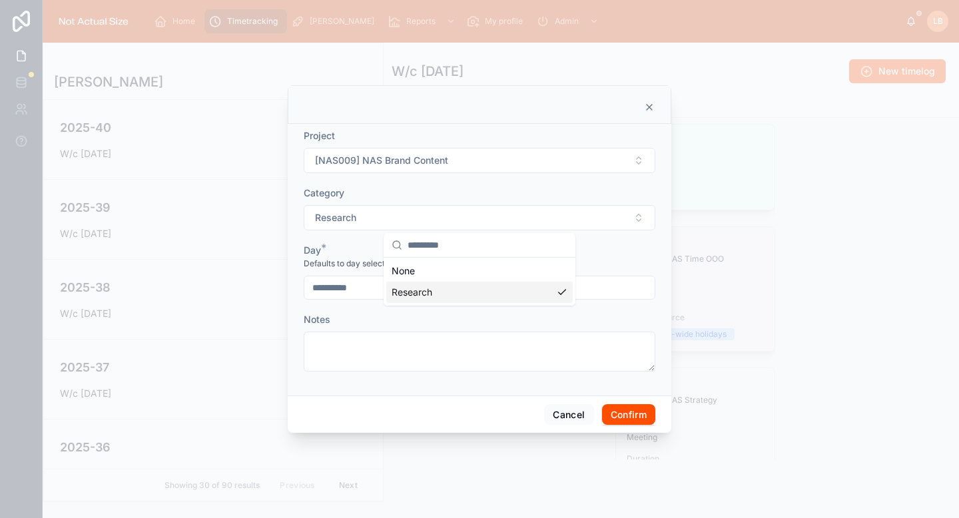
scroll to position [0, 0]
click at [572, 329] on div "Notes" at bounding box center [480, 342] width 352 height 59
click at [566, 292] on input "text" at bounding box center [569, 288] width 172 height 19
type input "****"
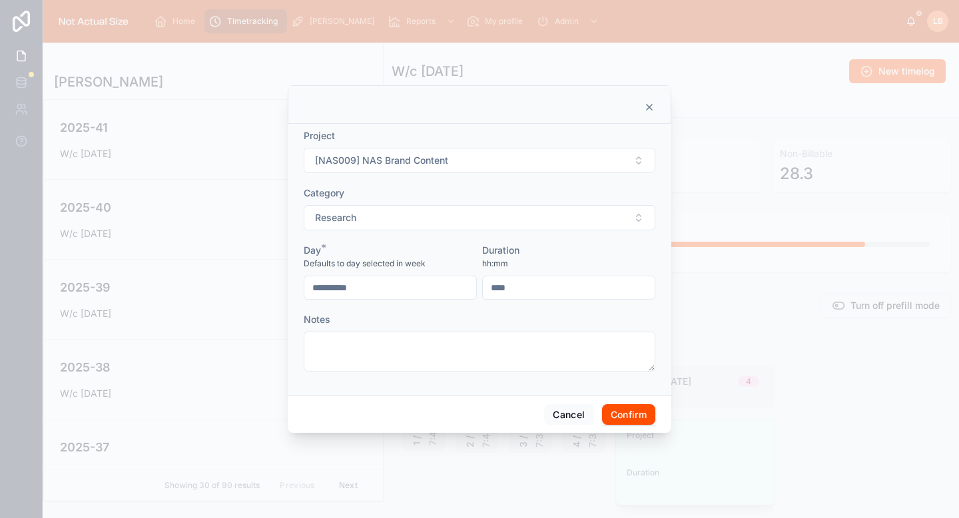
click at [595, 249] on div "Duration" at bounding box center [568, 250] width 173 height 13
click at [637, 409] on button "Confirm" at bounding box center [628, 414] width 53 height 21
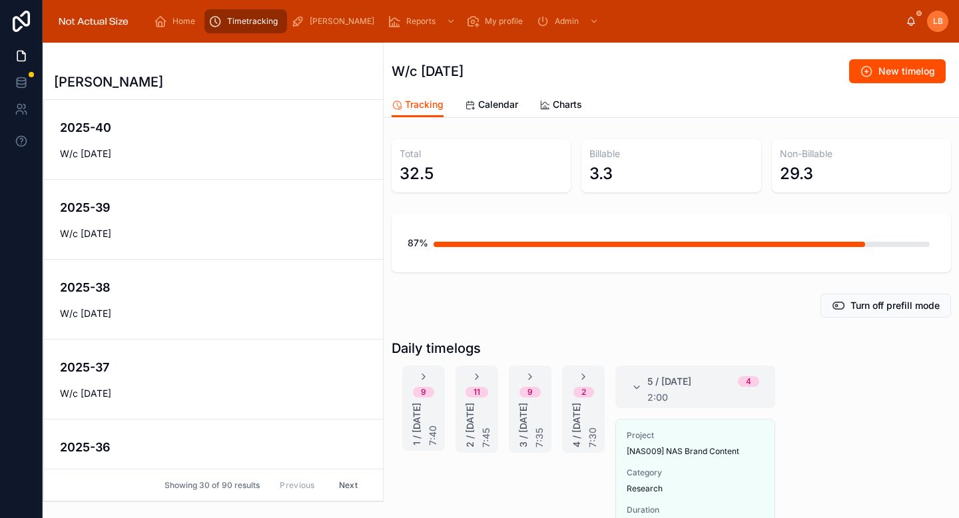
scroll to position [16, 0]
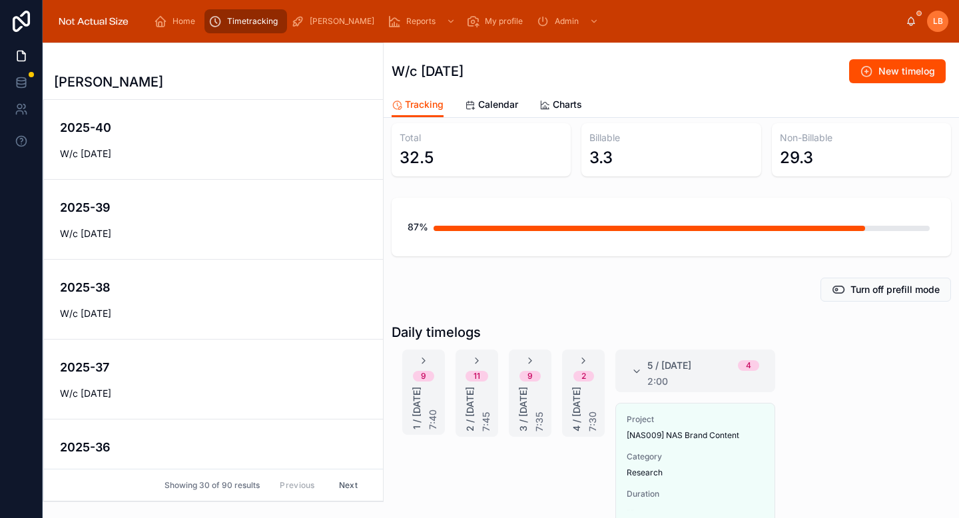
click at [883, 57] on div "Back to Timetracking Timetracking W/c 29th September 2025 New timelog" at bounding box center [672, 67] width 560 height 49
click at [879, 75] on span "New timelog" at bounding box center [907, 71] width 57 height 13
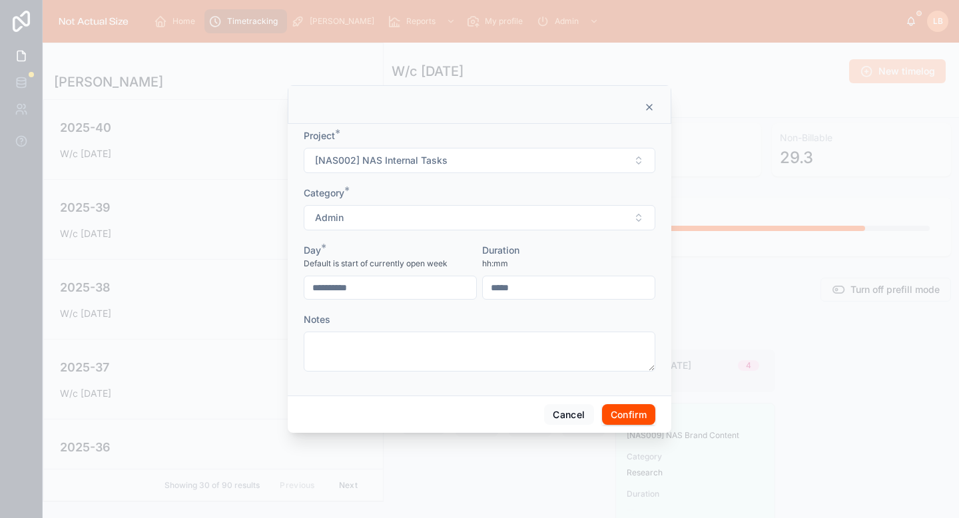
click at [484, 152] on button "[NAS002] NAS Internal Tasks" at bounding box center [480, 160] width 352 height 25
type input "*********"
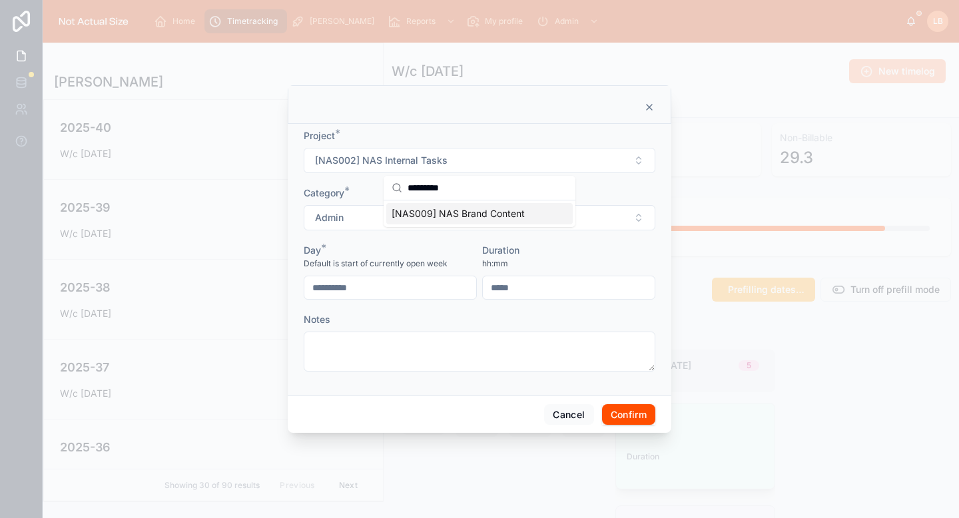
click at [482, 212] on span "[NAS009] NAS Brand Content" at bounding box center [458, 213] width 133 height 13
click at [482, 222] on button "Admin" at bounding box center [480, 217] width 352 height 25
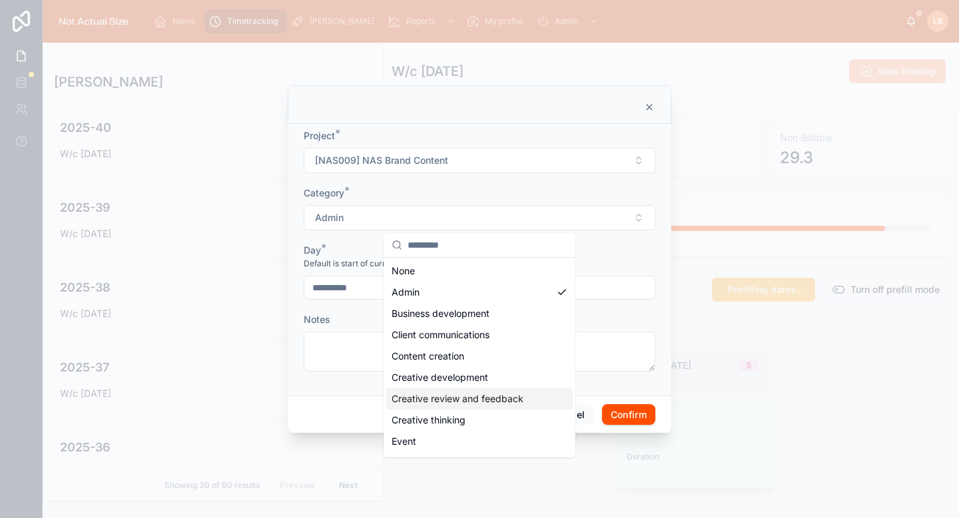
click at [467, 390] on div "Creative review and feedback" at bounding box center [479, 398] width 187 height 21
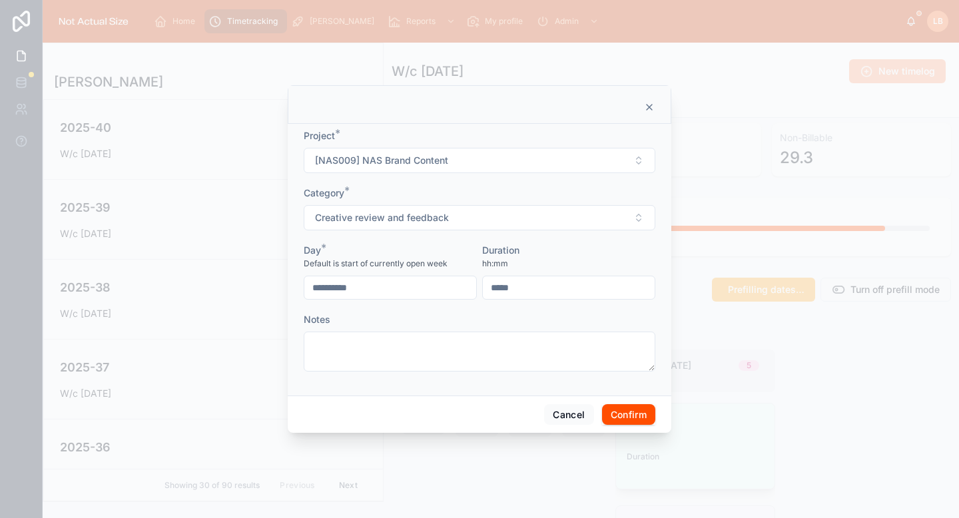
click at [554, 286] on input "text" at bounding box center [569, 288] width 172 height 19
type input "****"
click at [582, 245] on div "Duration" at bounding box center [568, 250] width 173 height 13
click at [434, 277] on div "**********" at bounding box center [390, 288] width 173 height 24
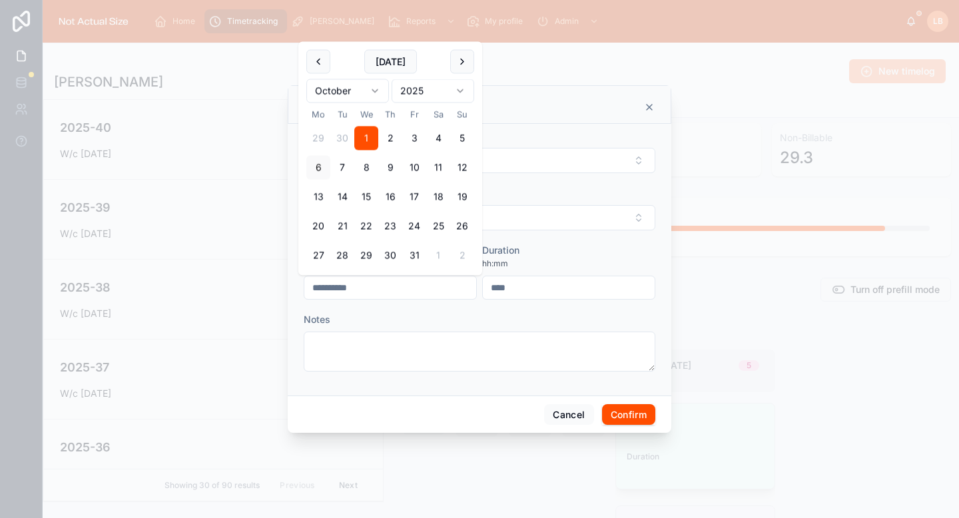
click at [431, 291] on input "**********" at bounding box center [391, 288] width 172 height 19
click at [416, 133] on button "3" at bounding box center [414, 139] width 24 height 24
type input "**********"
click at [561, 254] on div "Duration" at bounding box center [568, 250] width 173 height 13
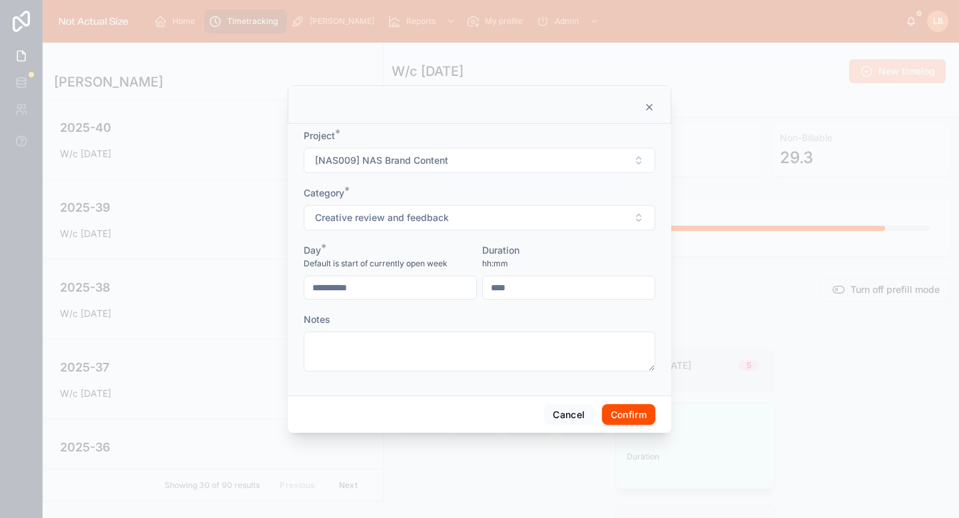
click at [630, 412] on button "Confirm" at bounding box center [628, 414] width 53 height 21
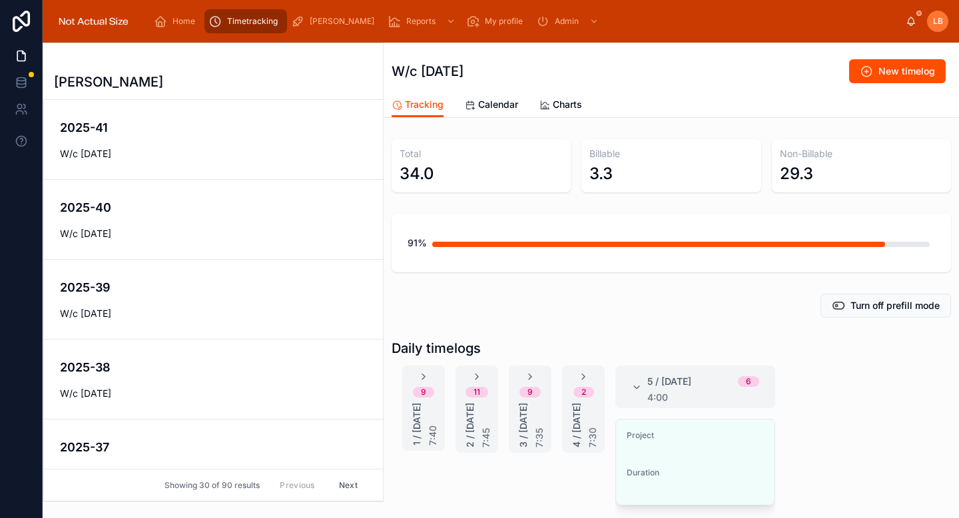
scroll to position [80, 0]
click at [0, 0] on span "Edit" at bounding box center [0, 0] width 0 height 0
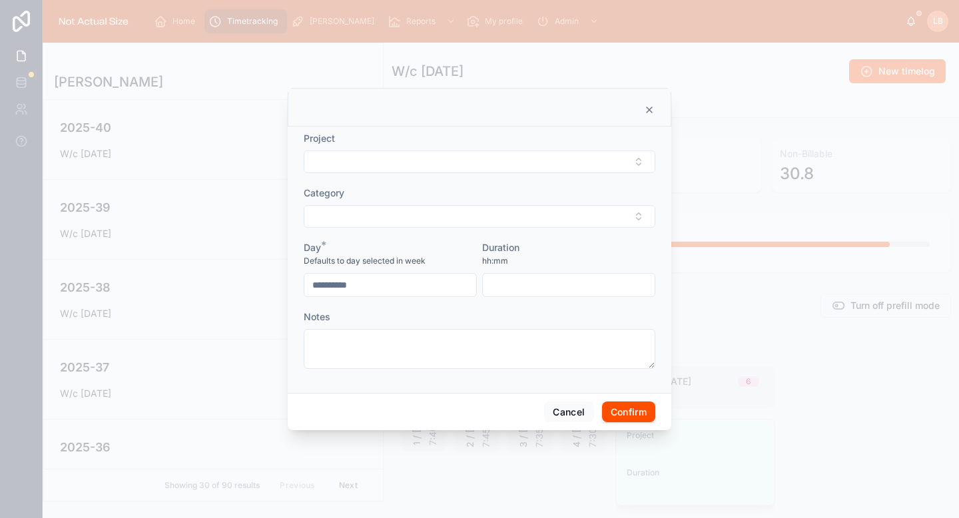
click at [514, 167] on button "Select Button" at bounding box center [480, 162] width 352 height 23
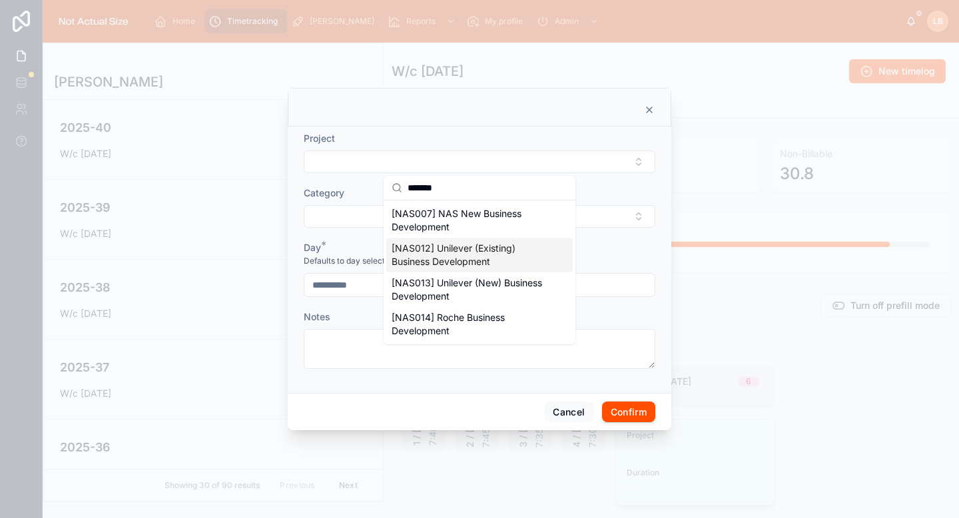
type input "*******"
click at [500, 229] on span "[NAS007] NAS New Business Development" at bounding box center [472, 220] width 160 height 27
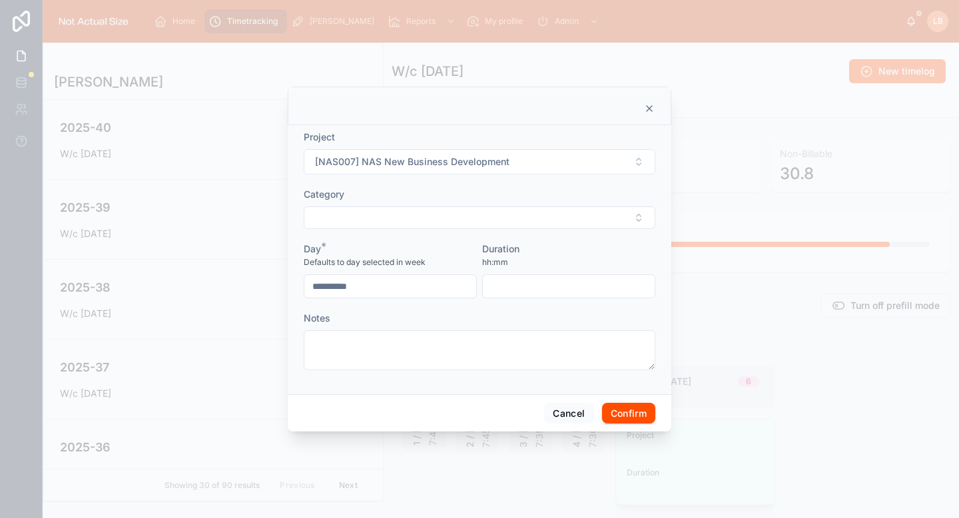
click at [500, 220] on button "Select Button" at bounding box center [480, 218] width 352 height 23
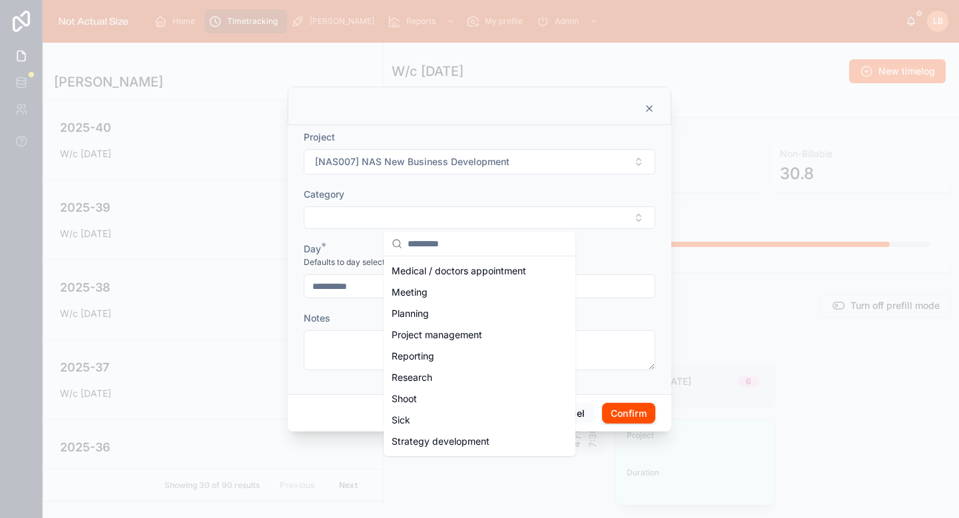
scroll to position [236, 0]
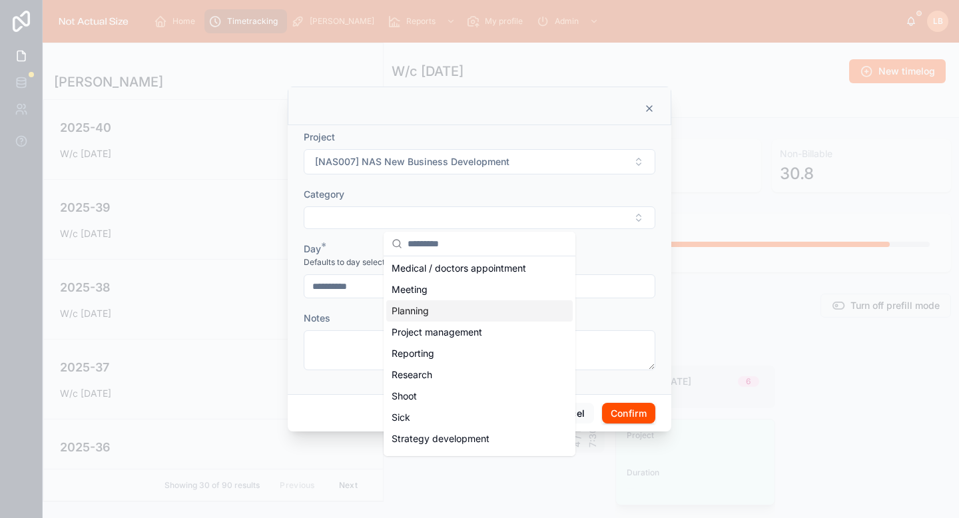
click at [459, 316] on div "Planning" at bounding box center [479, 311] width 187 height 21
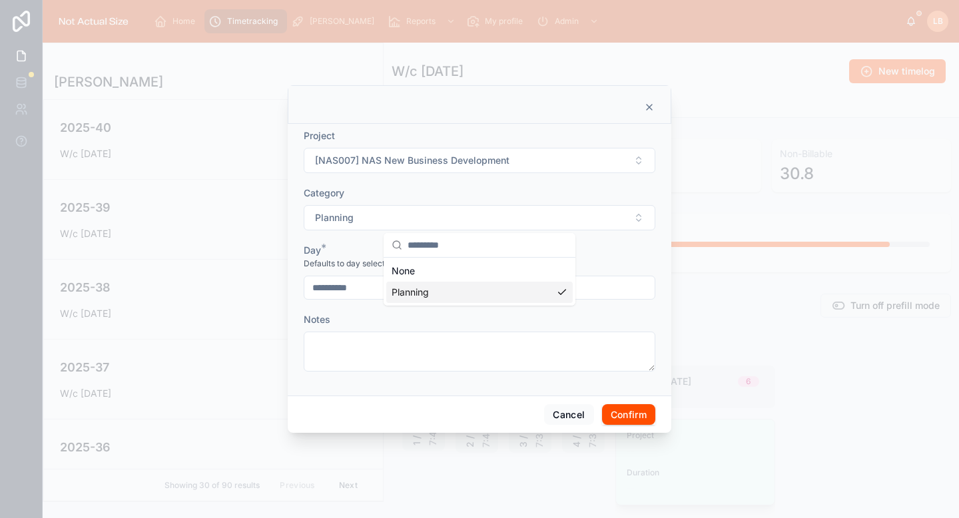
scroll to position [0, 0]
click at [582, 292] on input "text" at bounding box center [569, 288] width 172 height 19
type input "*"
click at [580, 251] on div "Duration" at bounding box center [568, 250] width 173 height 13
type input "****"
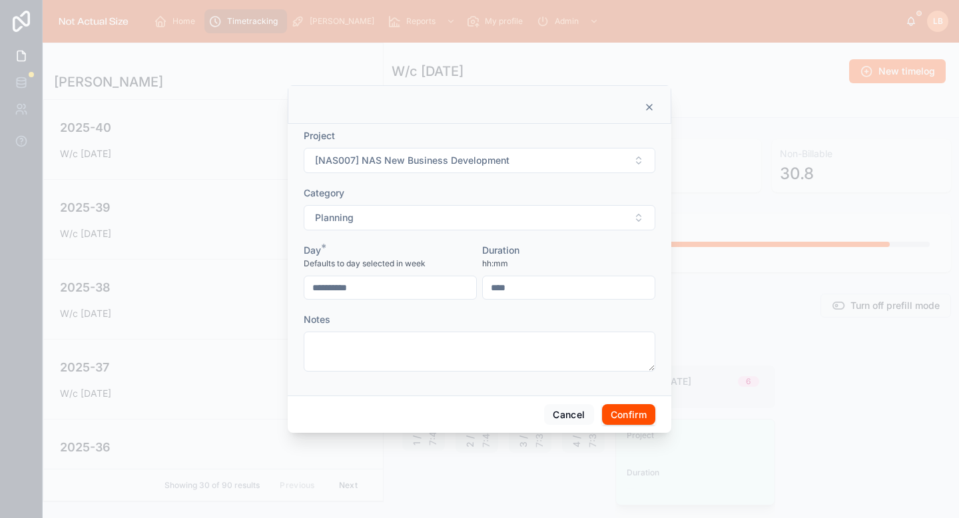
click at [638, 414] on button "Confirm" at bounding box center [628, 414] width 53 height 21
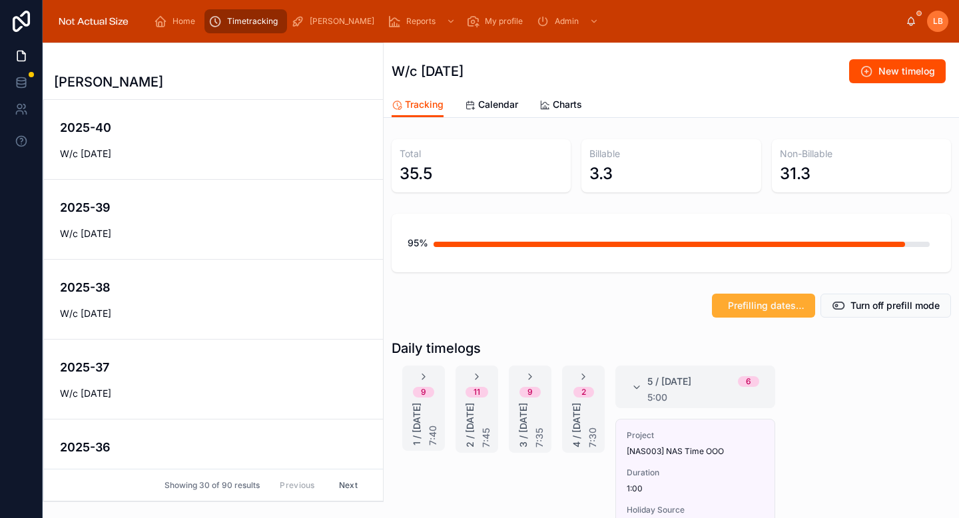
scroll to position [77, 0]
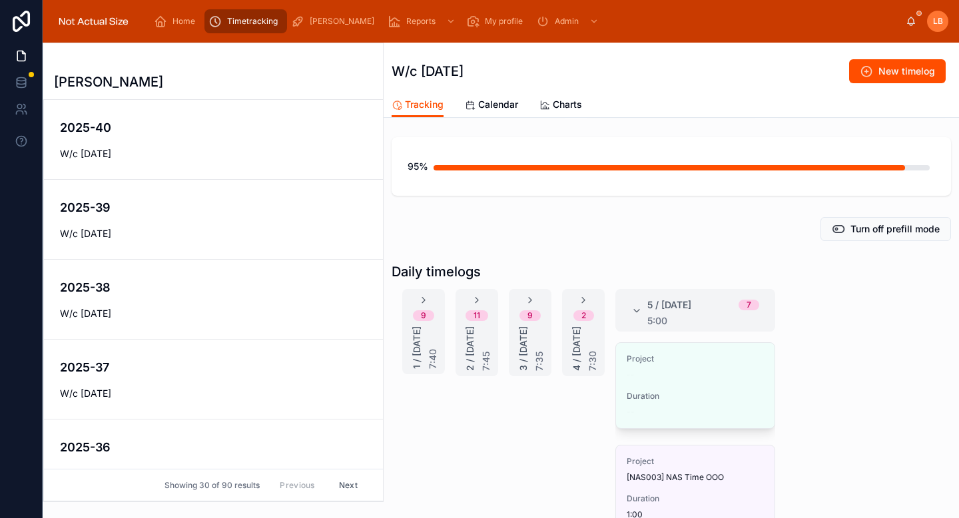
click at [0, 0] on span "Edit" at bounding box center [0, 0] width 0 height 0
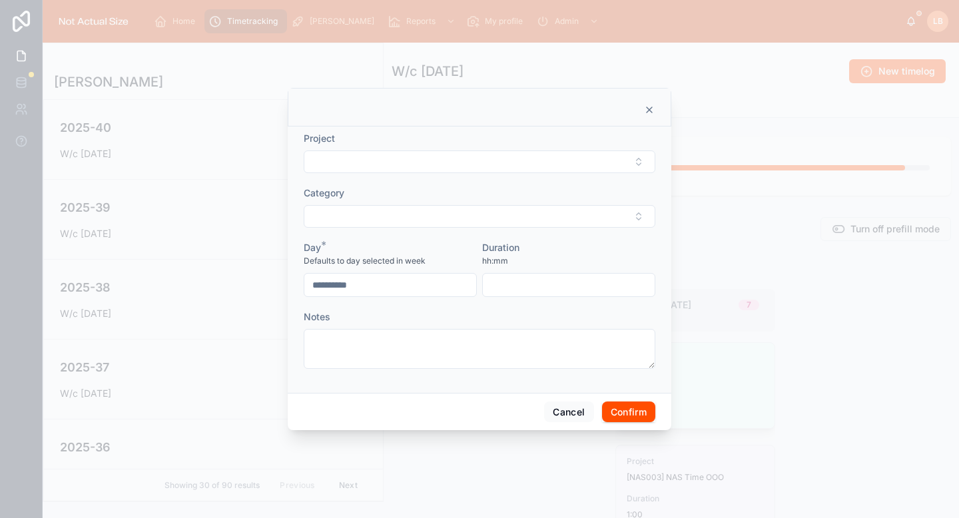
click at [546, 153] on button "Select Button" at bounding box center [480, 162] width 352 height 23
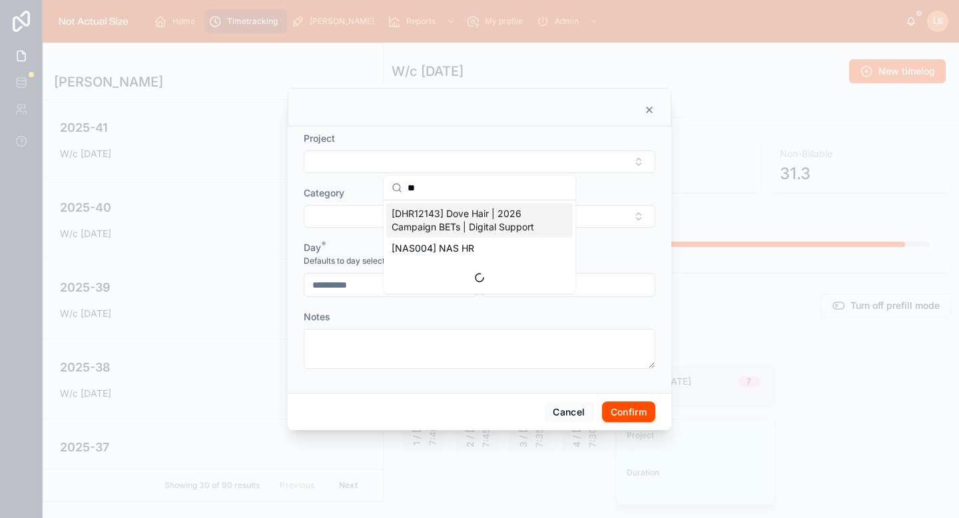
scroll to position [80, 0]
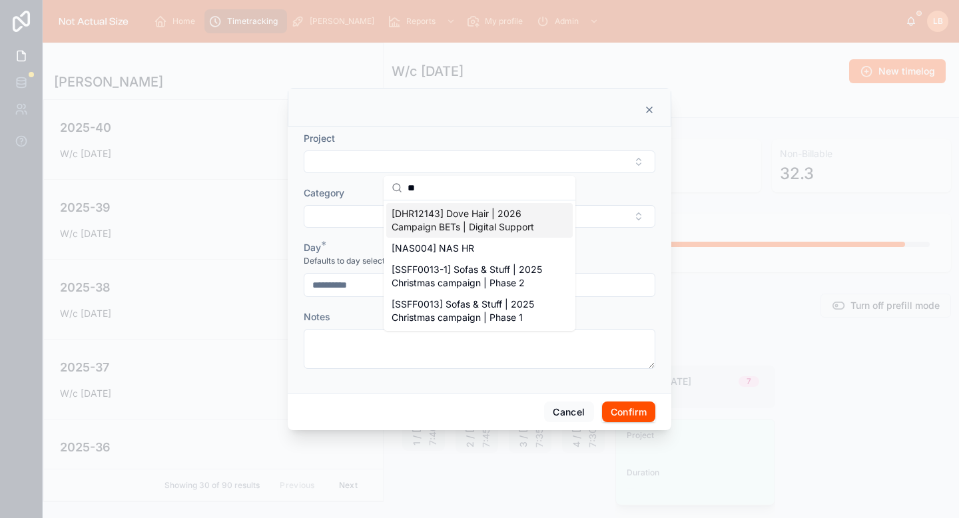
type input "*"
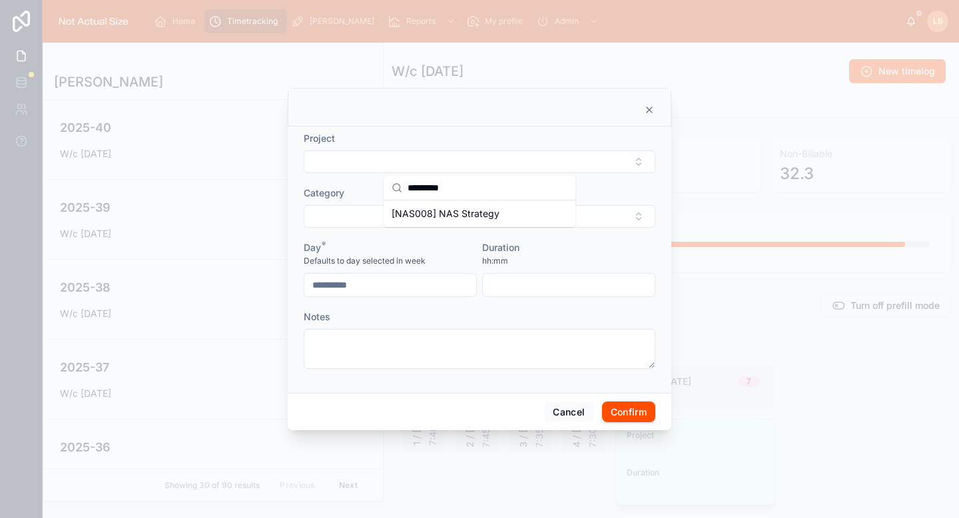
type input "*********"
click at [458, 218] on span "[NAS008] NAS Strategy" at bounding box center [446, 213] width 108 height 13
click at [458, 218] on button "Select Button" at bounding box center [480, 218] width 352 height 23
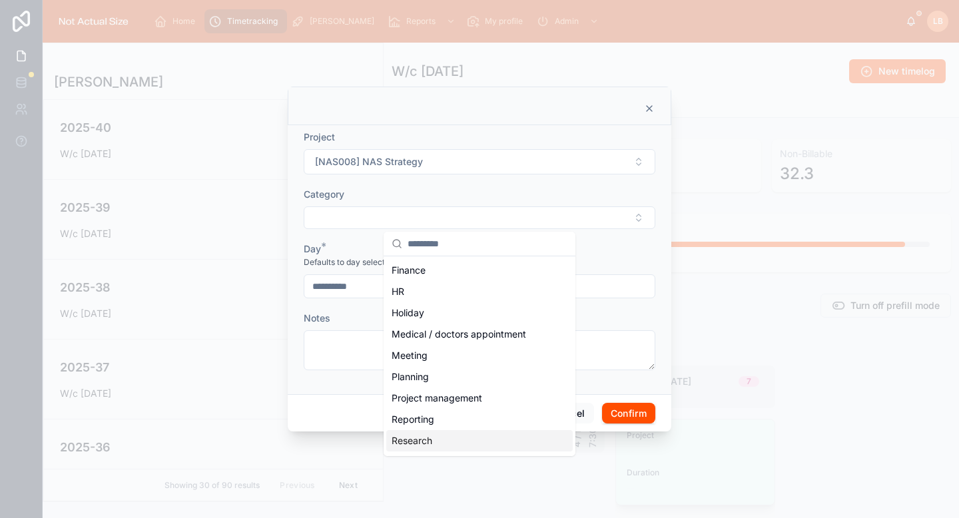
scroll to position [166, 0]
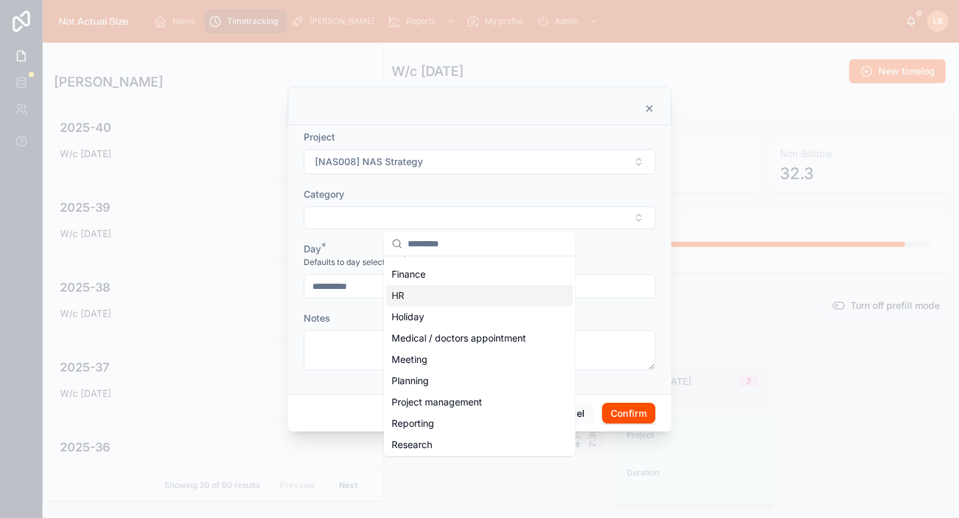
click at [424, 301] on div "HR" at bounding box center [479, 295] width 187 height 21
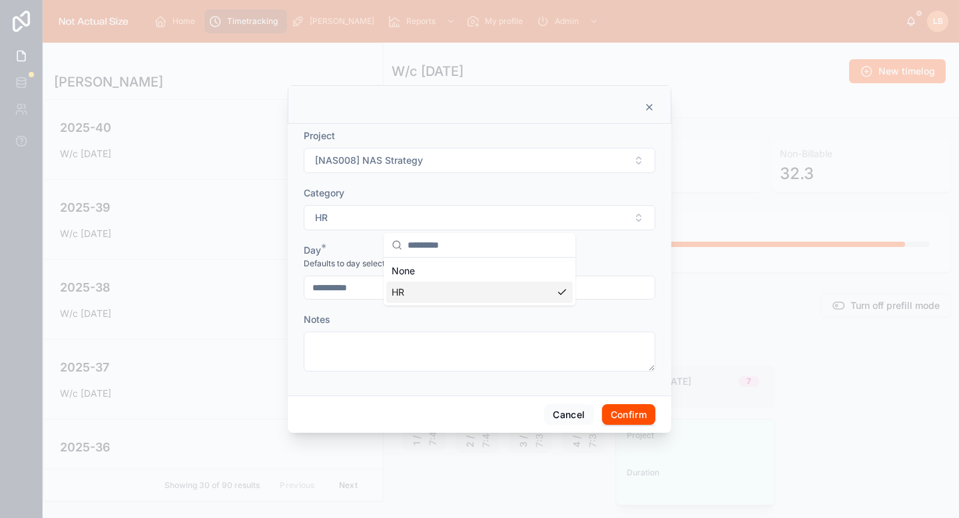
scroll to position [0, 0]
click at [552, 290] on input "text" at bounding box center [569, 288] width 172 height 19
type input "****"
click at [582, 245] on div "Duration" at bounding box center [568, 250] width 173 height 13
click at [630, 409] on button "Confirm" at bounding box center [628, 414] width 53 height 21
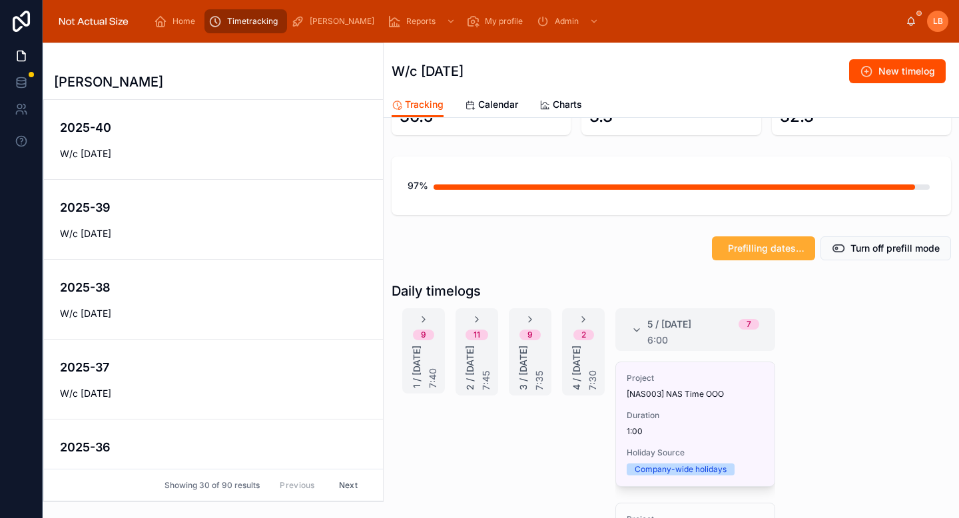
scroll to position [69, 0]
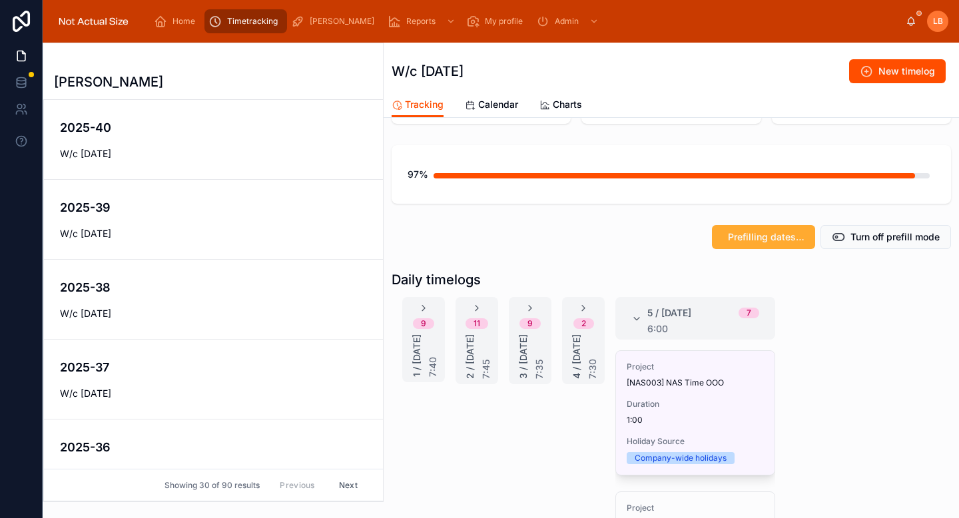
click at [624, 314] on div "5 / Friday 7 6:00" at bounding box center [696, 318] width 160 height 43
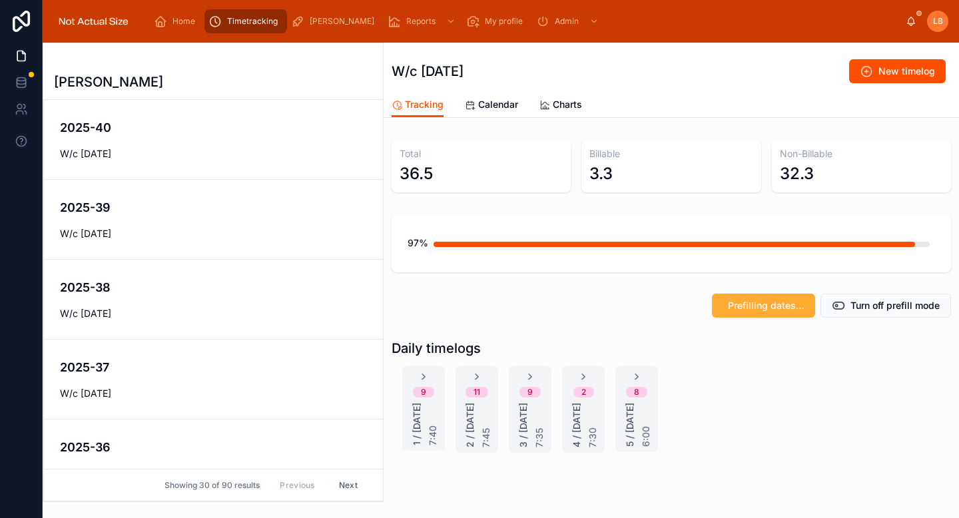
scroll to position [54, 0]
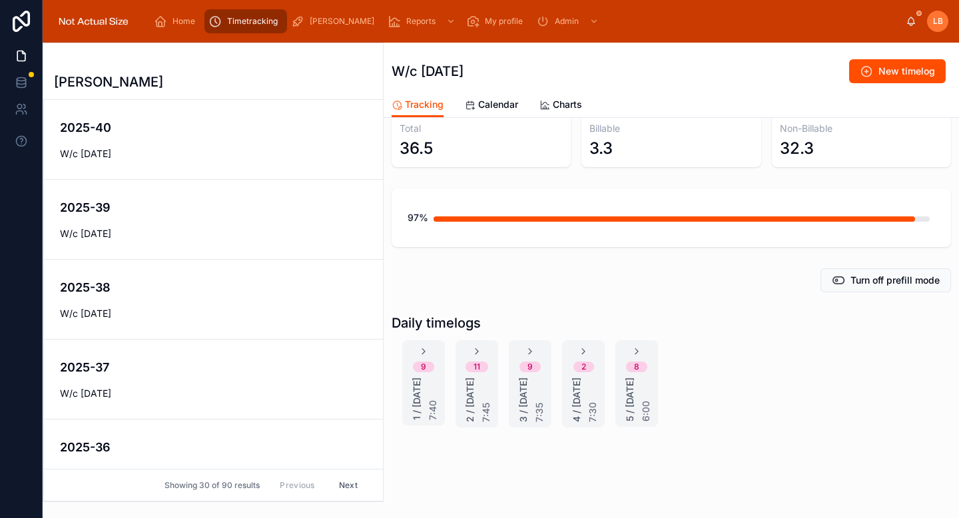
click at [637, 340] on div "8 5 / Friday 6:00" at bounding box center [637, 383] width 43 height 87
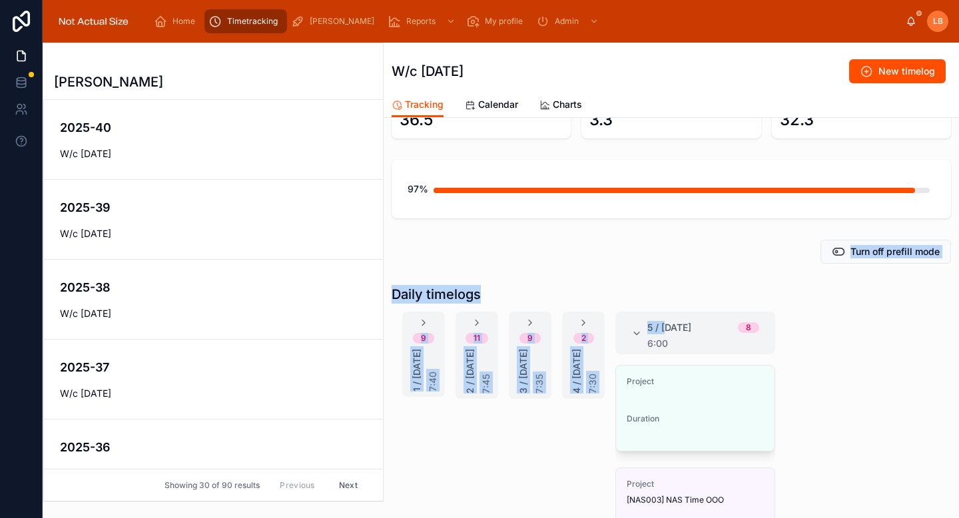
drag, startPoint x: 665, startPoint y: 331, endPoint x: 680, endPoint y: 257, distance: 76.1
click at [677, 260] on div "Total 36.5 Billable 3.3 Non-Billable 32.3 97% Turn off prefill mode Daily timel…" at bounding box center [672, 393] width 576 height 626
click at [680, 257] on div "Turn off prefill mode" at bounding box center [672, 252] width 560 height 24
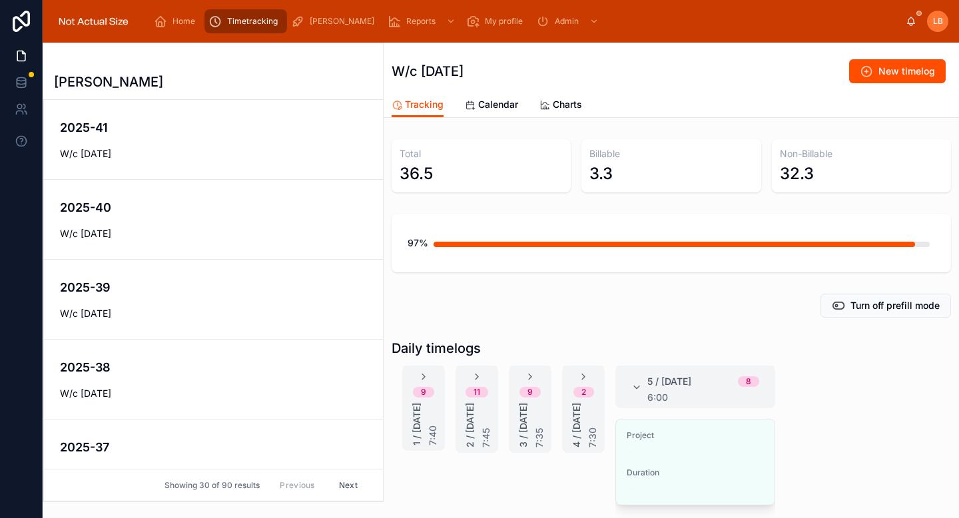
scroll to position [80, 0]
click at [0, 0] on span "Edit" at bounding box center [0, 0] width 0 height 0
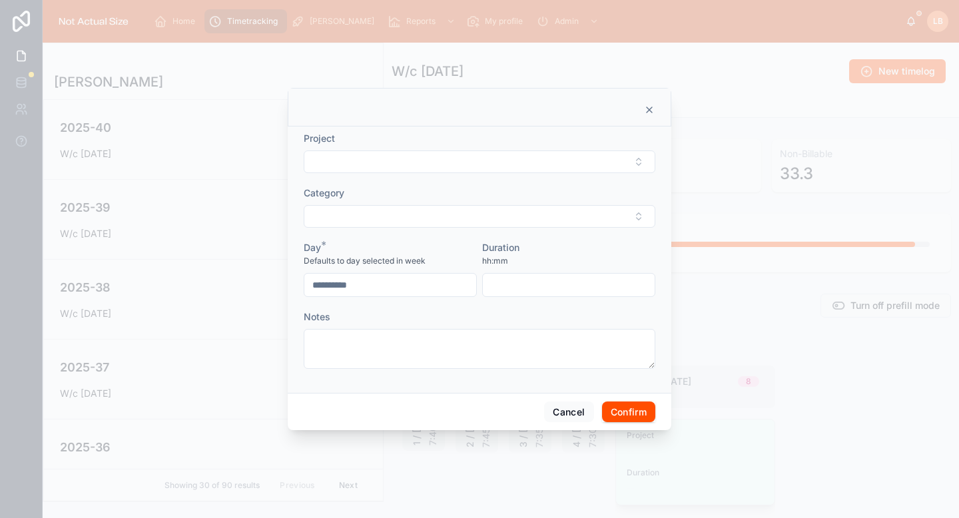
click at [550, 151] on button "Select Button" at bounding box center [480, 162] width 352 height 23
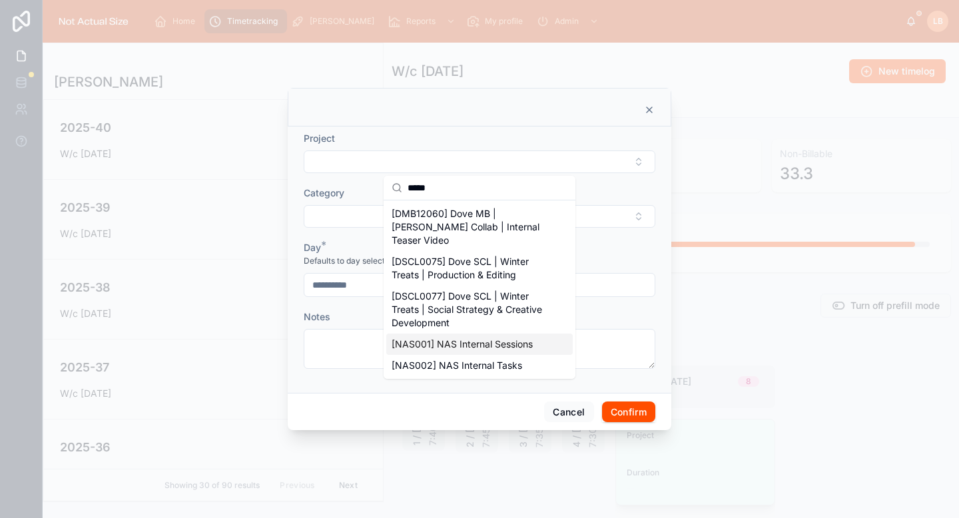
type input "*****"
click at [486, 355] on div "[NAS002] NAS Internal Tasks" at bounding box center [479, 365] width 187 height 21
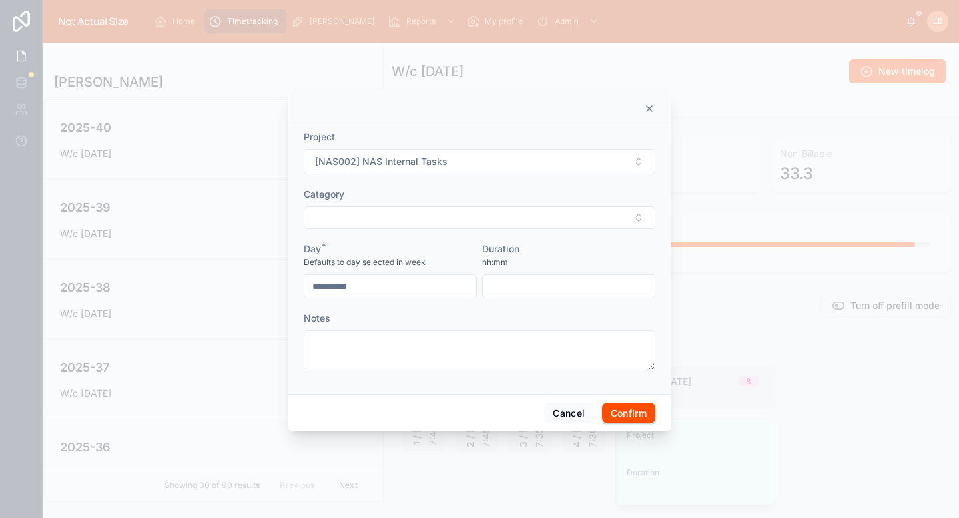
click at [480, 217] on button "Select Button" at bounding box center [480, 218] width 352 height 23
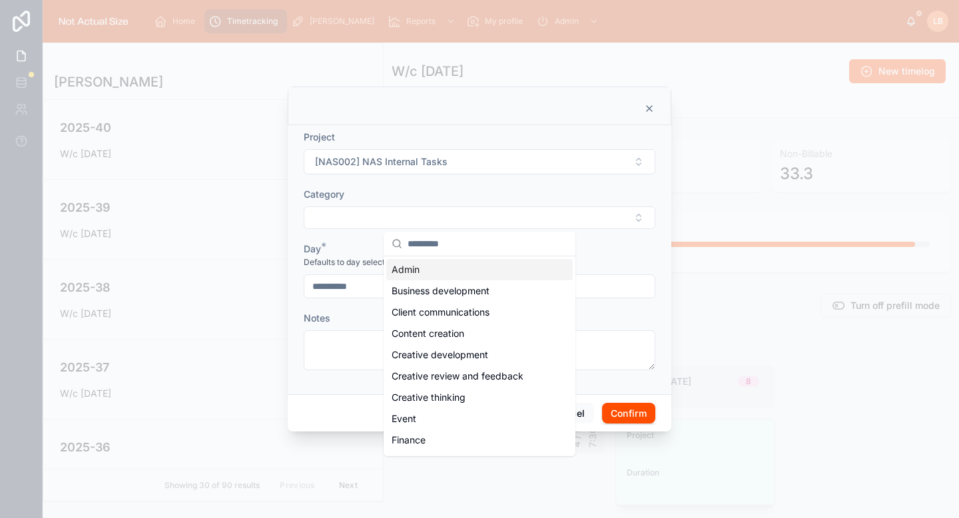
click at [471, 266] on div "Admin" at bounding box center [479, 269] width 187 height 21
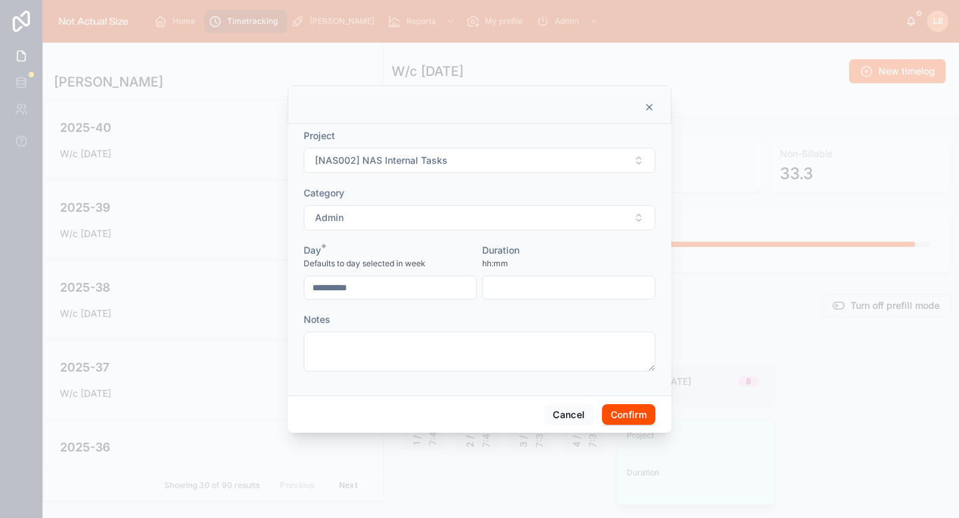
click at [539, 284] on input "text" at bounding box center [569, 288] width 172 height 19
type input "****"
click at [576, 255] on div "Duration" at bounding box center [568, 250] width 173 height 13
click at [624, 412] on button "Confirm" at bounding box center [628, 414] width 53 height 21
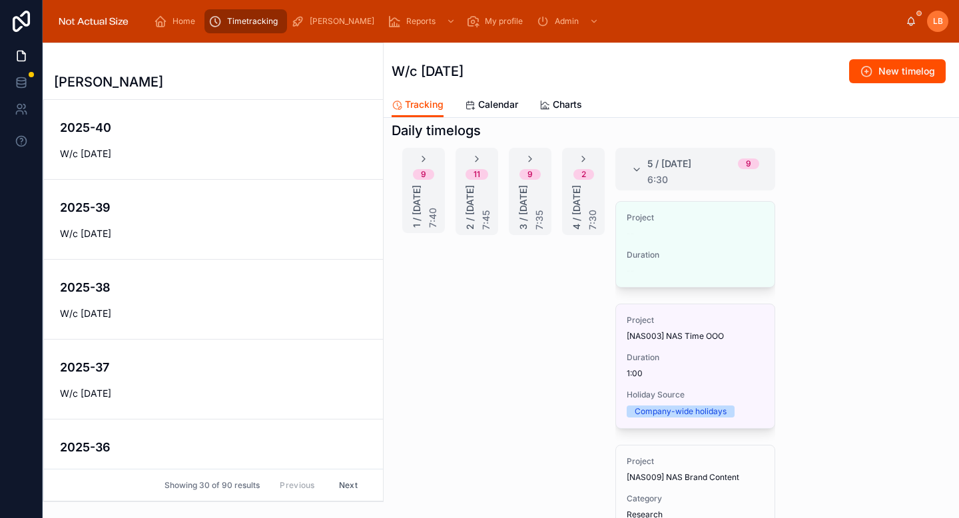
scroll to position [0, 0]
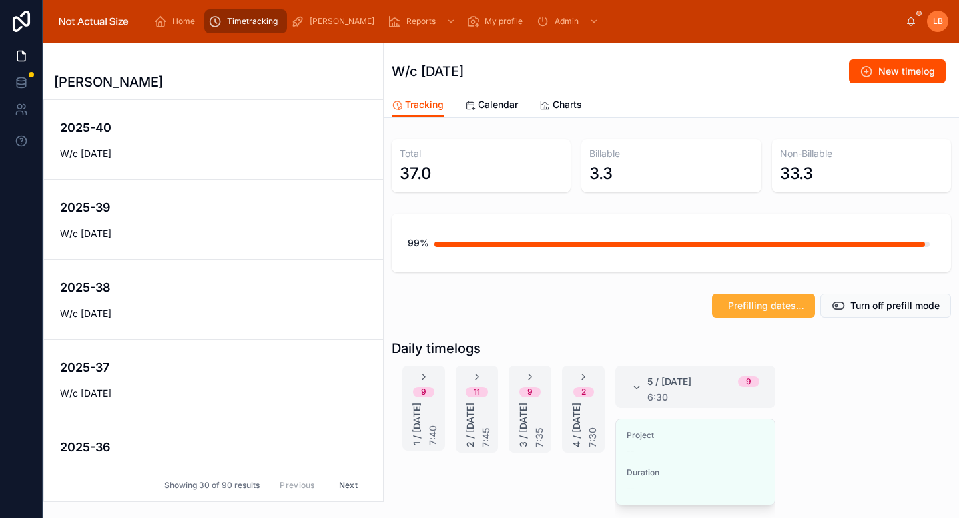
click at [630, 376] on div "5 / Friday 9 6:30" at bounding box center [696, 387] width 160 height 43
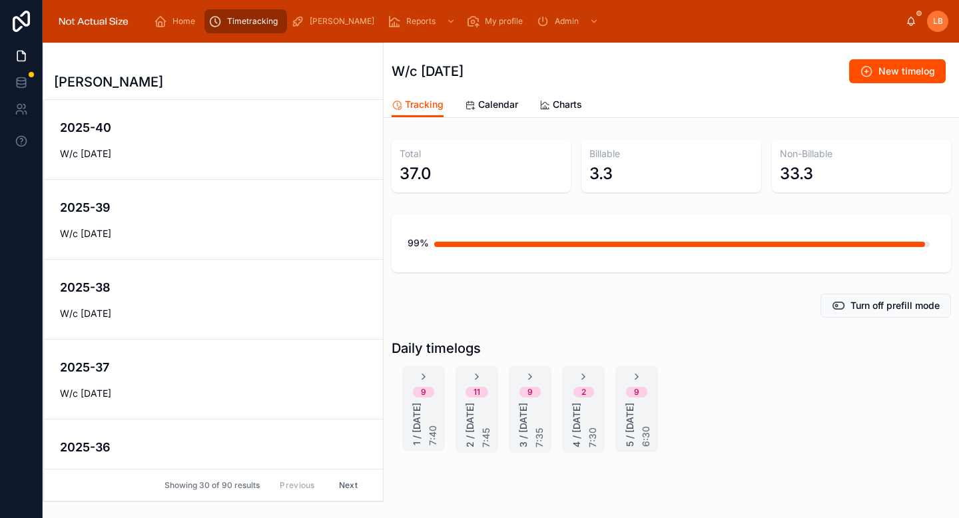
click at [637, 374] on icon at bounding box center [637, 377] width 11 height 11
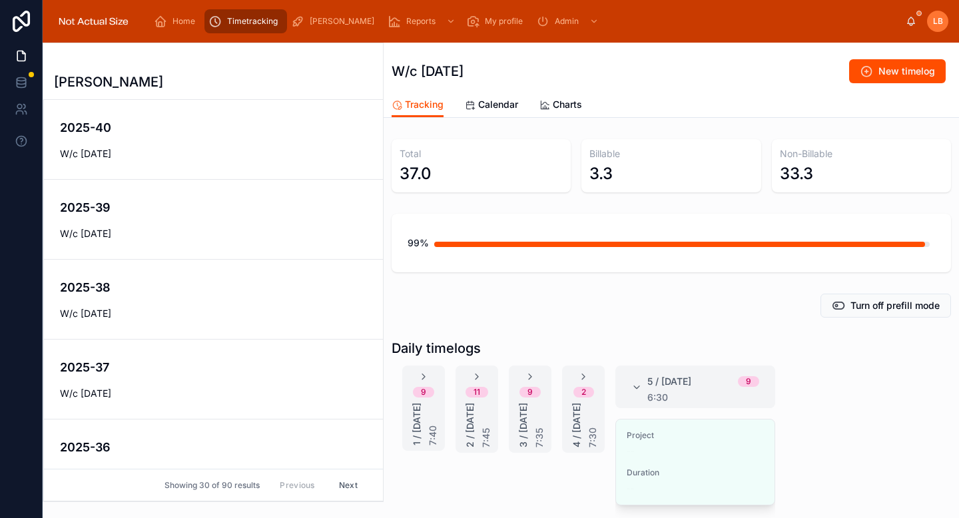
click at [0, 0] on button "Edit" at bounding box center [0, 0] width 0 height 0
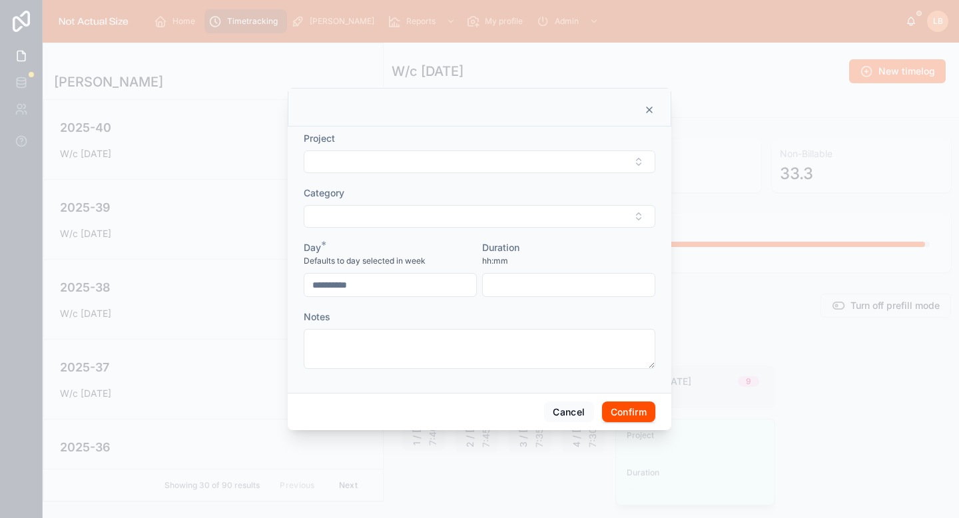
click at [510, 157] on button "Select Button" at bounding box center [480, 162] width 352 height 23
type input "*****"
click at [497, 213] on span "[ODNA12092] Dove Social | Sports Social Strategy" at bounding box center [472, 220] width 160 height 27
click at [497, 213] on button "Select Button" at bounding box center [480, 218] width 352 height 23
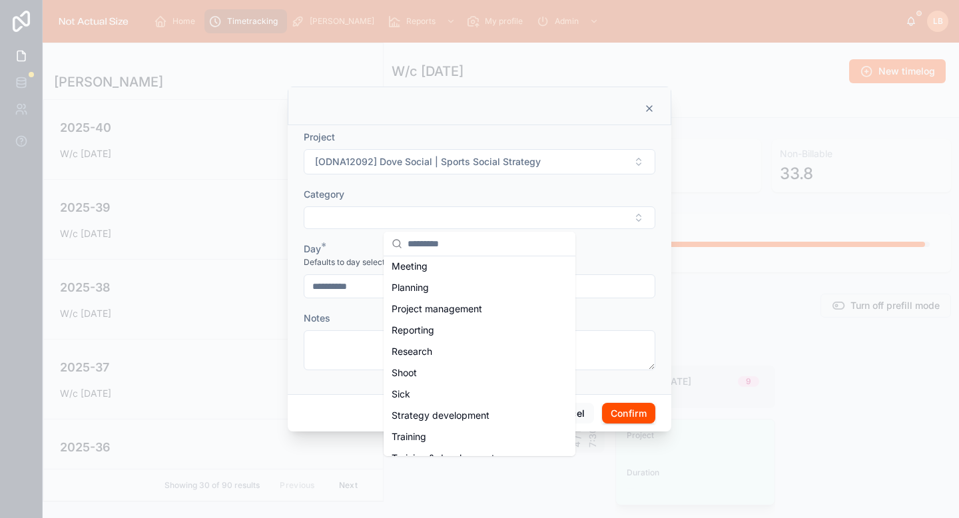
scroll to position [263, 0]
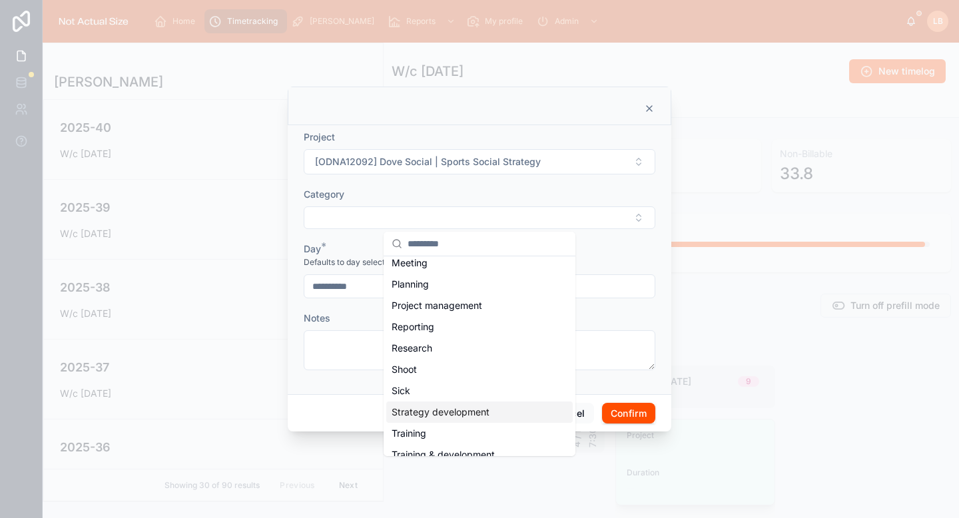
click at [448, 416] on span "Strategy development" at bounding box center [441, 412] width 98 height 13
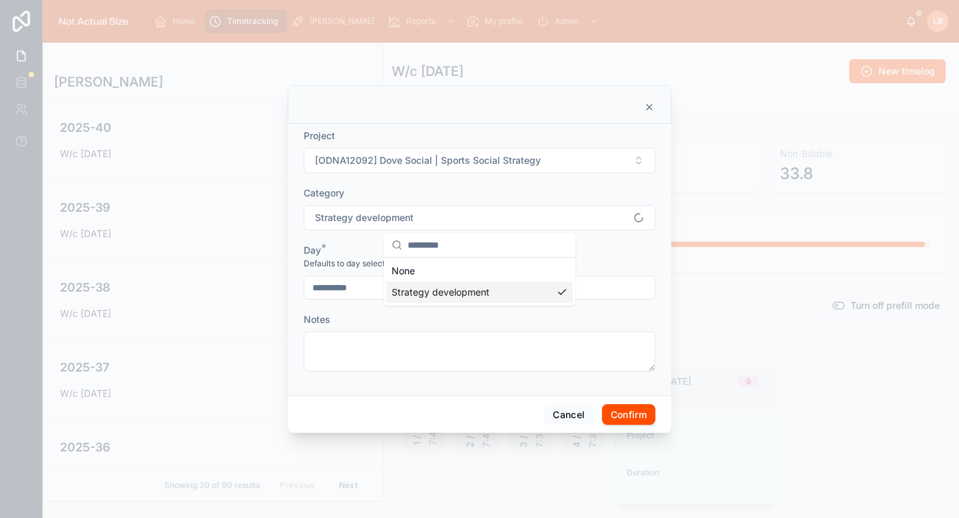
scroll to position [0, 0]
click at [534, 288] on input "text" at bounding box center [569, 288] width 172 height 19
type input "****"
click at [566, 259] on div "hh:mm" at bounding box center [568, 263] width 173 height 13
click at [624, 410] on button "Confirm" at bounding box center [628, 414] width 53 height 21
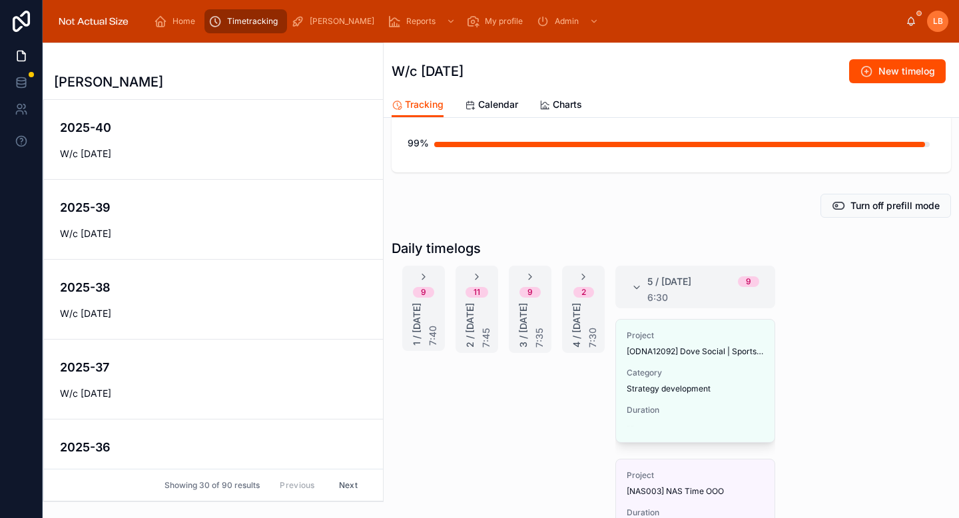
scroll to position [124, 0]
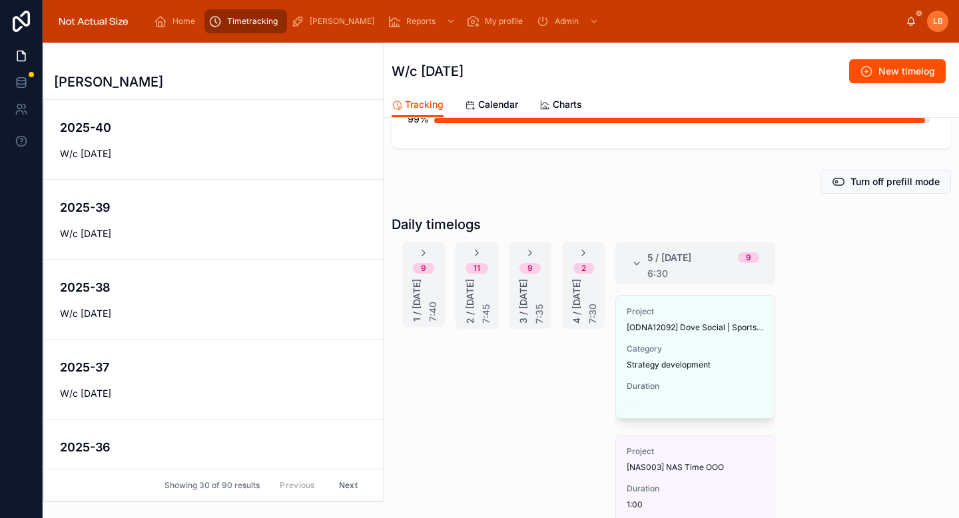
click at [0, 0] on button "Edit" at bounding box center [0, 0] width 0 height 0
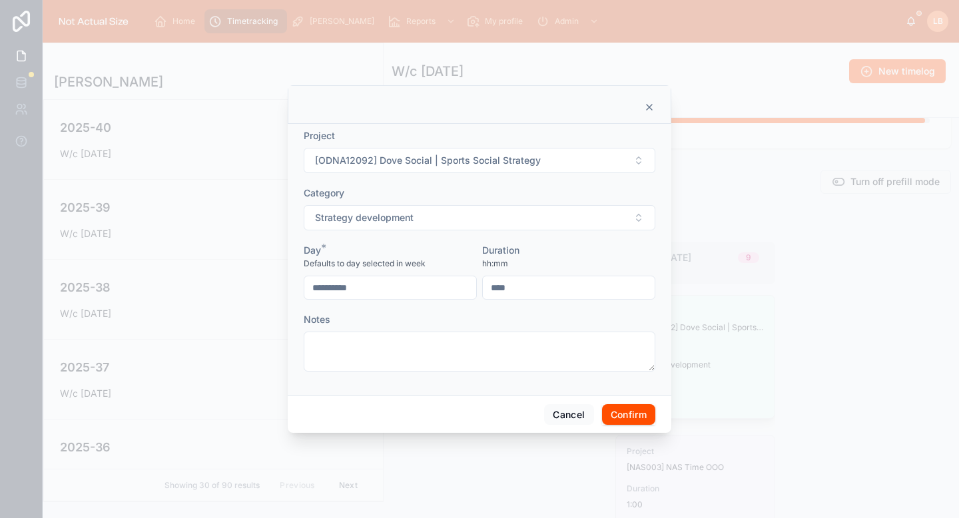
click at [584, 290] on input "****" at bounding box center [569, 288] width 172 height 19
click at [584, 289] on input "****" at bounding box center [569, 288] width 172 height 19
type input "****"
click at [608, 412] on button "Confirm" at bounding box center [628, 414] width 53 height 21
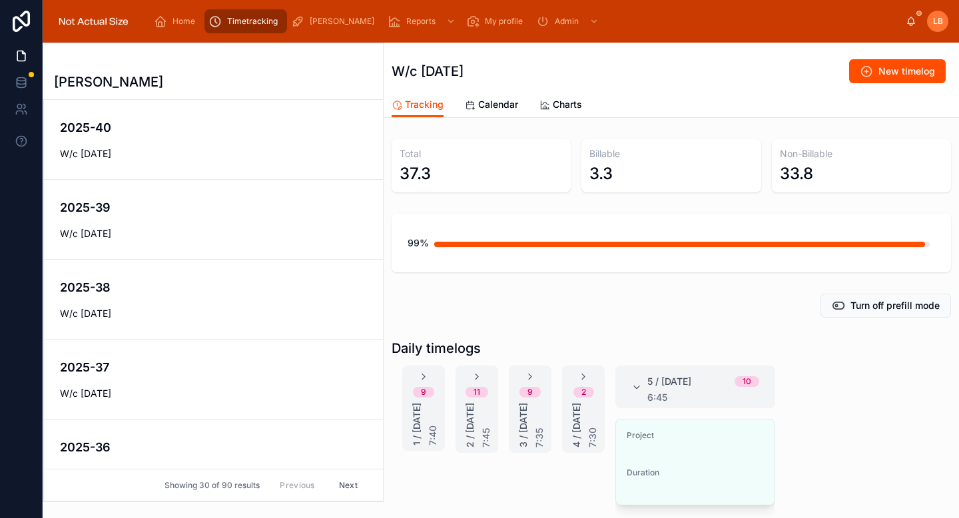
scroll to position [47, 0]
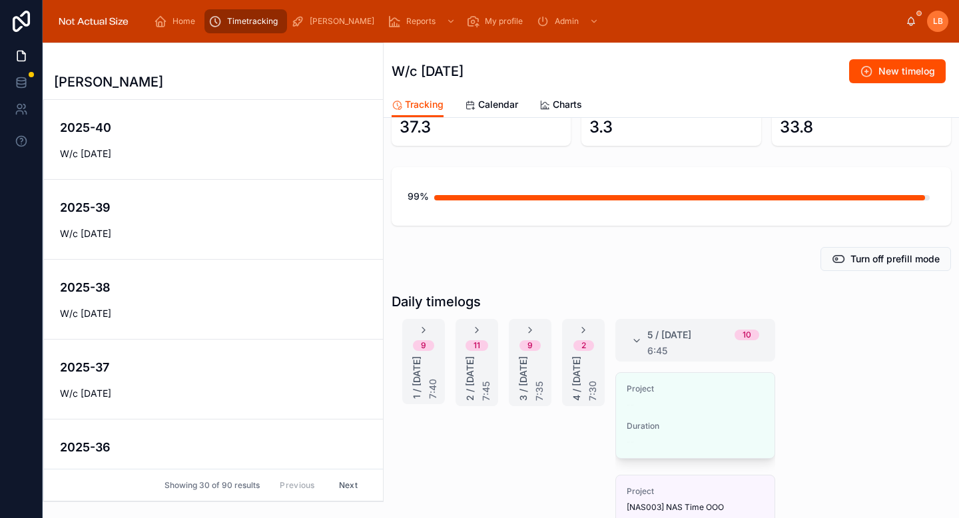
click at [0, 0] on span "Edit" at bounding box center [0, 0] width 0 height 0
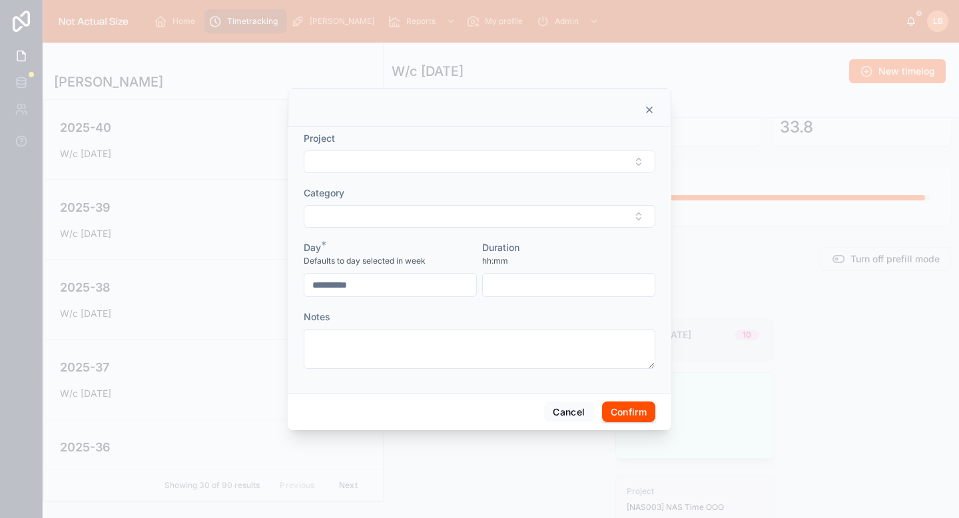
click at [500, 166] on button "Select Button" at bounding box center [480, 162] width 352 height 23
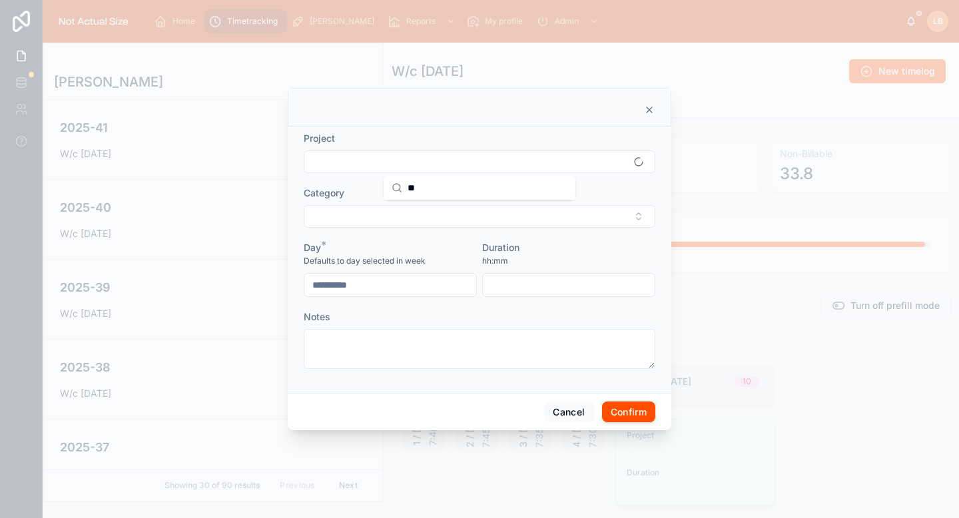
scroll to position [80, 0]
type input "*"
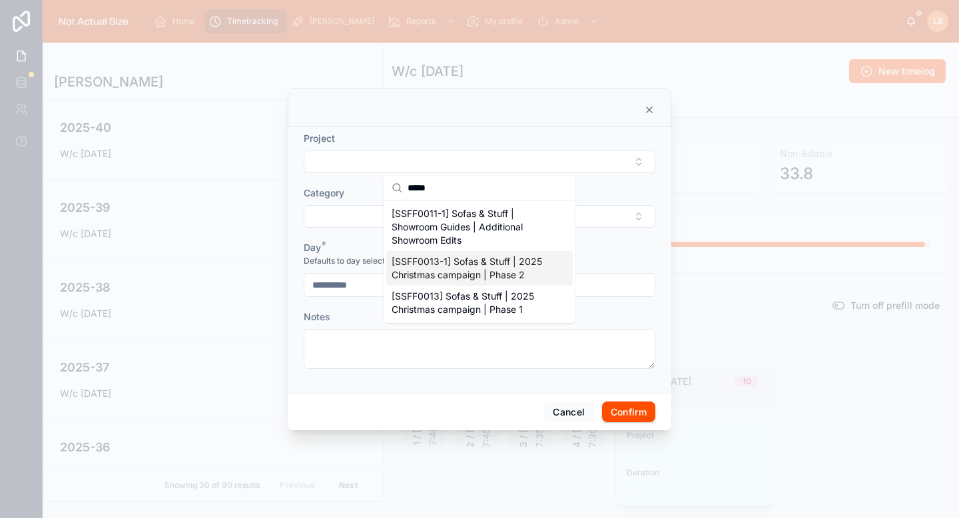
type input "*****"
drag, startPoint x: 487, startPoint y: 271, endPoint x: 487, endPoint y: 298, distance: 26.7
click at [487, 298] on div "[SSFF0011-1] Sofas & Stuff | Showroom Guides | Additional Showroom Edits [SSFF0…" at bounding box center [479, 261] width 187 height 117
click at [487, 298] on span "[SSFF0013] Sofas & Stuff | 2025 Christmas campaign | Phase 1" at bounding box center [472, 303] width 160 height 27
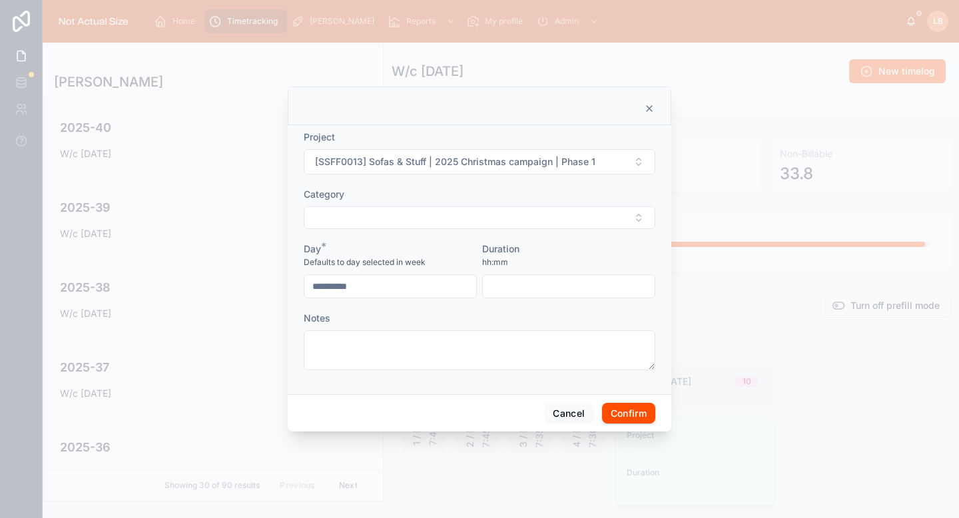
click at [498, 218] on button "Select Button" at bounding box center [480, 218] width 352 height 23
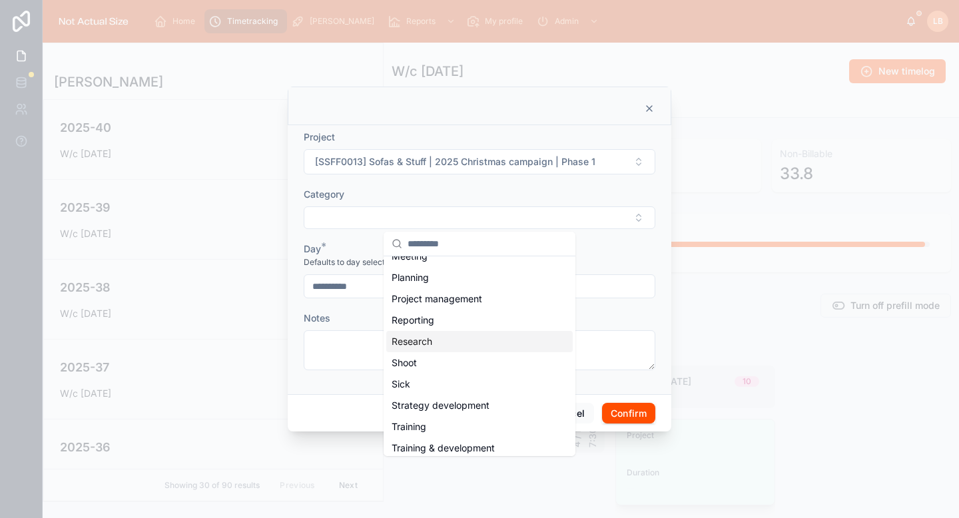
scroll to position [275, 0]
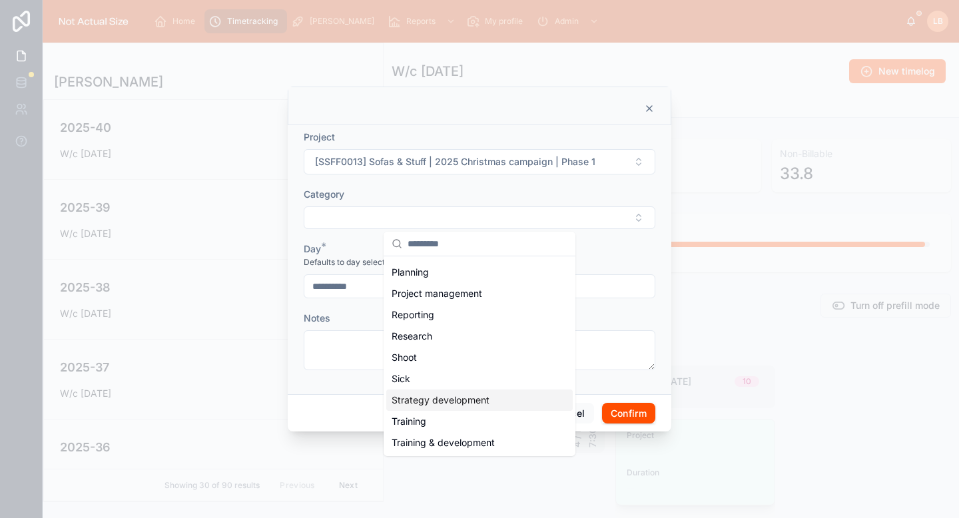
click at [470, 396] on span "Strategy development" at bounding box center [441, 400] width 98 height 13
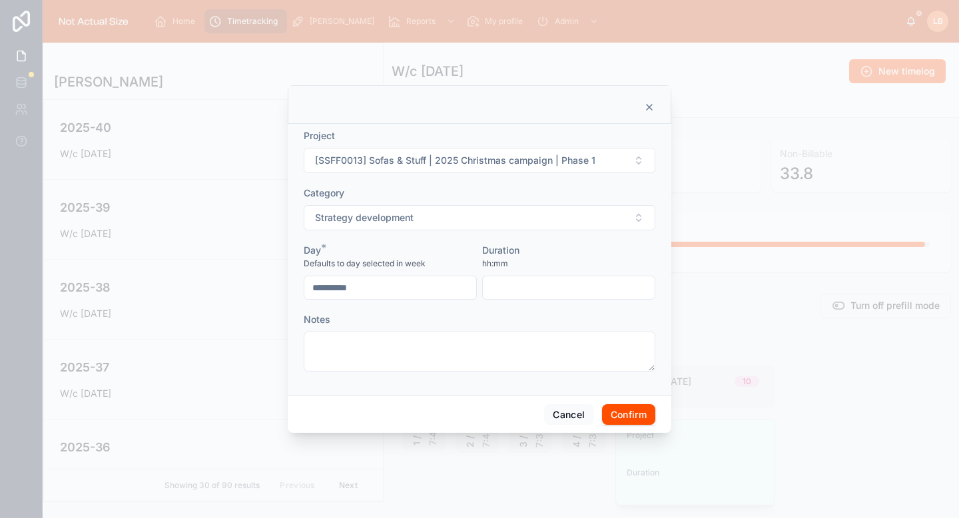
click at [551, 287] on input "text" at bounding box center [569, 288] width 172 height 19
type input "****"
click at [575, 253] on div "Duration" at bounding box center [568, 250] width 173 height 13
click at [639, 417] on button "Confirm" at bounding box center [628, 414] width 53 height 21
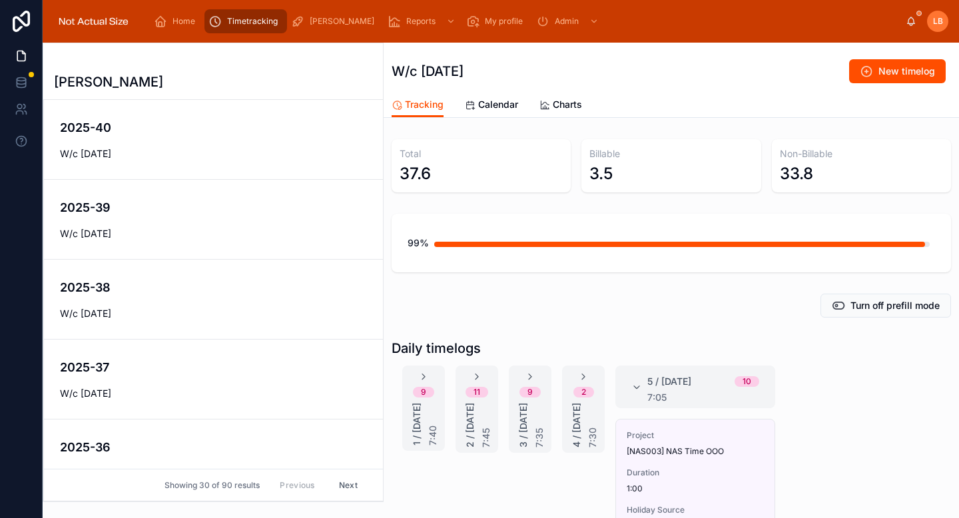
click at [630, 386] on div "5 / Friday 10 7:05" at bounding box center [696, 387] width 160 height 43
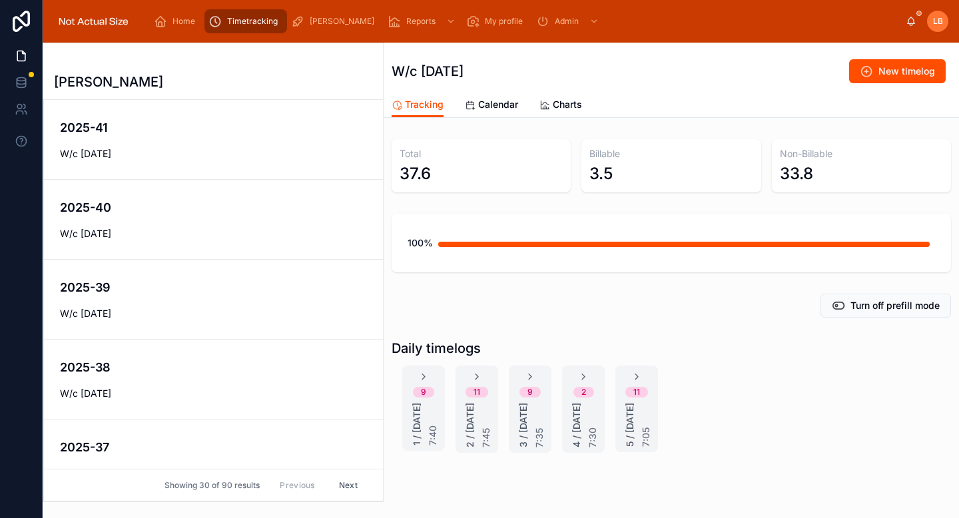
click at [231, 217] on div "2025-41 W/c 6th October 2025 2025-40 W/c 29th September 2025 2025-39 W/c 22nd S…" at bounding box center [213, 300] width 339 height 401
click at [230, 217] on div "2025-40 W/c 29th September 2025" at bounding box center [213, 220] width 307 height 42
click at [181, 139] on div "2025-41 W/c [DATE]" at bounding box center [213, 140] width 307 height 42
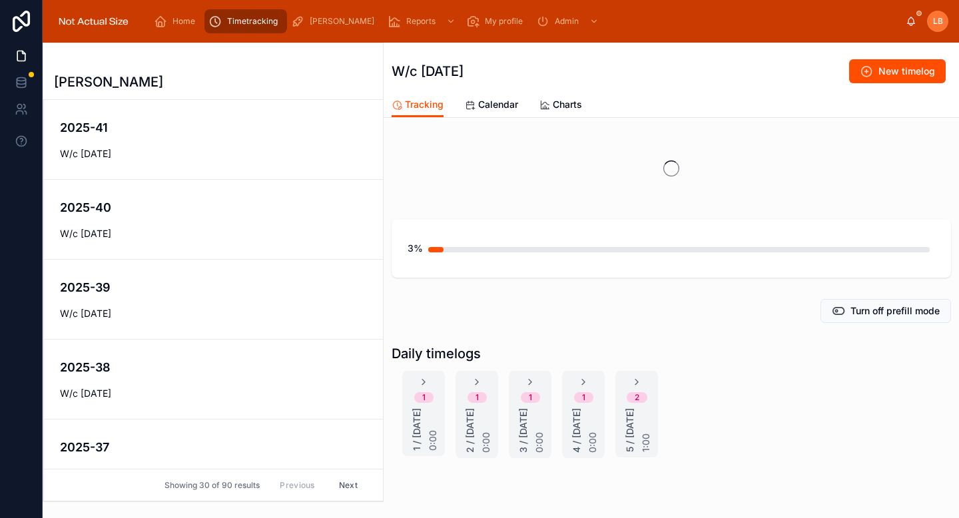
click at [187, 269] on link "2025-39 W/c 22nd September 2025" at bounding box center [213, 300] width 339 height 80
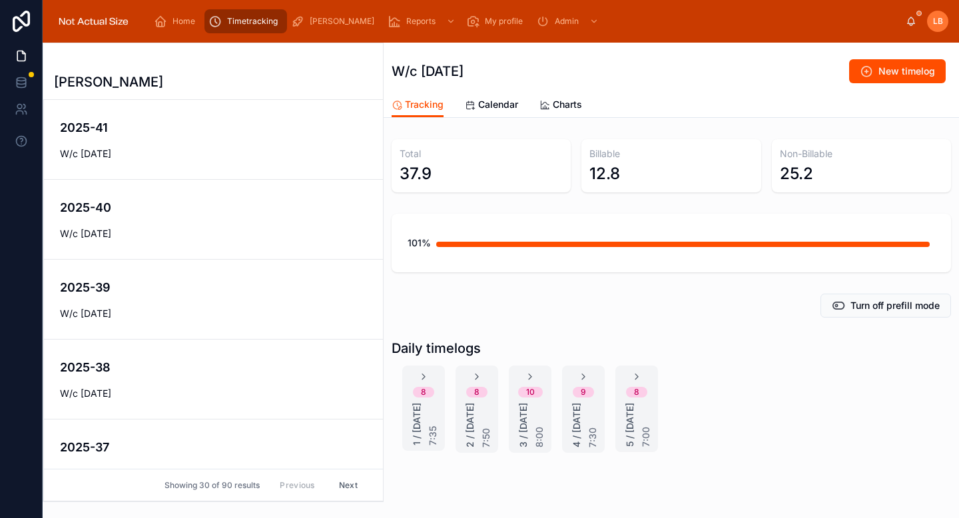
click at [193, 354] on link "2025-38 W/c 15th September 2025" at bounding box center [213, 380] width 339 height 80
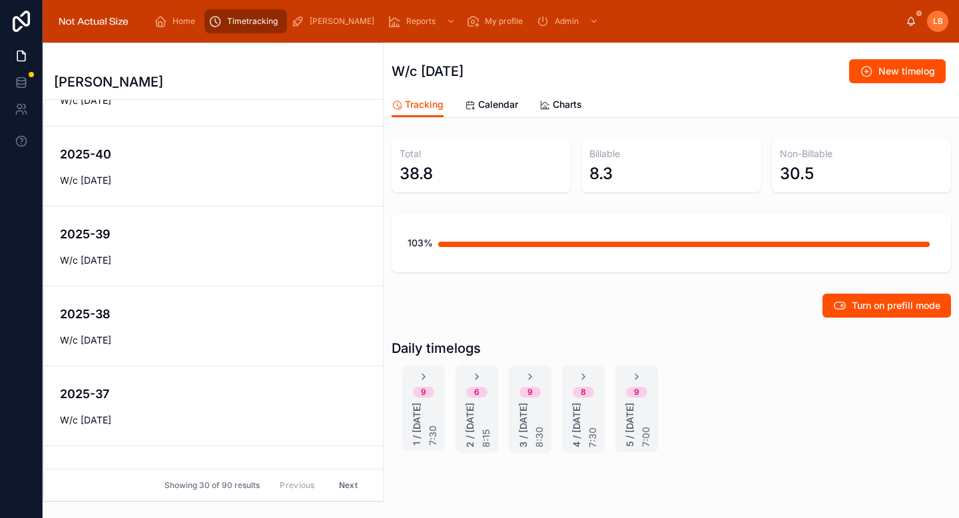
click at [181, 385] on h4 "2025-37" at bounding box center [213, 394] width 307 height 18
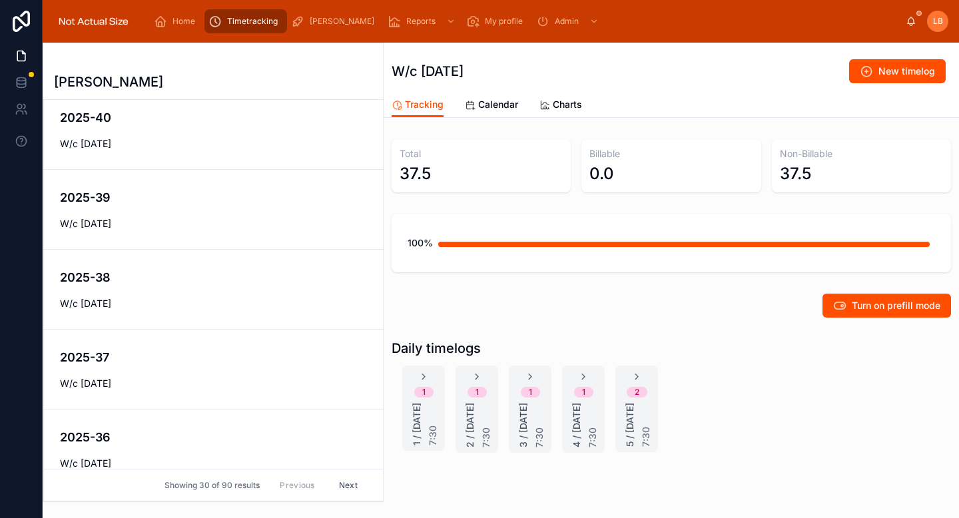
scroll to position [93, 0]
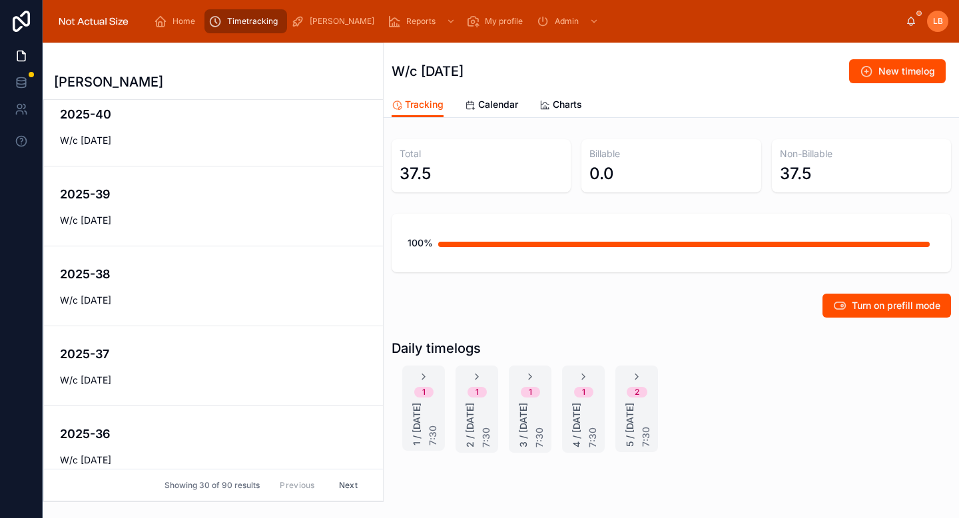
click at [158, 444] on div "2025-36 W/c 1st September 2025" at bounding box center [213, 446] width 307 height 42
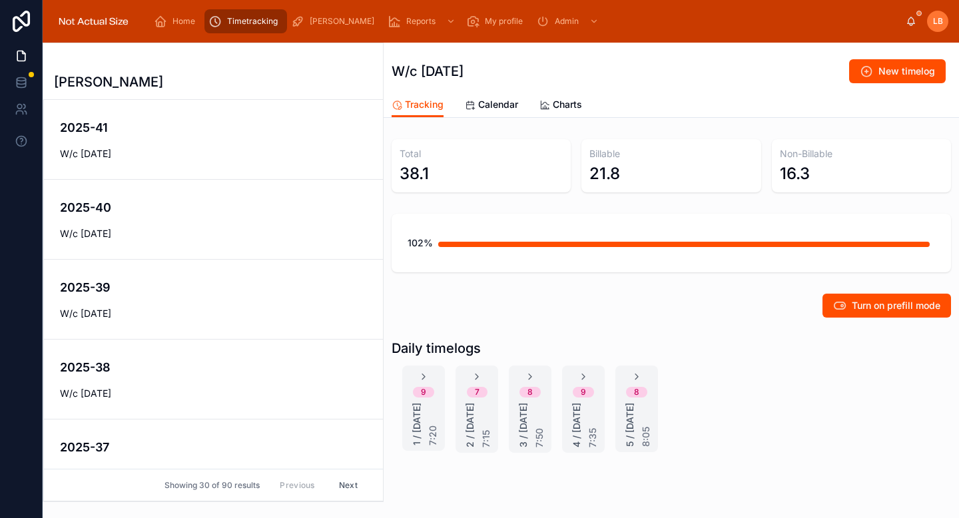
click at [173, 152] on span "W/c [DATE]" at bounding box center [213, 153] width 307 height 13
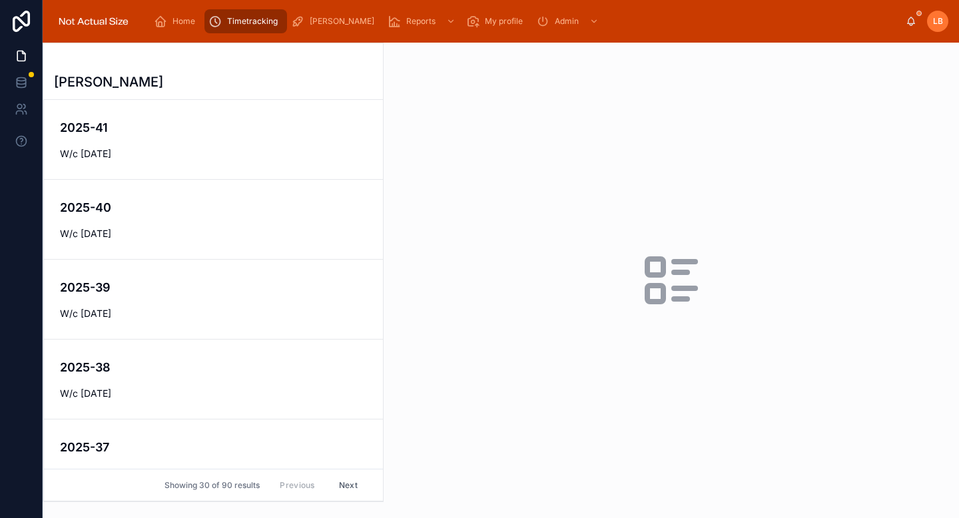
click at [194, 131] on h4 "2025-41" at bounding box center [213, 128] width 307 height 18
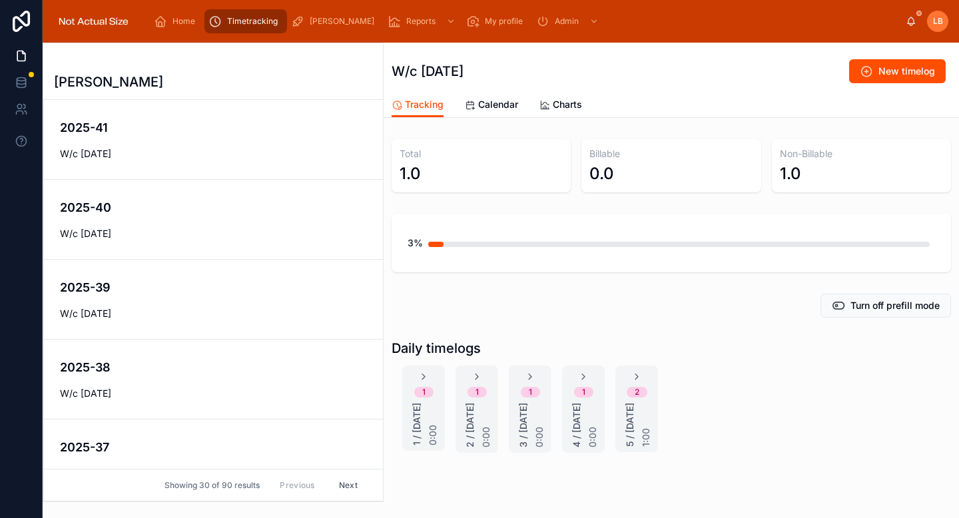
click at [431, 380] on div "1 1 / [DATE] 0:00" at bounding box center [423, 408] width 43 height 75
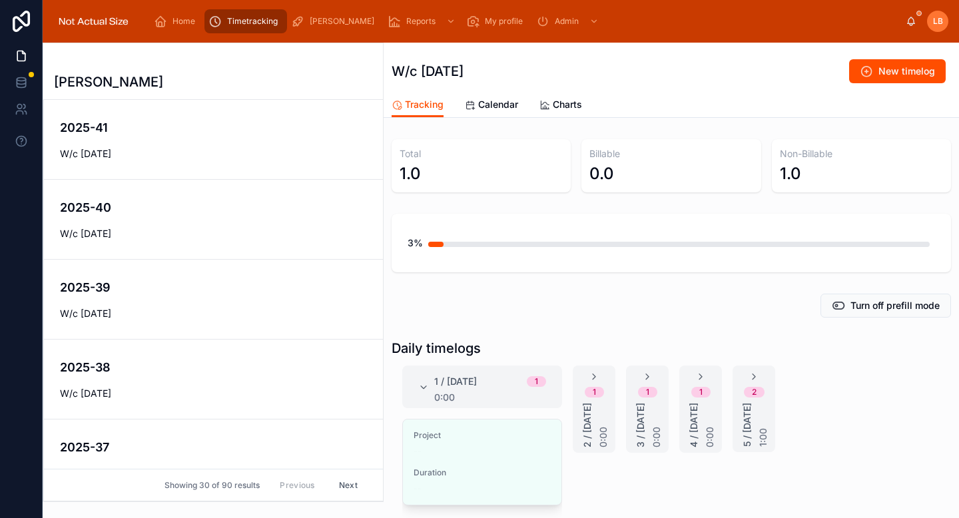
click at [0, 0] on span "Edit" at bounding box center [0, 0] width 0 height 0
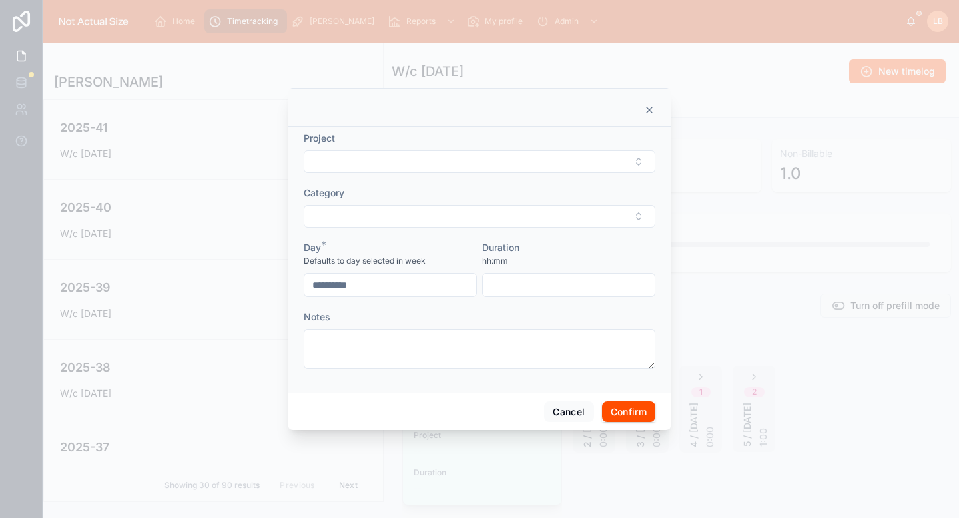
click at [397, 171] on button "Select Button" at bounding box center [480, 162] width 352 height 23
type input "*******"
click at [409, 212] on button "Select Button" at bounding box center [480, 218] width 352 height 23
type input "**"
click at [419, 278] on div "Admin" at bounding box center [479, 269] width 187 height 21
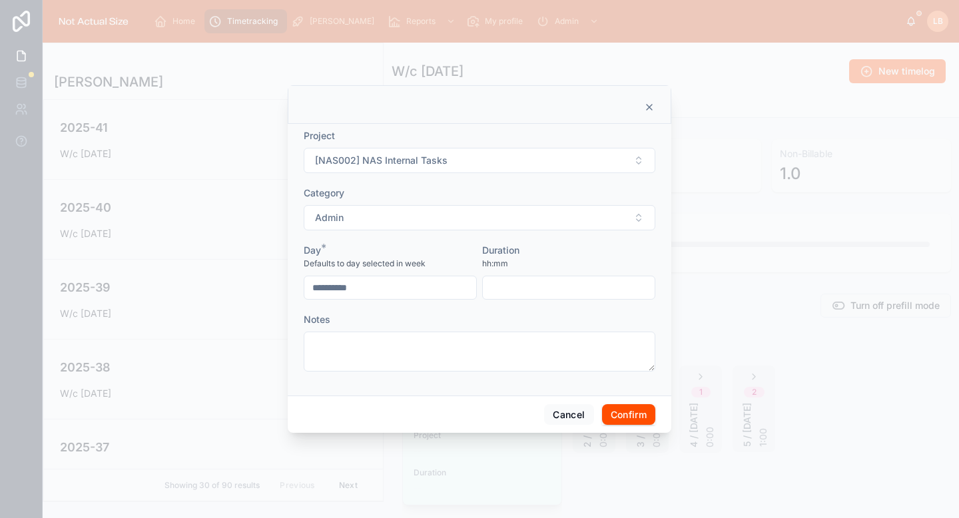
click at [565, 286] on input "text" at bounding box center [569, 288] width 172 height 19
type input "****"
click at [592, 255] on div "Duration" at bounding box center [568, 250] width 173 height 13
click at [608, 423] on button "Confirm" at bounding box center [628, 414] width 53 height 21
